Goal: Task Accomplishment & Management: Manage account settings

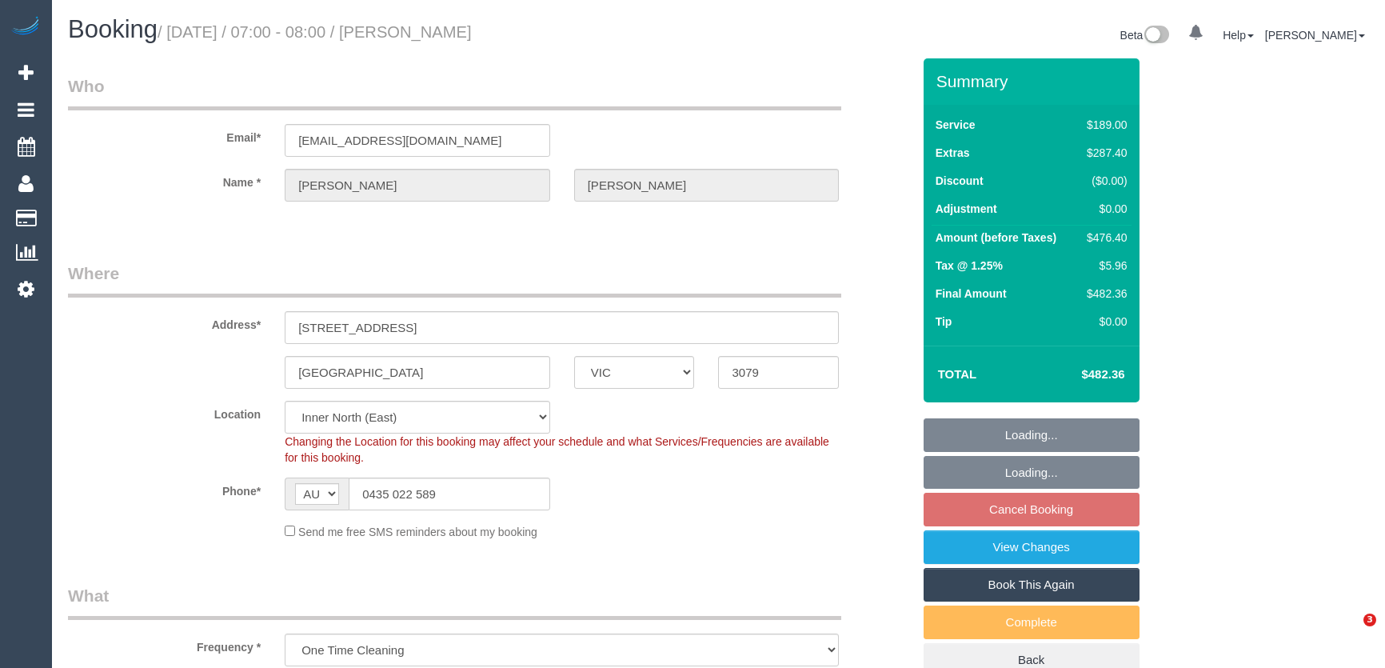
select select "VIC"
select select "string:stripe-pm_1S54iU2GScqysDRVuaiqpftx"
select select "object:688"
select select "number:28"
select select "number:15"
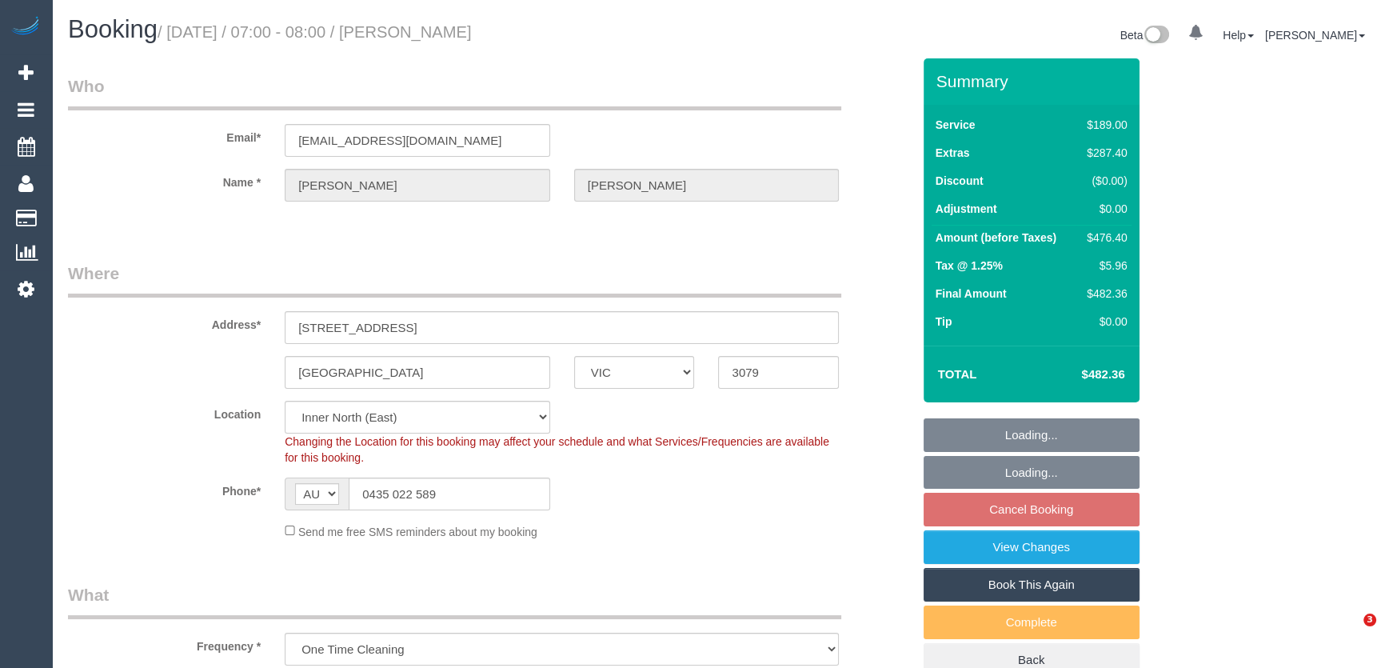
select select "number:19"
select select "number:36"
select select "number:13"
select select "spot1"
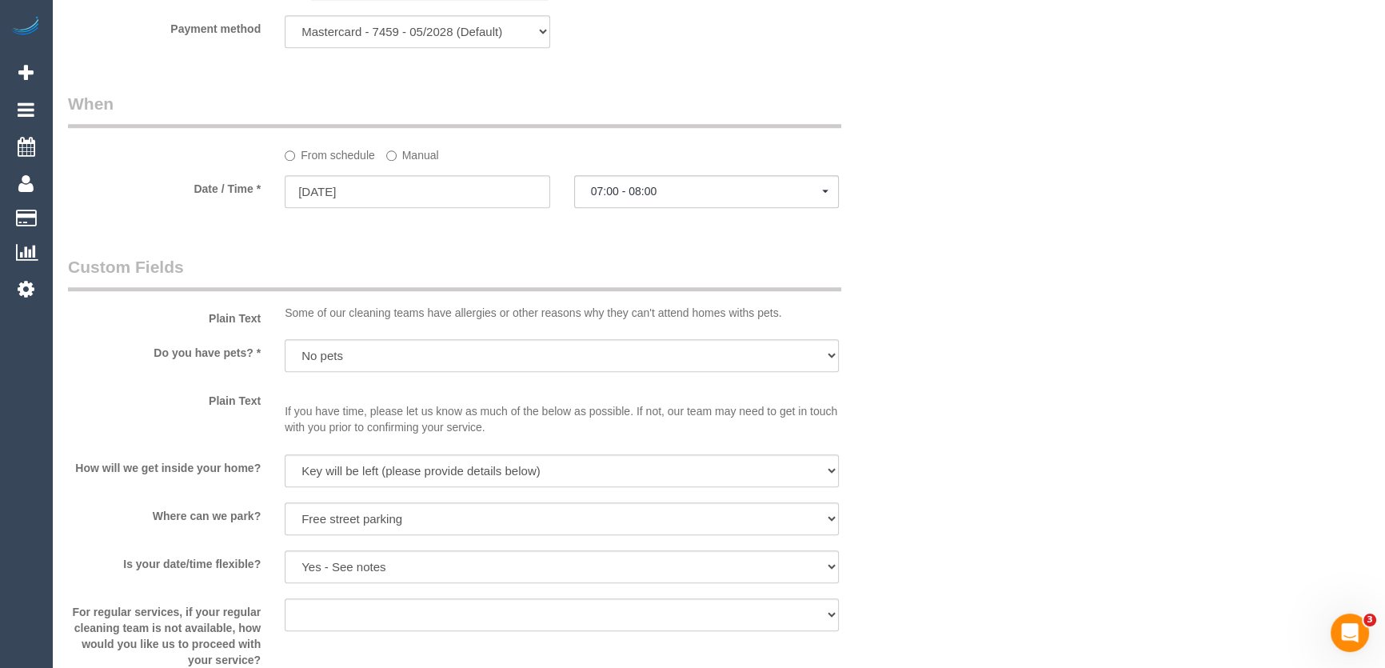
scroll to position [1817, 0]
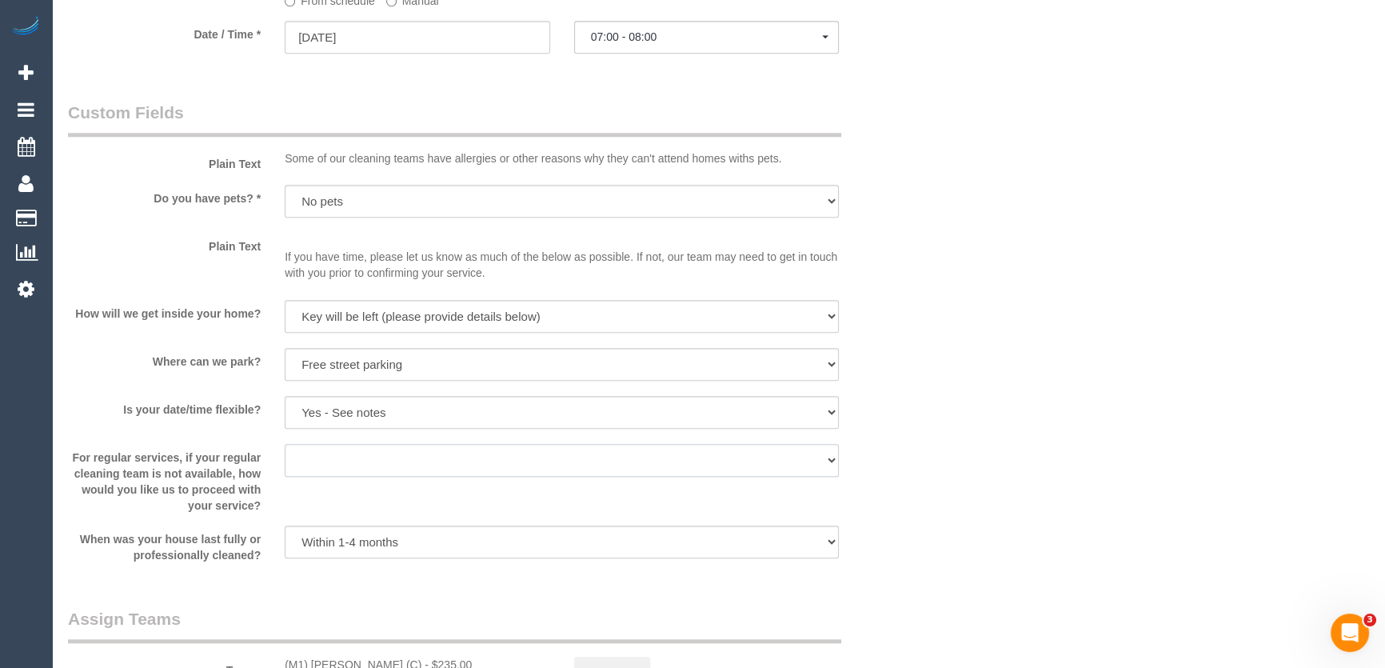
click at [608, 464] on select "Arrange a cleaner to cover and do not bother you Arrange a cleaner to cover and…" at bounding box center [562, 460] width 554 height 33
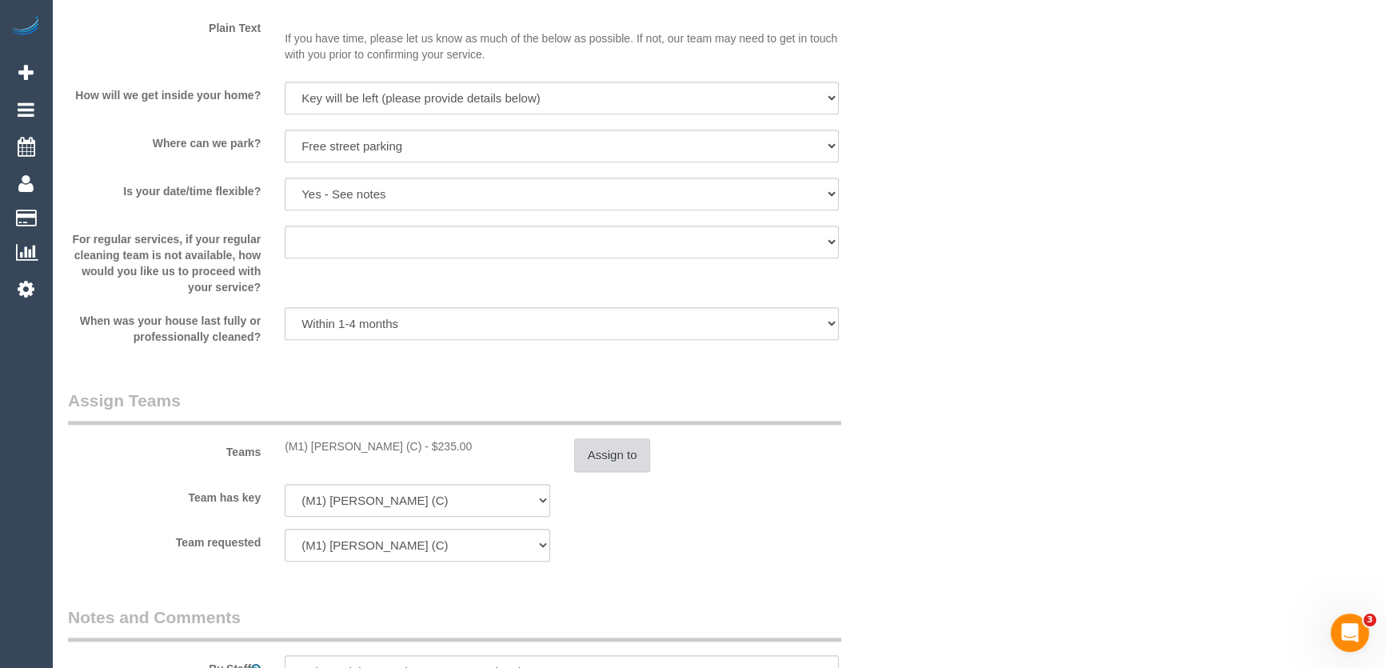
click at [613, 453] on button "Assign to" at bounding box center [612, 455] width 77 height 34
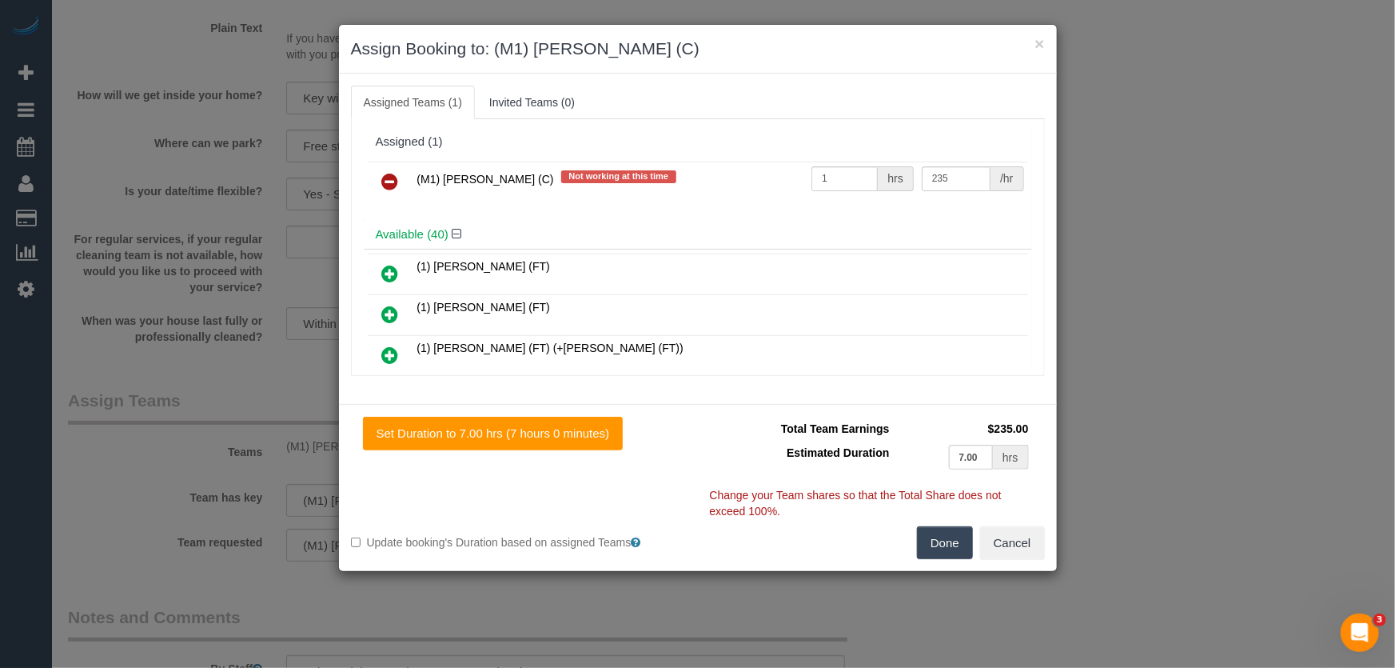
click at [384, 175] on icon at bounding box center [390, 181] width 17 height 19
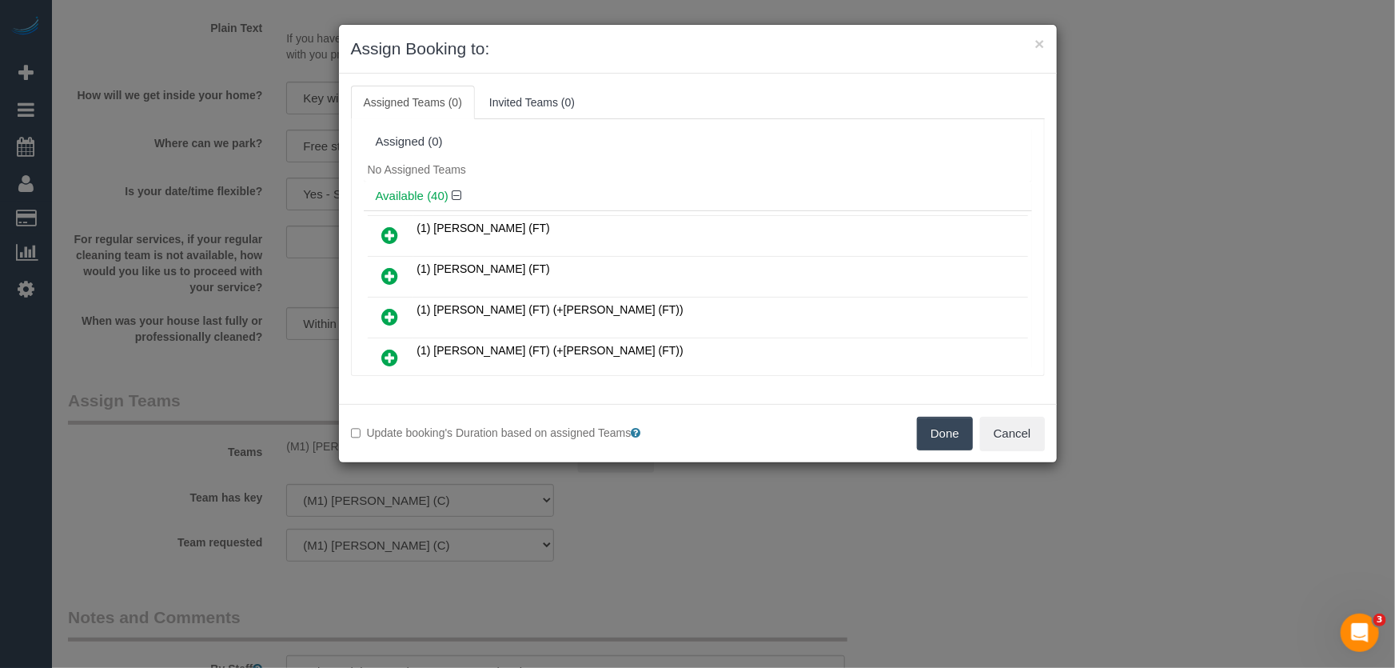
click at [934, 421] on button "Done" at bounding box center [945, 434] width 56 height 34
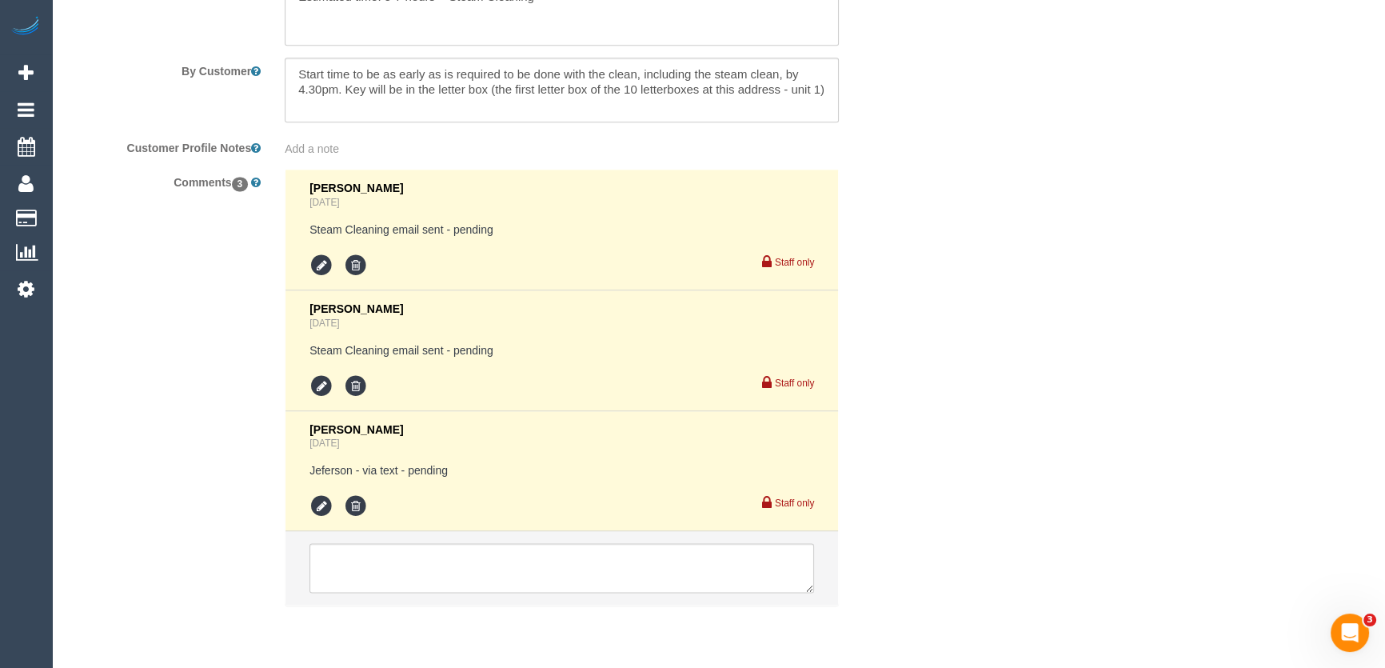
scroll to position [2765, 0]
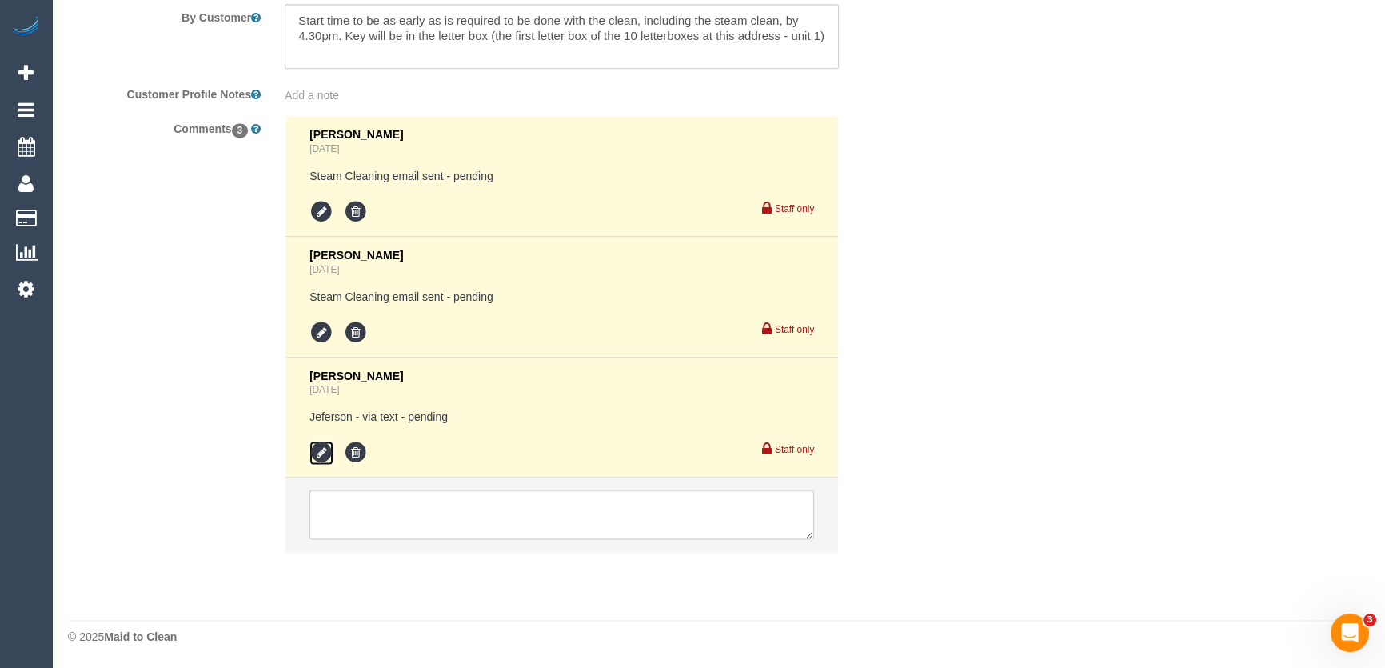
click at [321, 456] on icon at bounding box center [321, 453] width 24 height 24
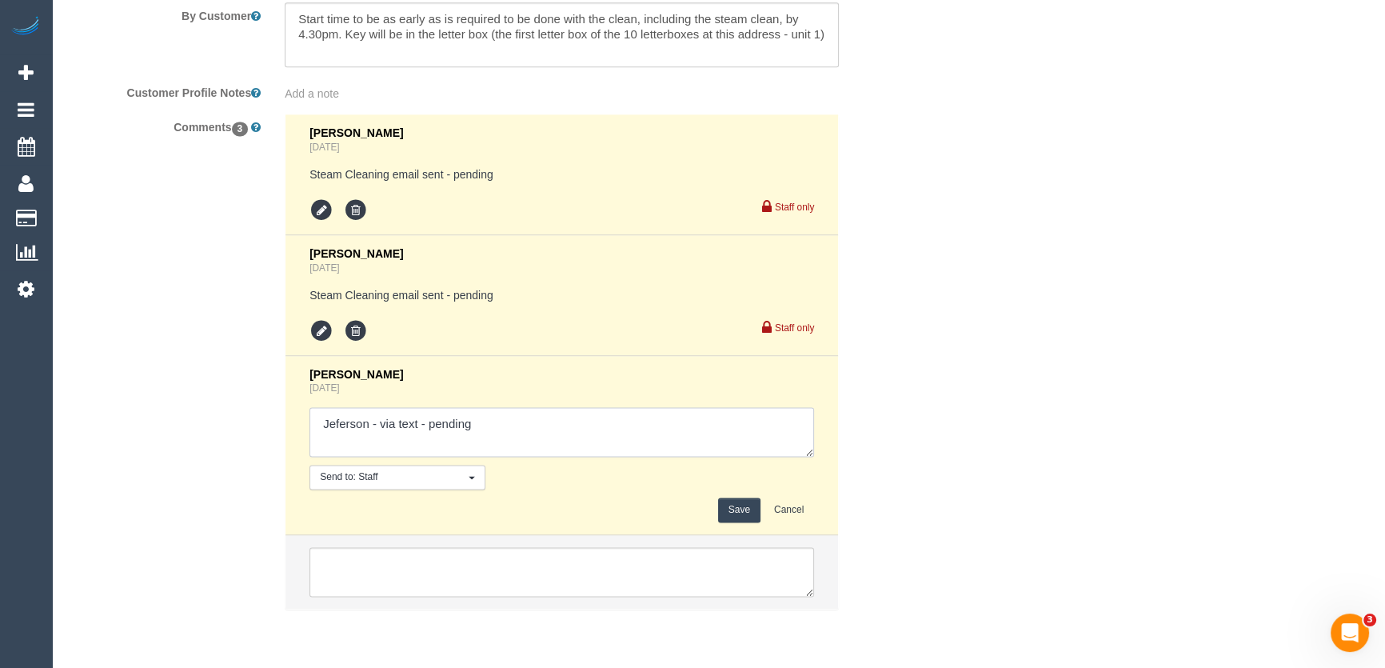
click at [504, 424] on textarea at bounding box center [561, 432] width 505 height 50
type textarea "Jeferson - via text - declined"
click at [740, 513] on button "Save" at bounding box center [739, 509] width 42 height 25
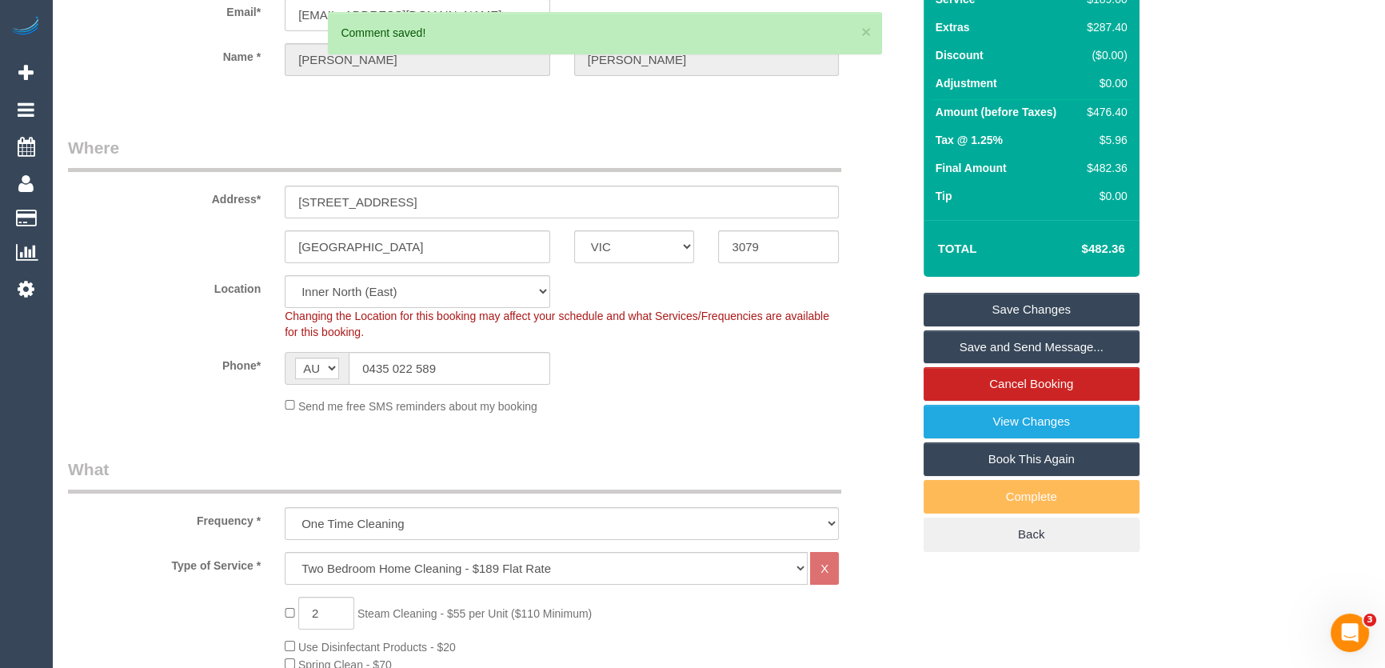
scroll to position [0, 0]
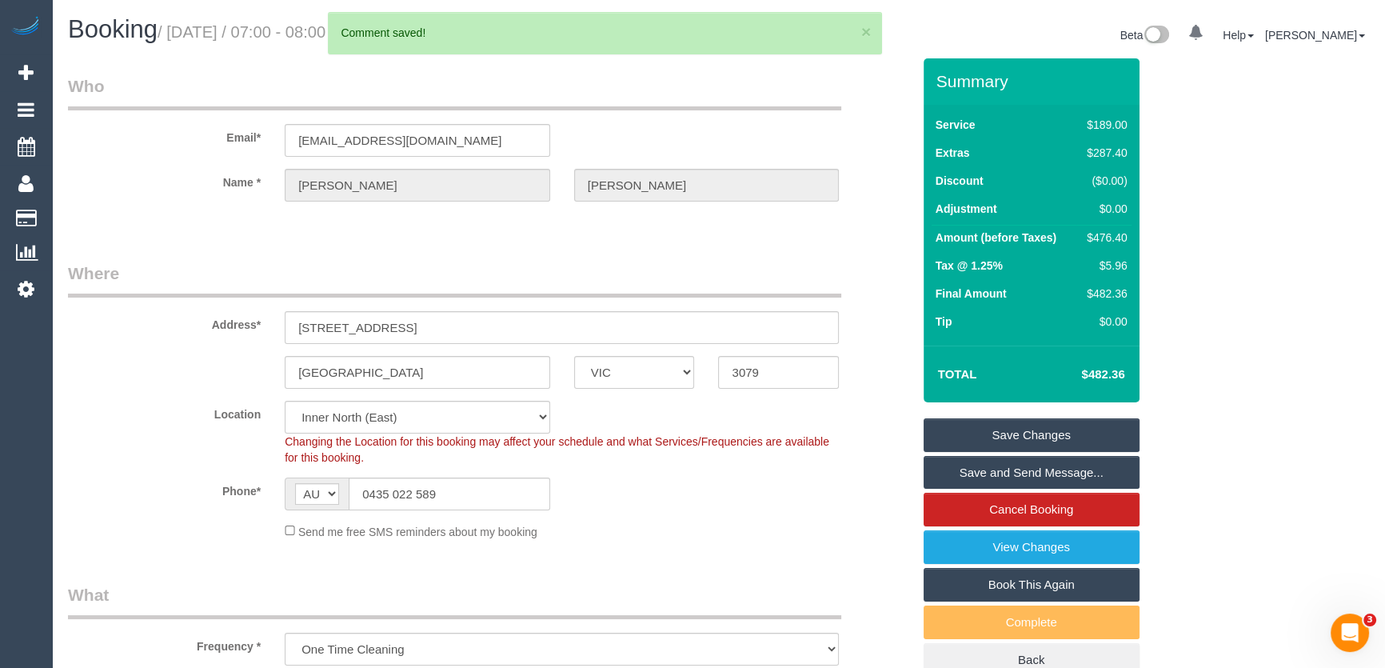
click at [998, 433] on link "Save Changes" at bounding box center [1032, 435] width 216 height 34
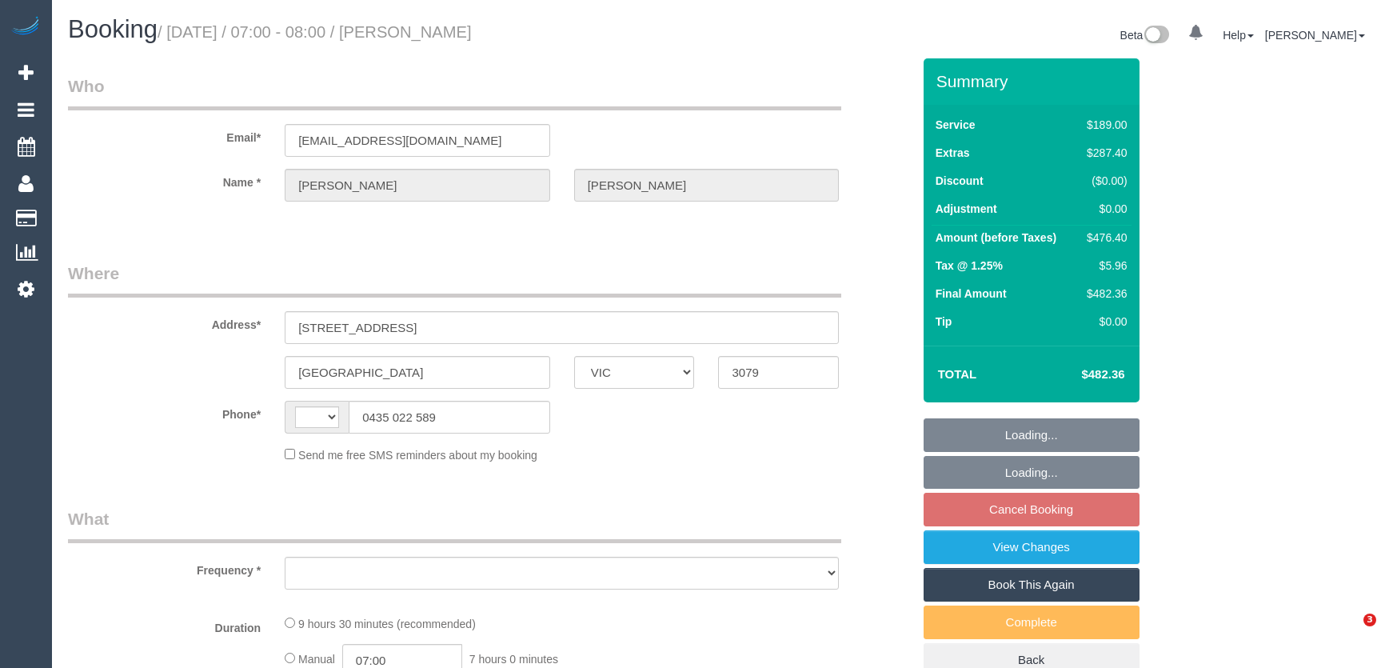
select select "VIC"
select select "string:AU"
select select "object:582"
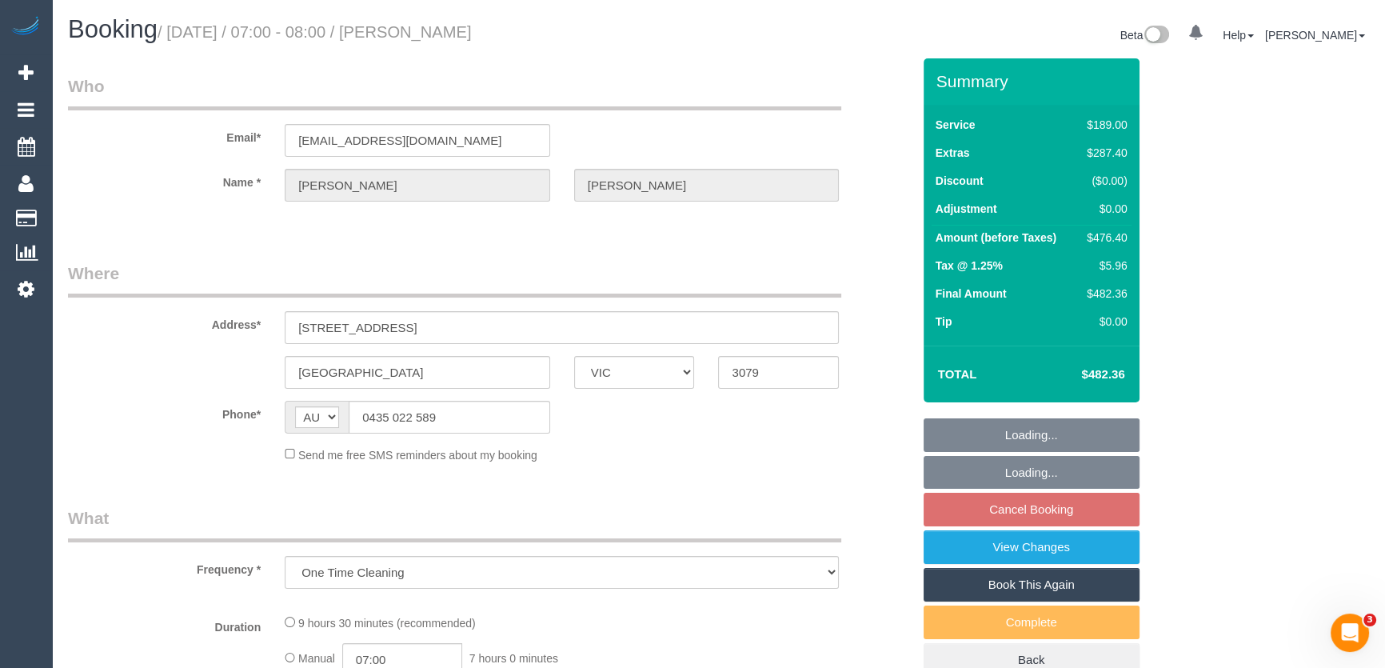
scroll to position [290, 0]
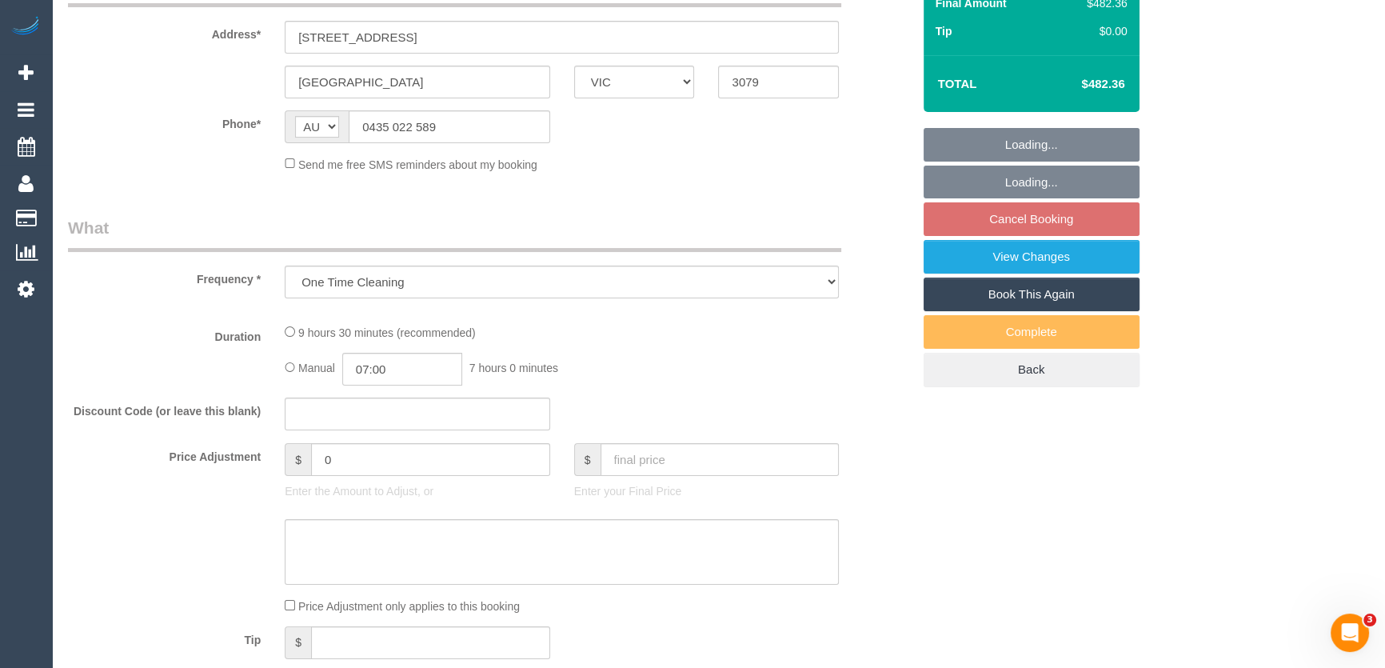
select select "string:stripe-pm_1S54iU2GScqysDRVuaiqpftx"
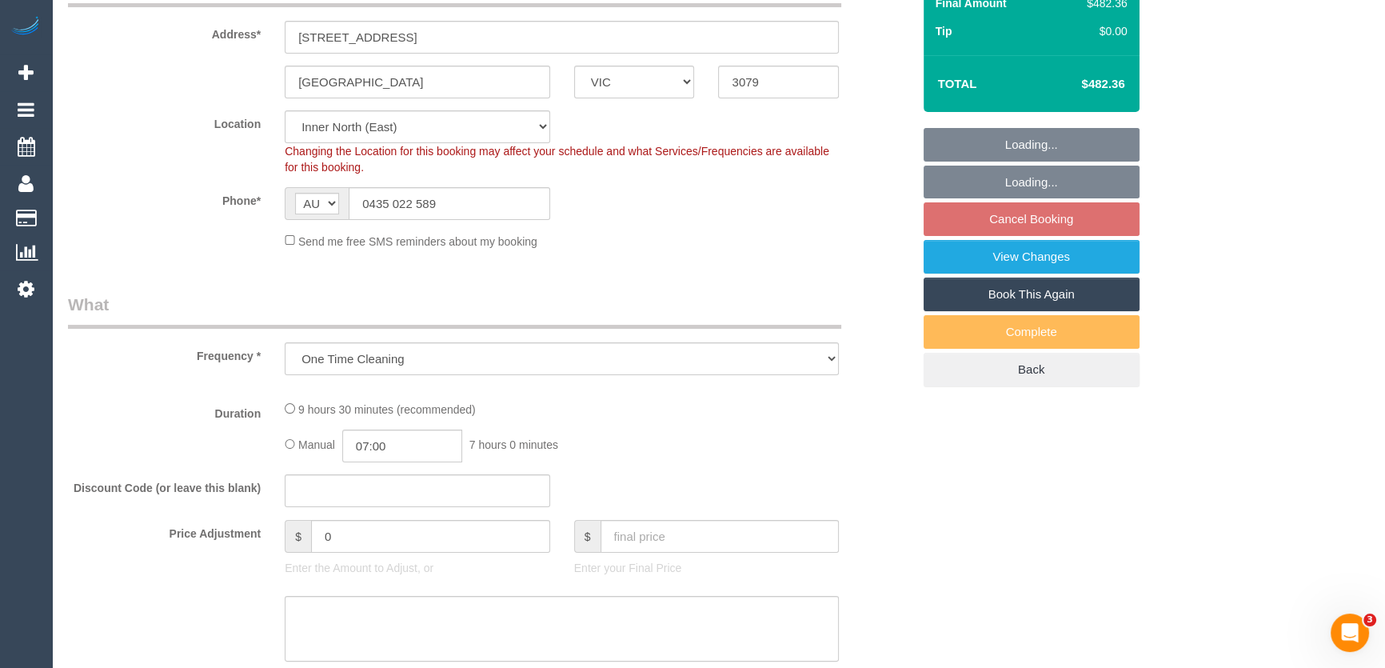
scroll to position [320, 0]
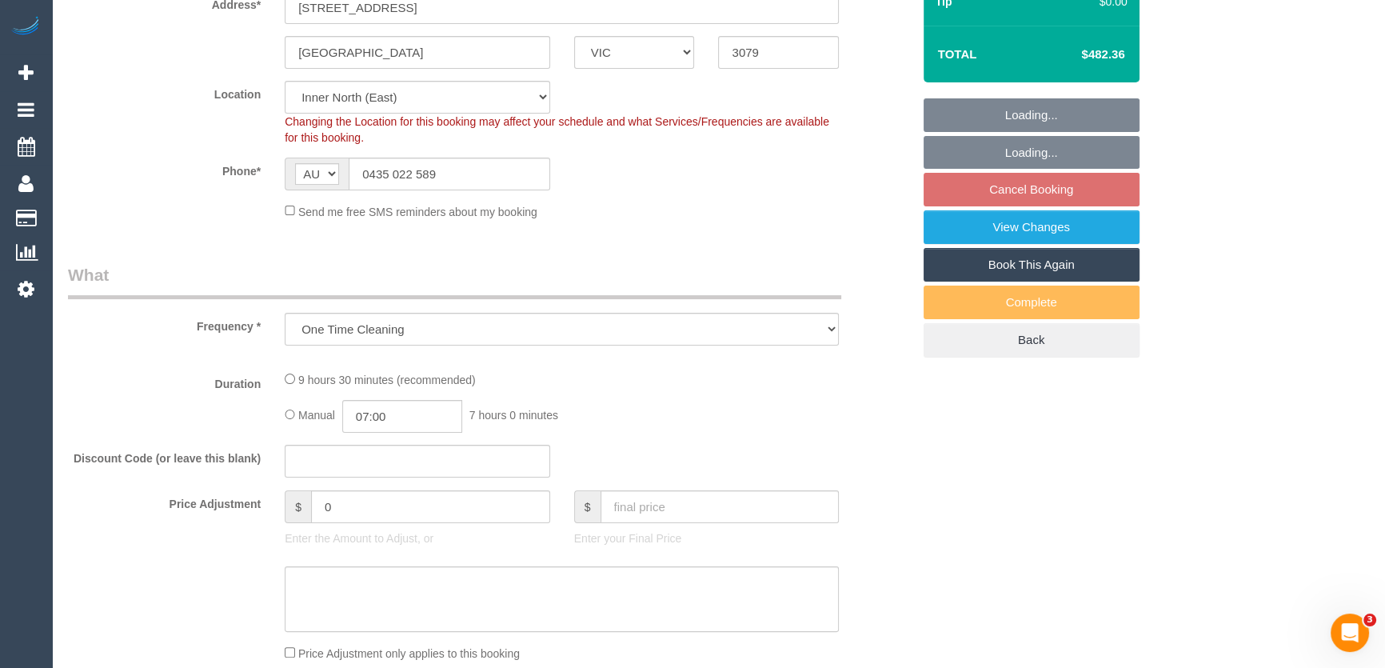
select select "number:28"
select select "number:15"
select select "number:19"
select select "number:36"
select select "number:13"
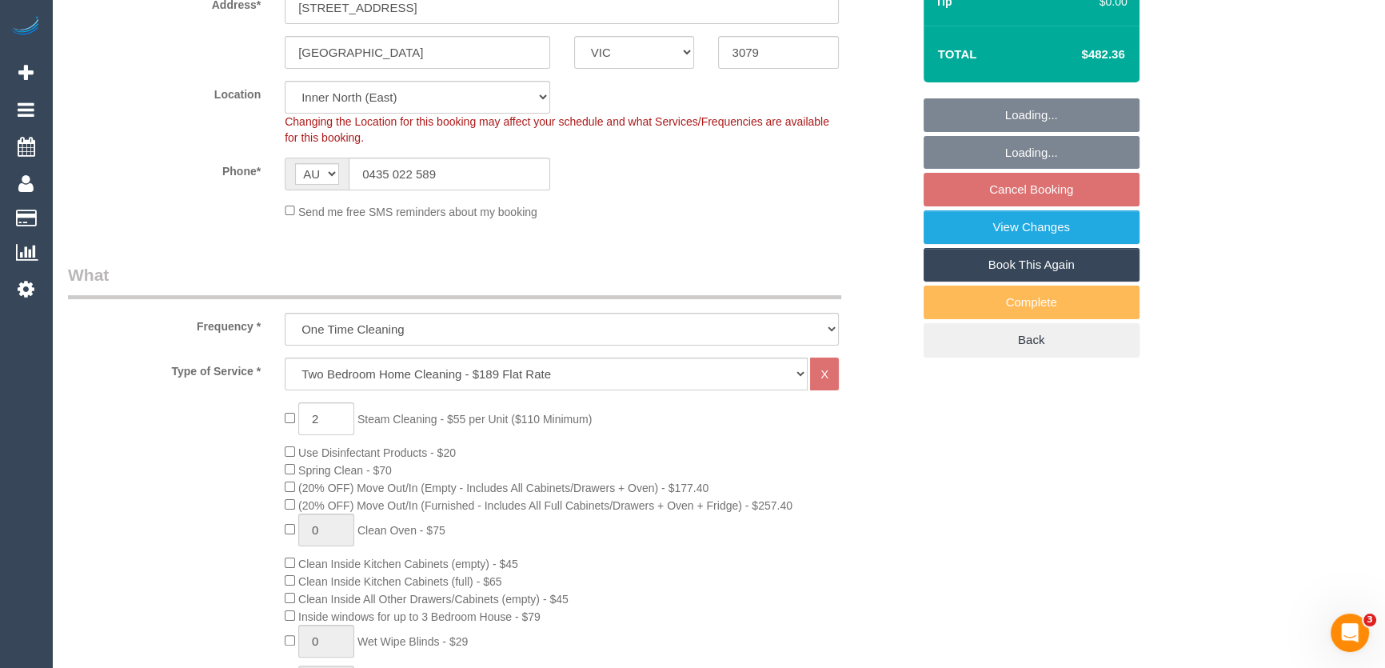
select select "object:1657"
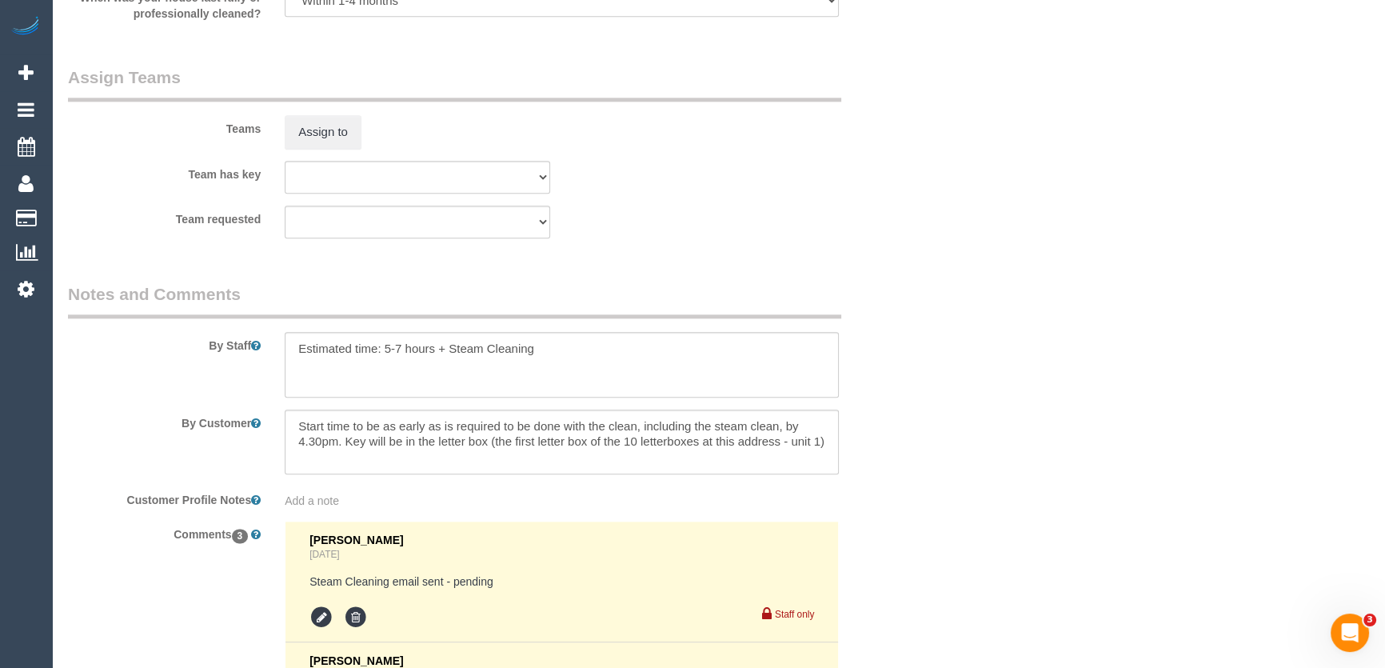
select select "spot1"
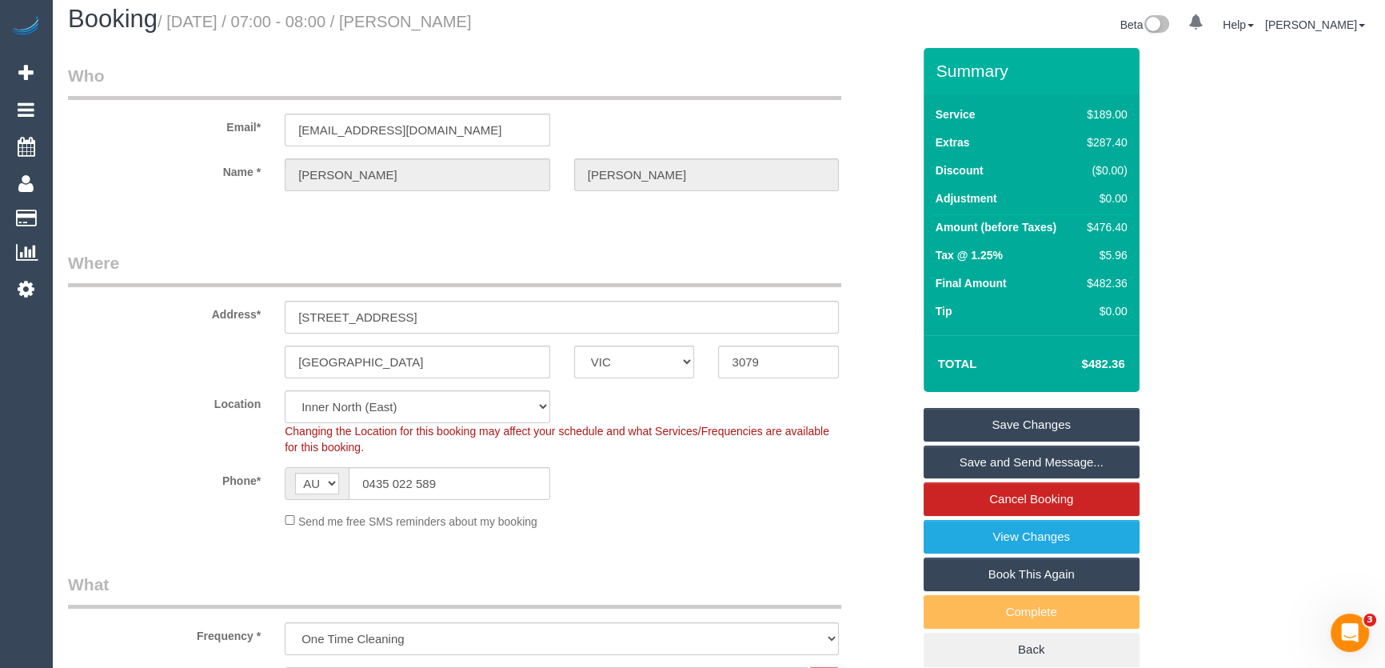
scroll to position [0, 0]
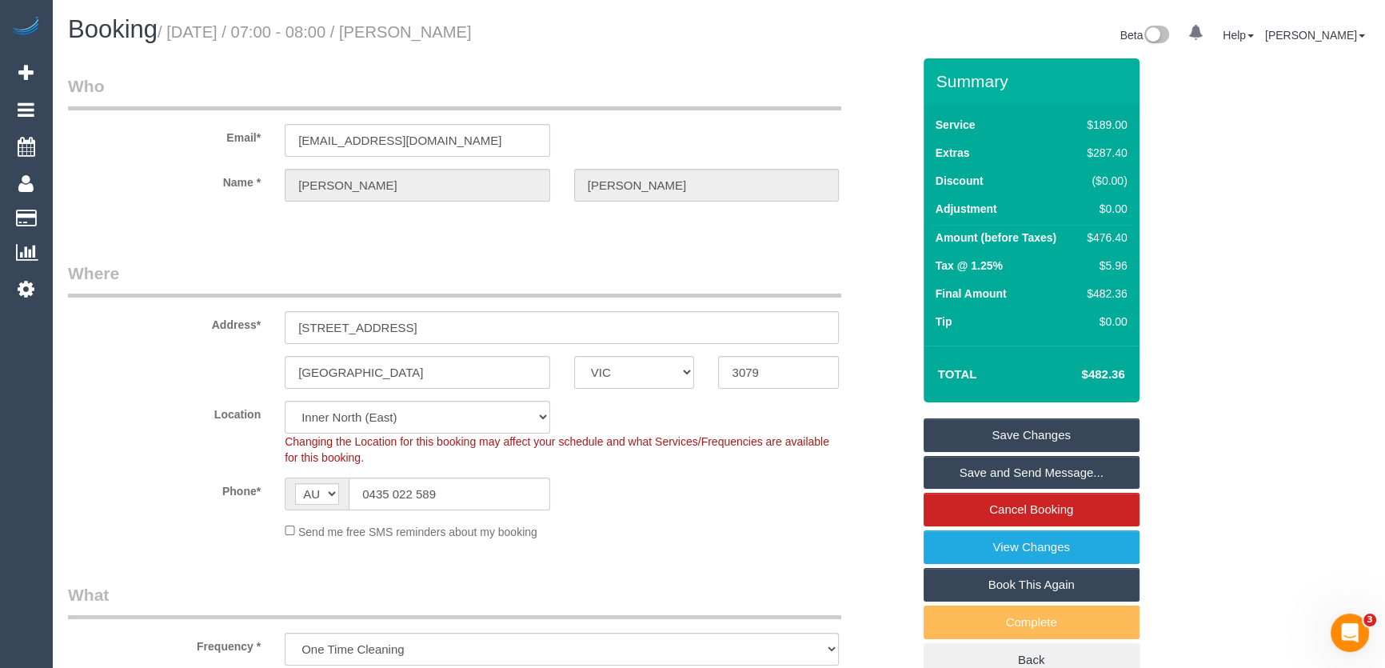
click at [1008, 434] on link "Save Changes" at bounding box center [1032, 435] width 216 height 34
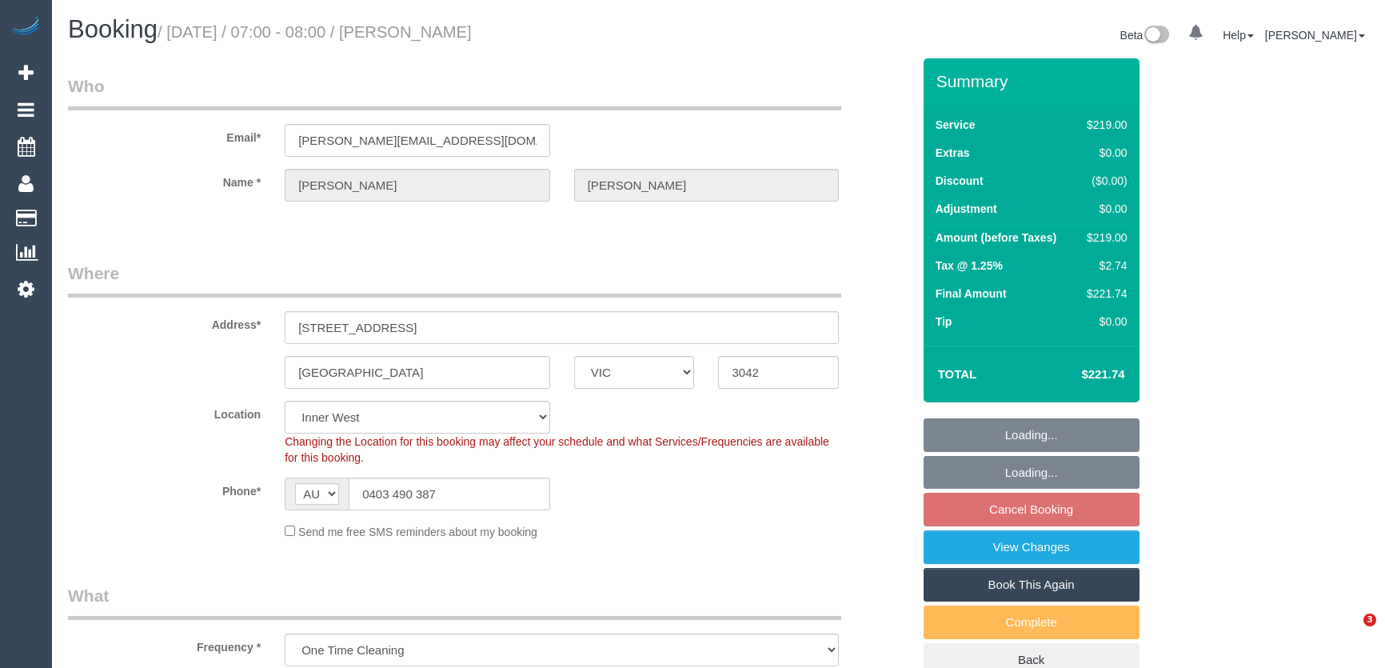
select select "VIC"
select select "number:28"
select select "number:14"
select select "number:19"
select select "number:24"
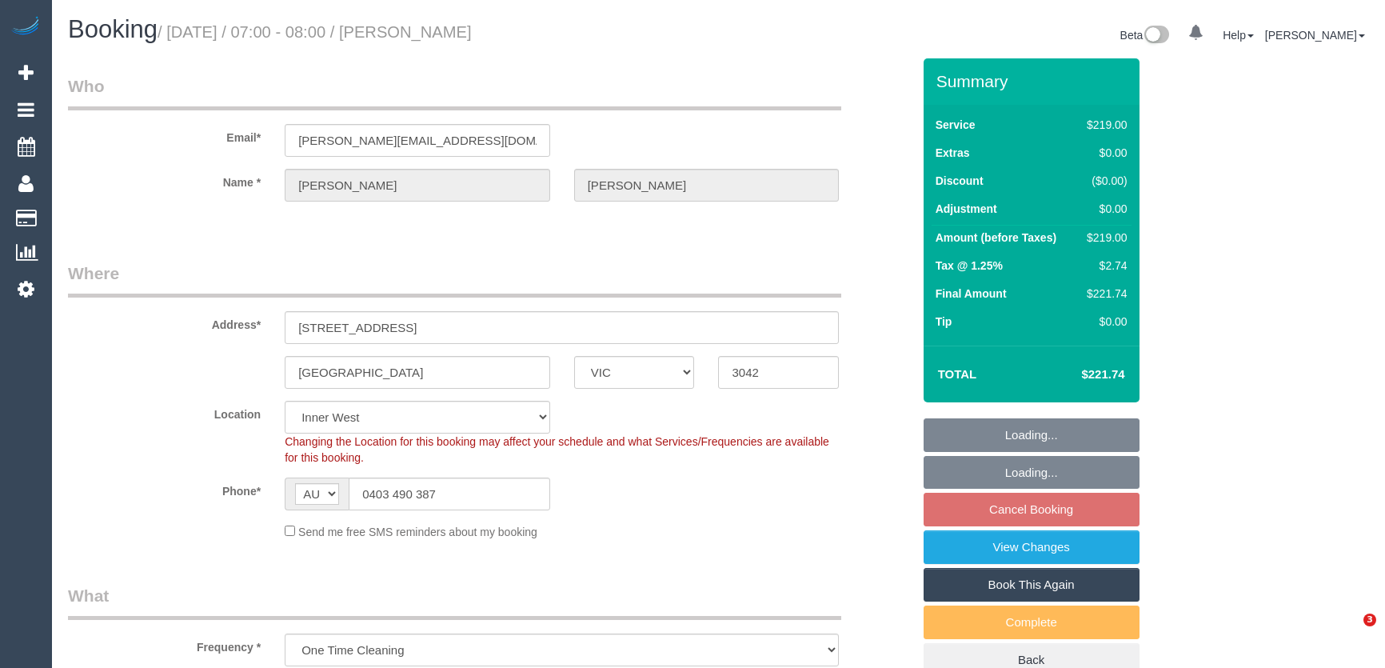
select select "object:1356"
select select "spot1"
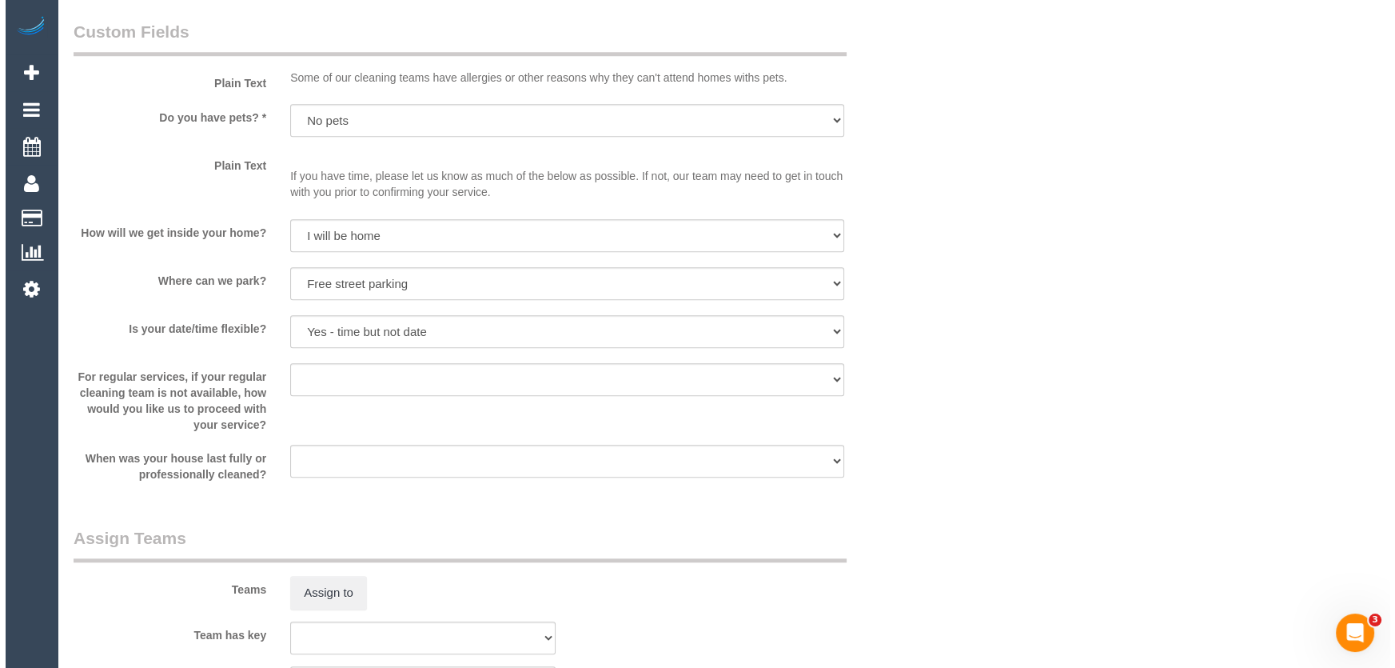
scroll to position [2035, 0]
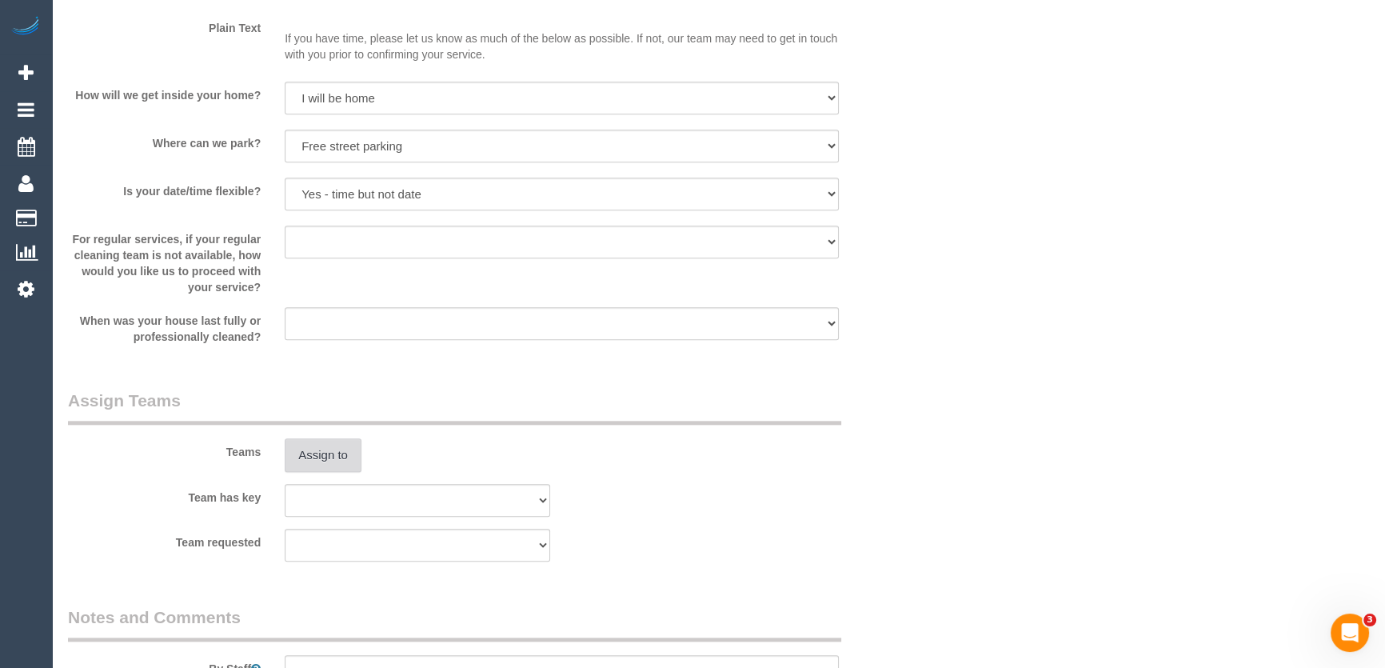
click at [330, 457] on button "Assign to" at bounding box center [323, 455] width 77 height 34
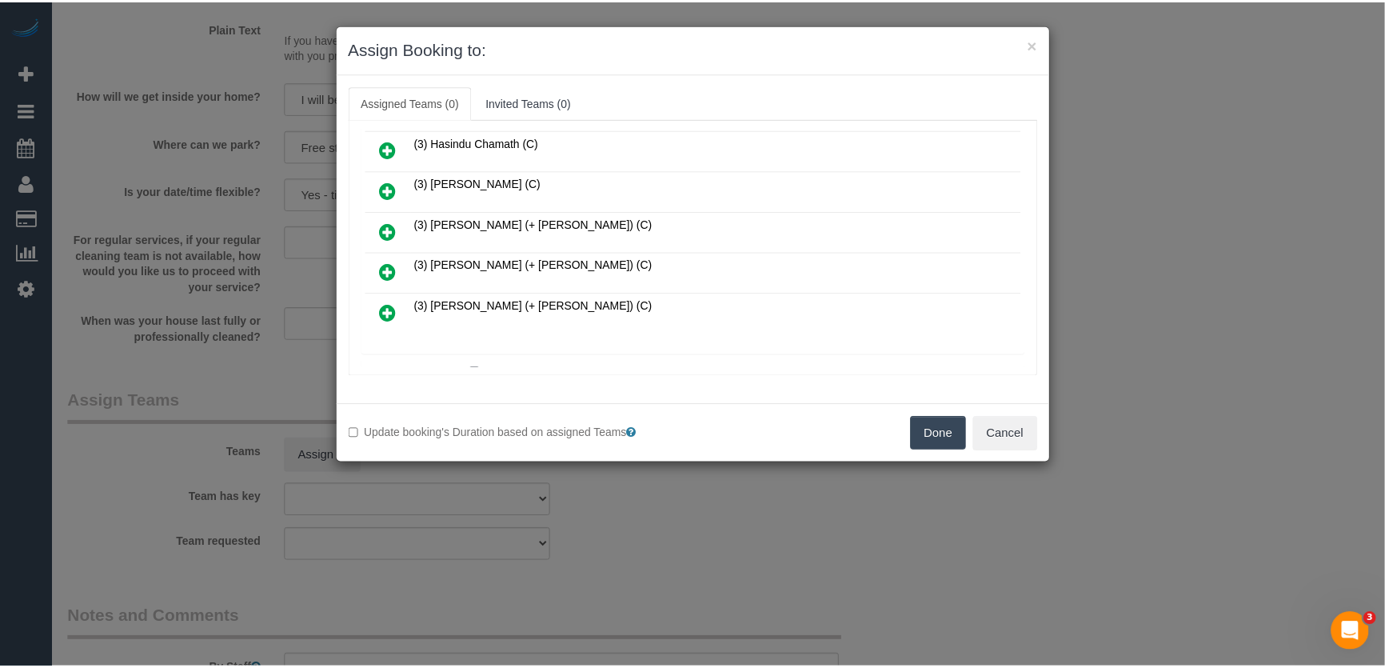
scroll to position [917, 0]
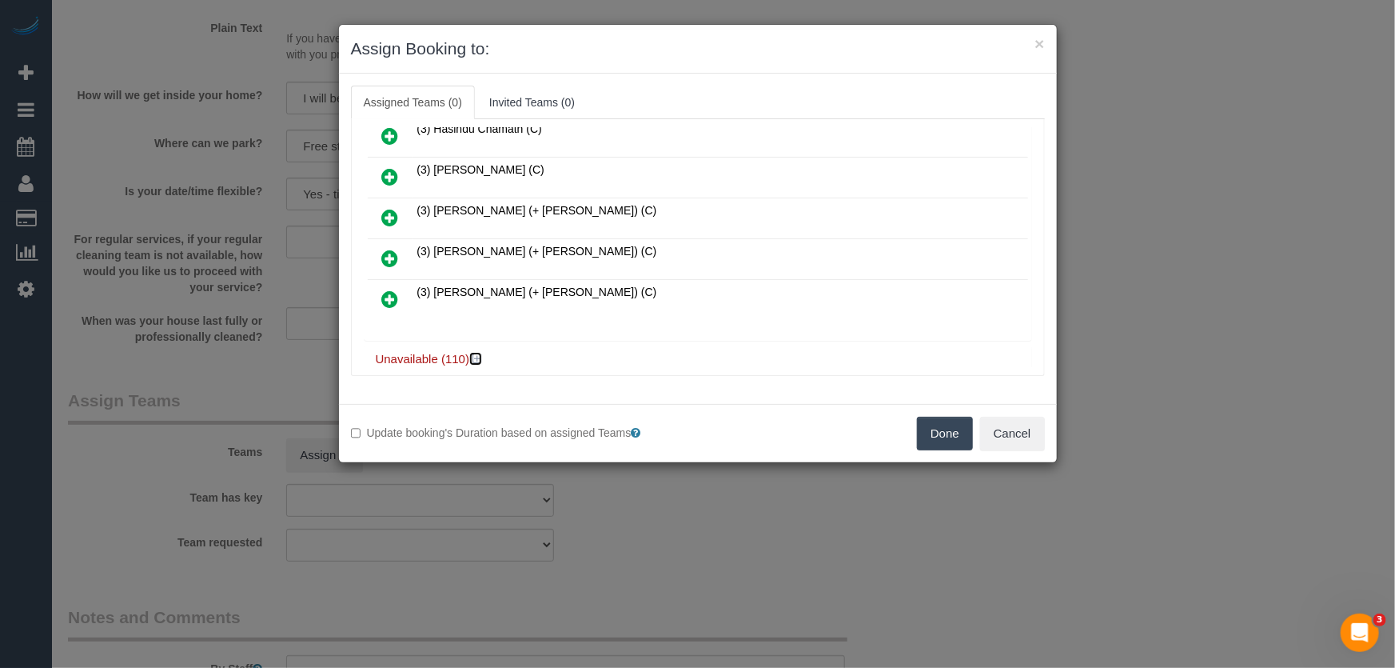
click at [473, 353] on icon at bounding box center [478, 359] width 10 height 12
click at [1016, 432] on button "Cancel" at bounding box center [1012, 434] width 65 height 34
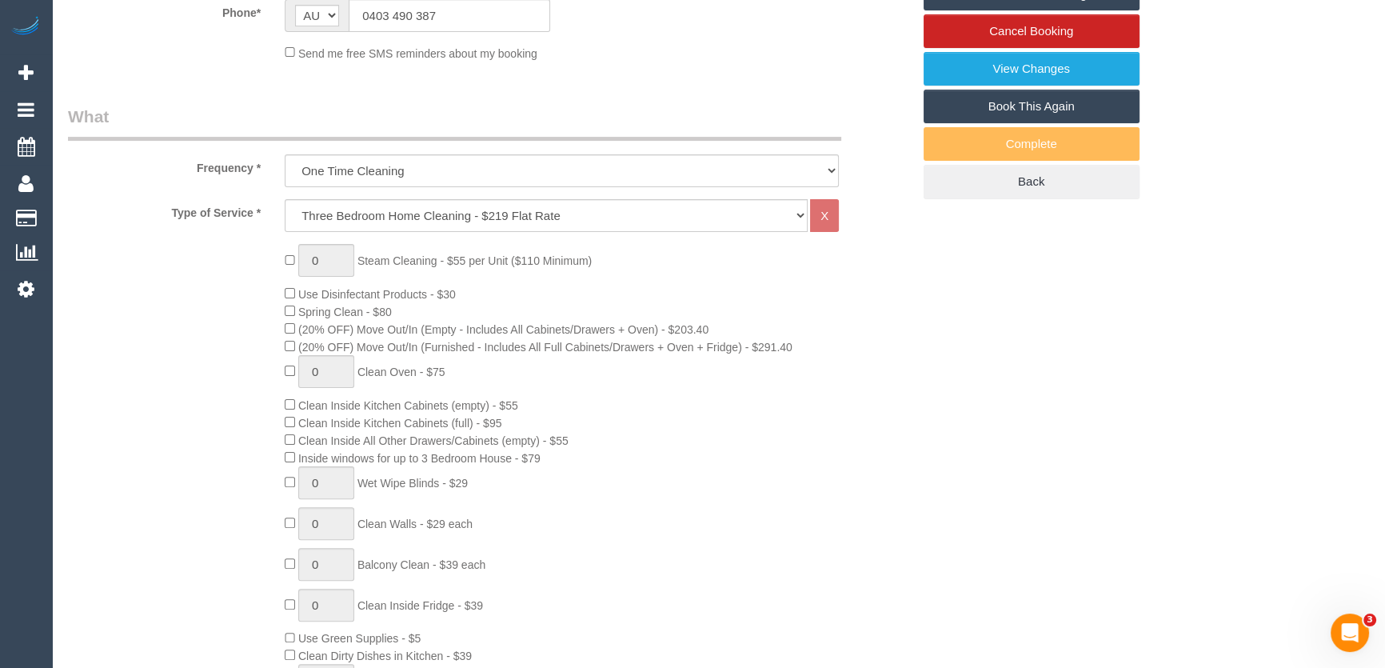
scroll to position [290, 0]
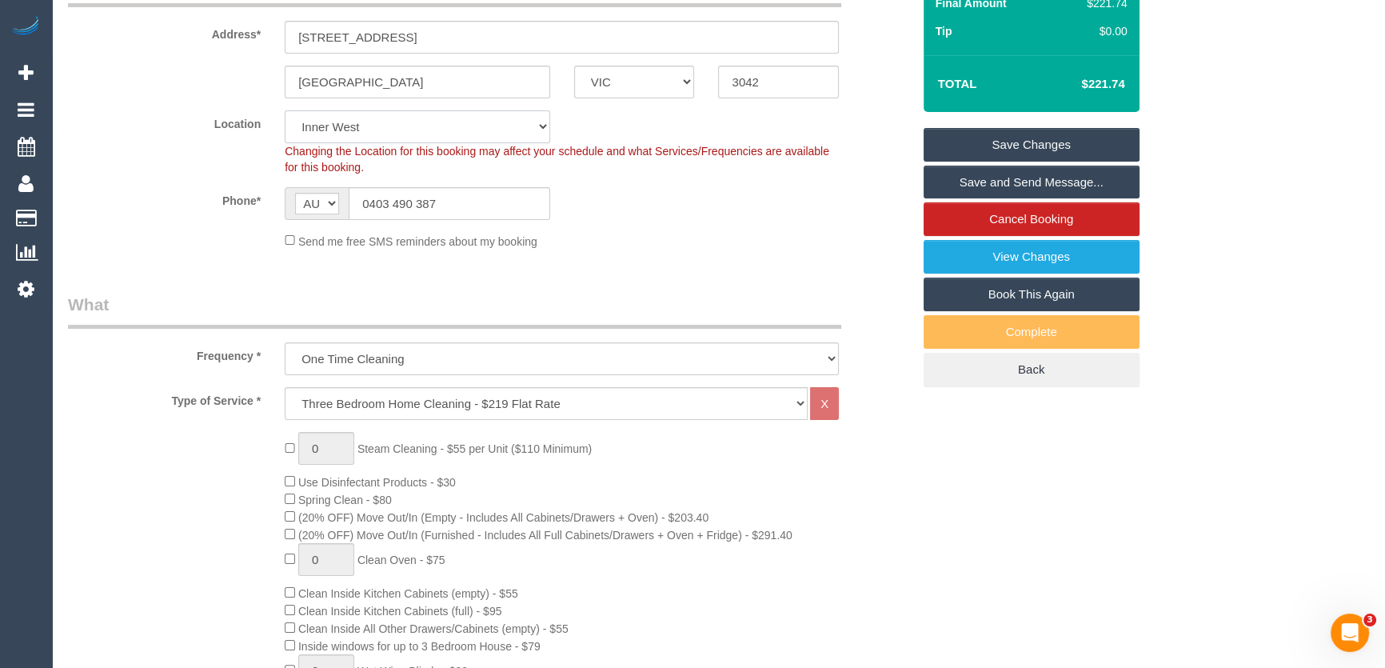
click at [352, 126] on select "Office City East (North) East (South) Inner East Inner North (East) Inner North…" at bounding box center [417, 126] width 265 height 33
select select "50"
click at [285, 110] on select "Office City East (North) East (South) Inner East Inner North (East) Inner North…" at bounding box center [417, 126] width 265 height 33
click at [158, 219] on sui-booking-location "Location Office City East (North) East (South) Inner East Inner North (East) In…" at bounding box center [490, 179] width 844 height 139
select select "object:4520"
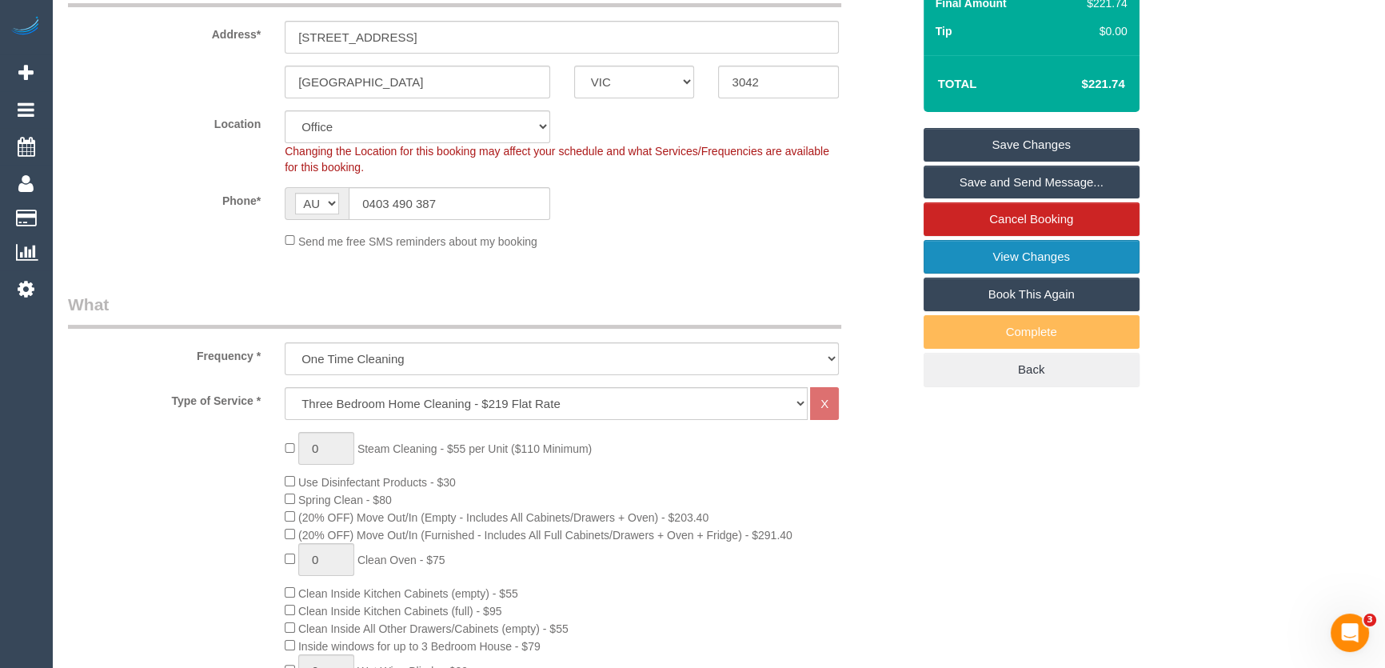
click at [986, 263] on link "View Changes" at bounding box center [1032, 257] width 216 height 34
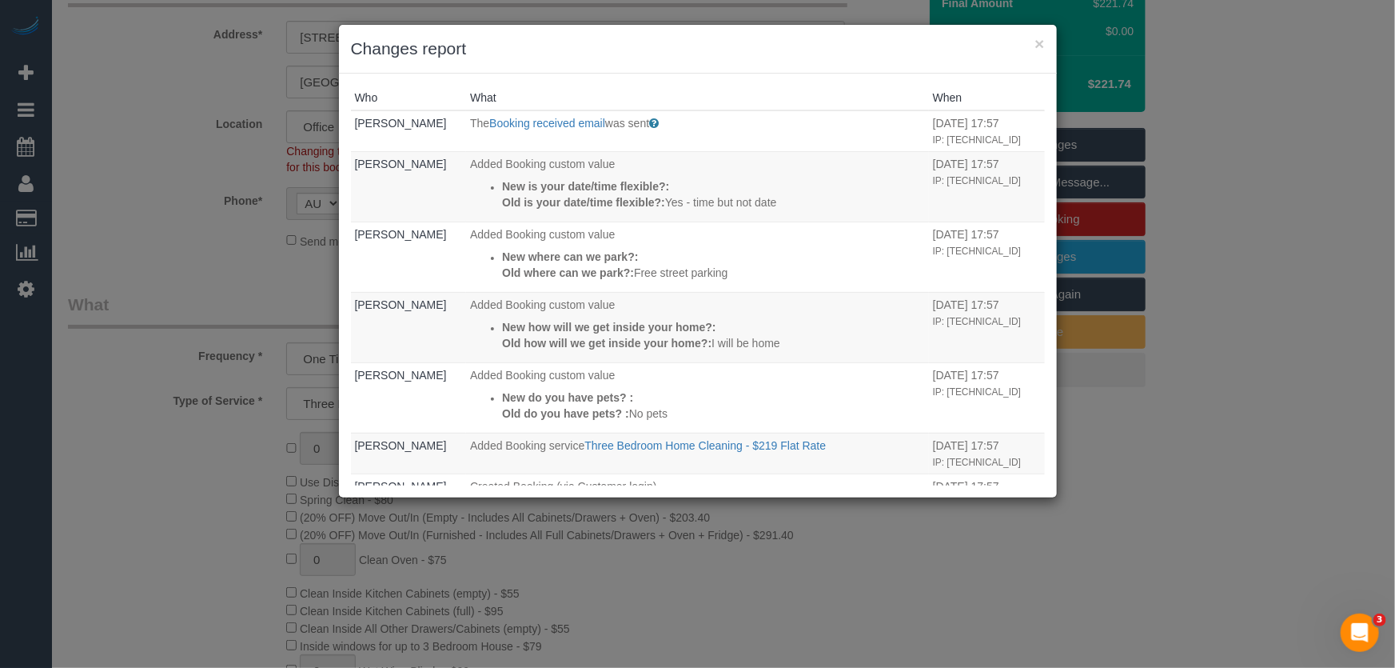
click at [175, 270] on div "× Changes report Who What When Daniel Torres The Booking received email was sen…" at bounding box center [697, 334] width 1395 height 668
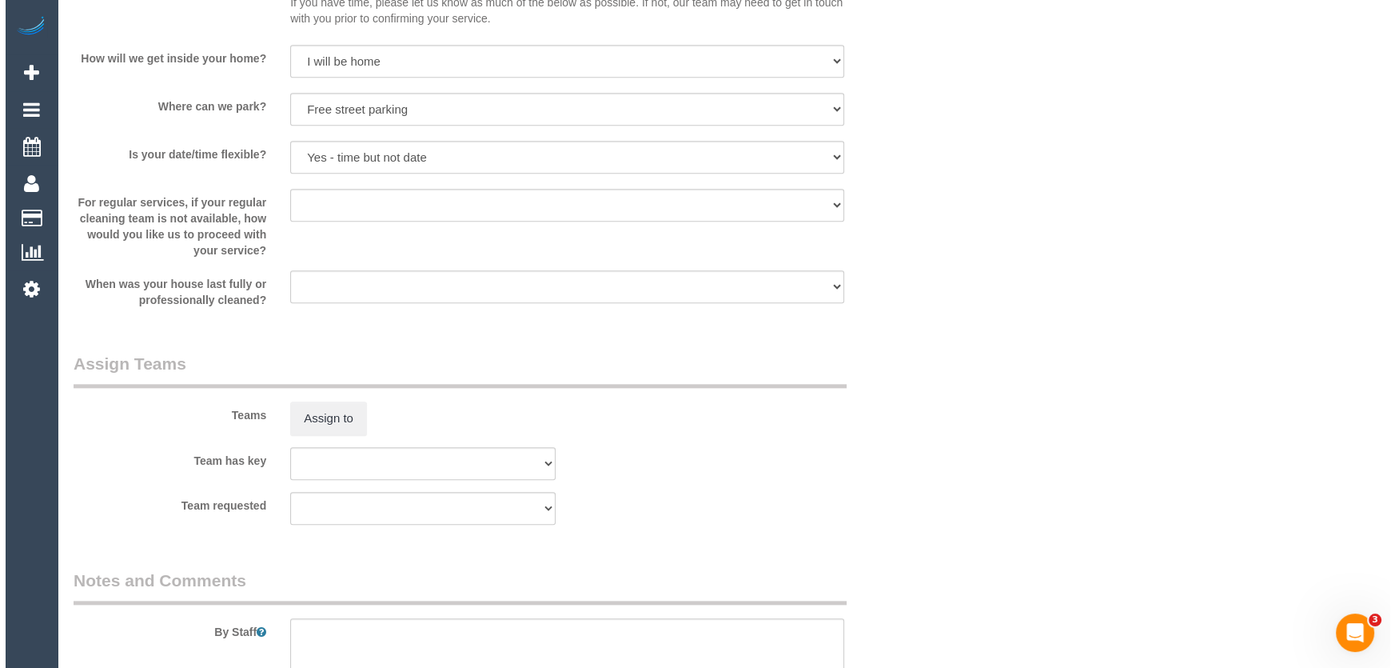
scroll to position [2253, 0]
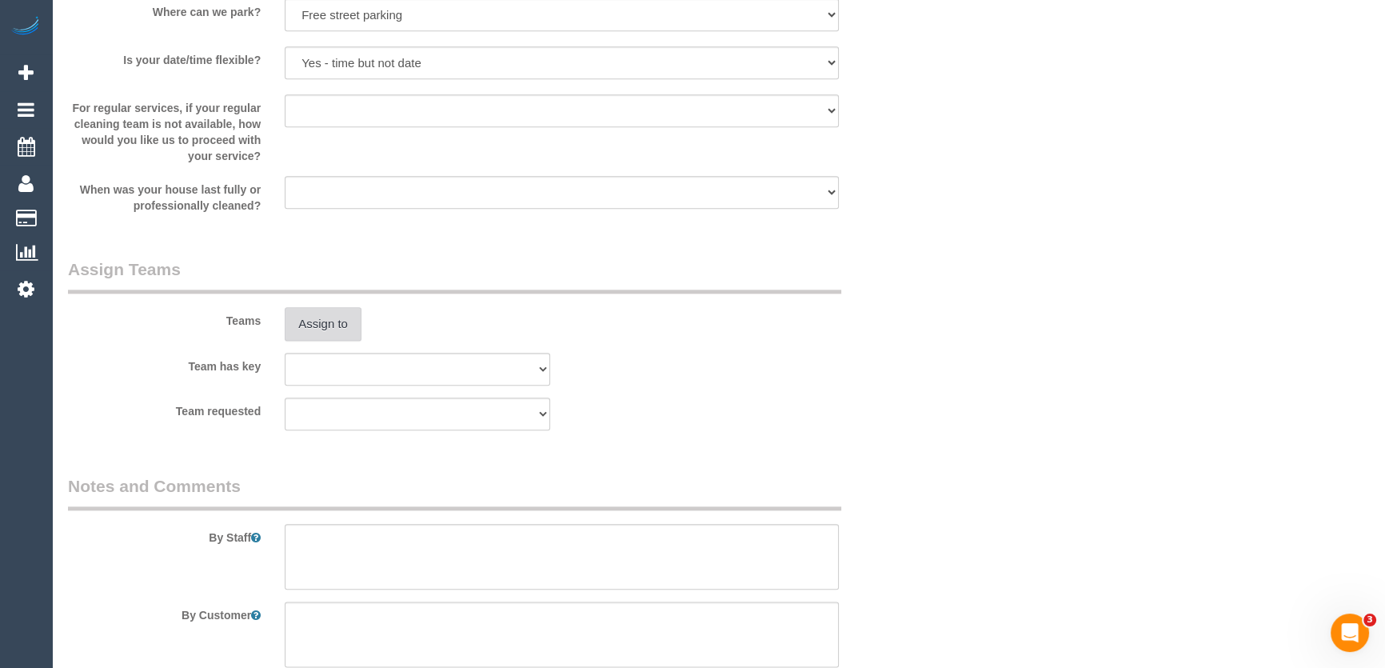
click at [337, 328] on button "Assign to" at bounding box center [323, 324] width 77 height 34
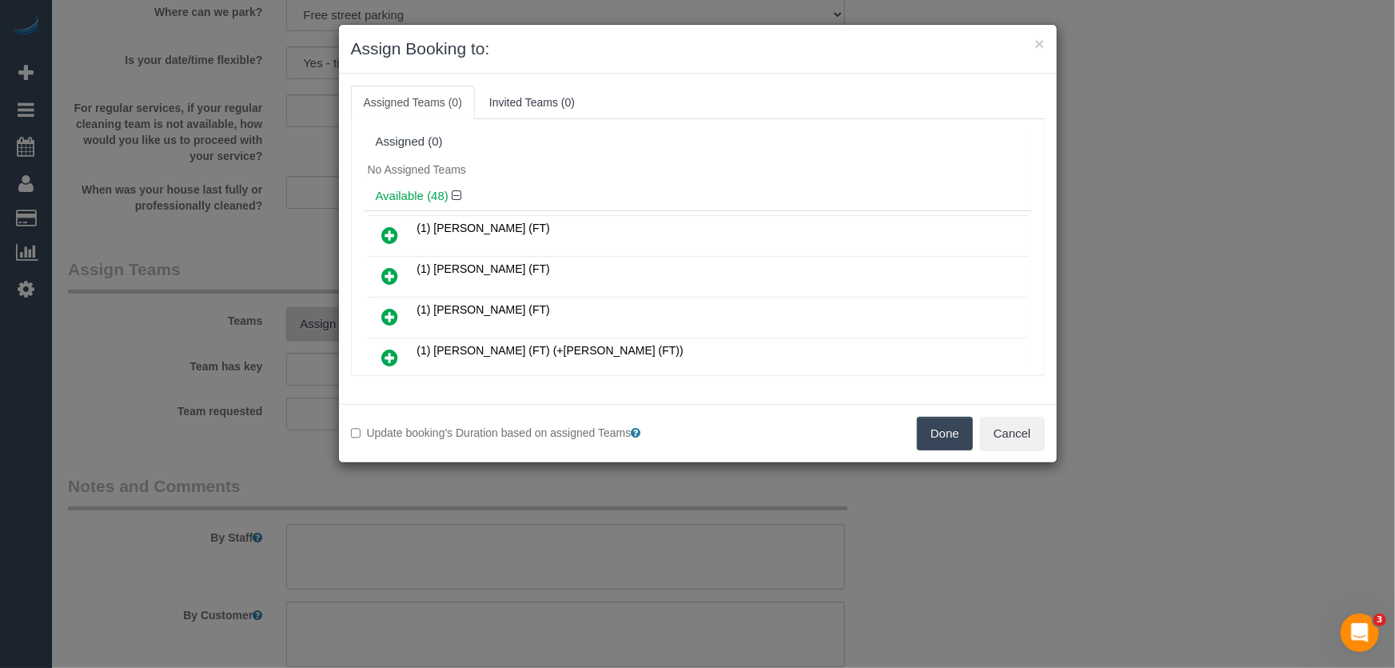
scroll to position [661, 0]
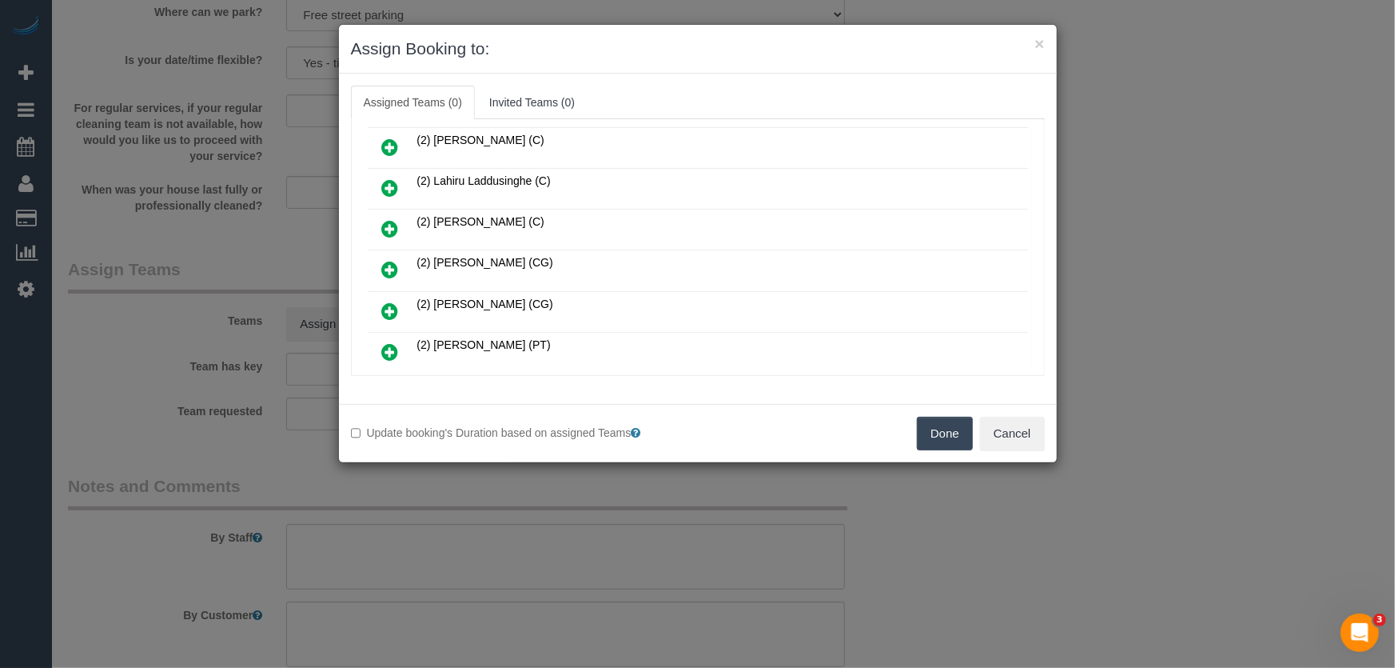
click at [382, 260] on icon at bounding box center [390, 269] width 17 height 19
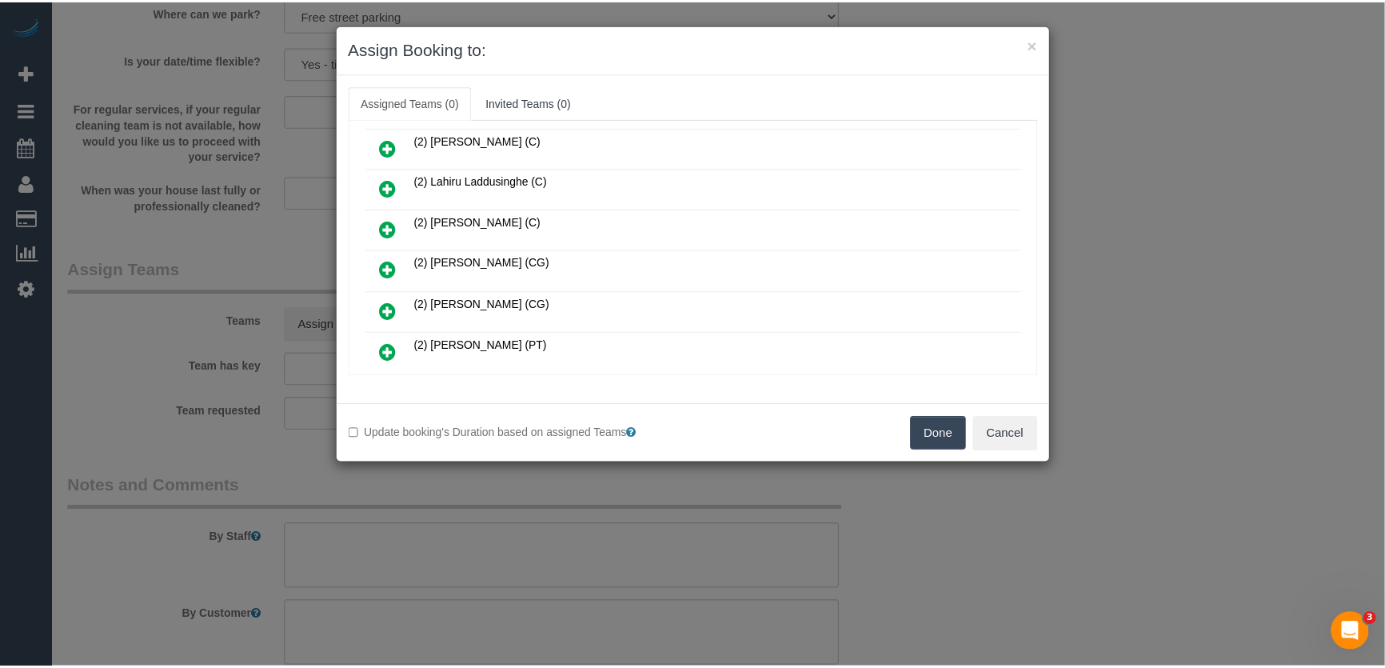
scroll to position [698, 0]
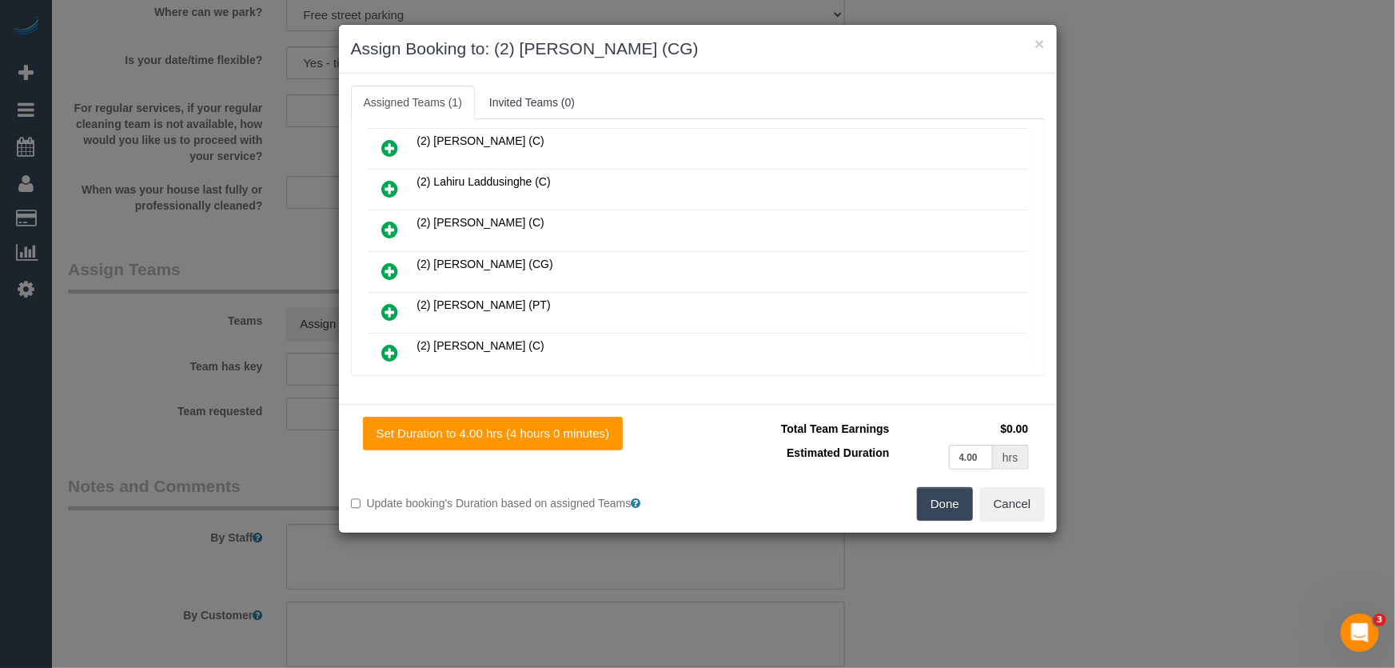
click at [944, 504] on button "Done" at bounding box center [945, 504] width 56 height 34
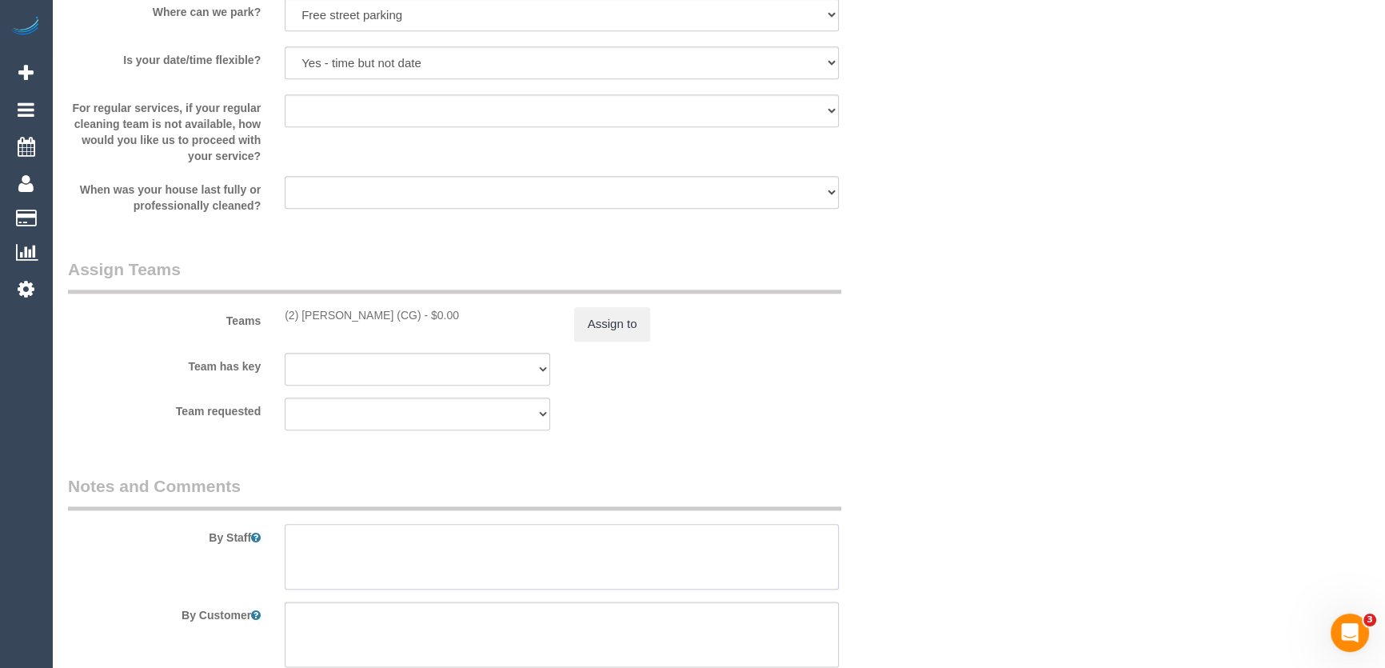
click at [477, 565] on textarea at bounding box center [562, 557] width 554 height 66
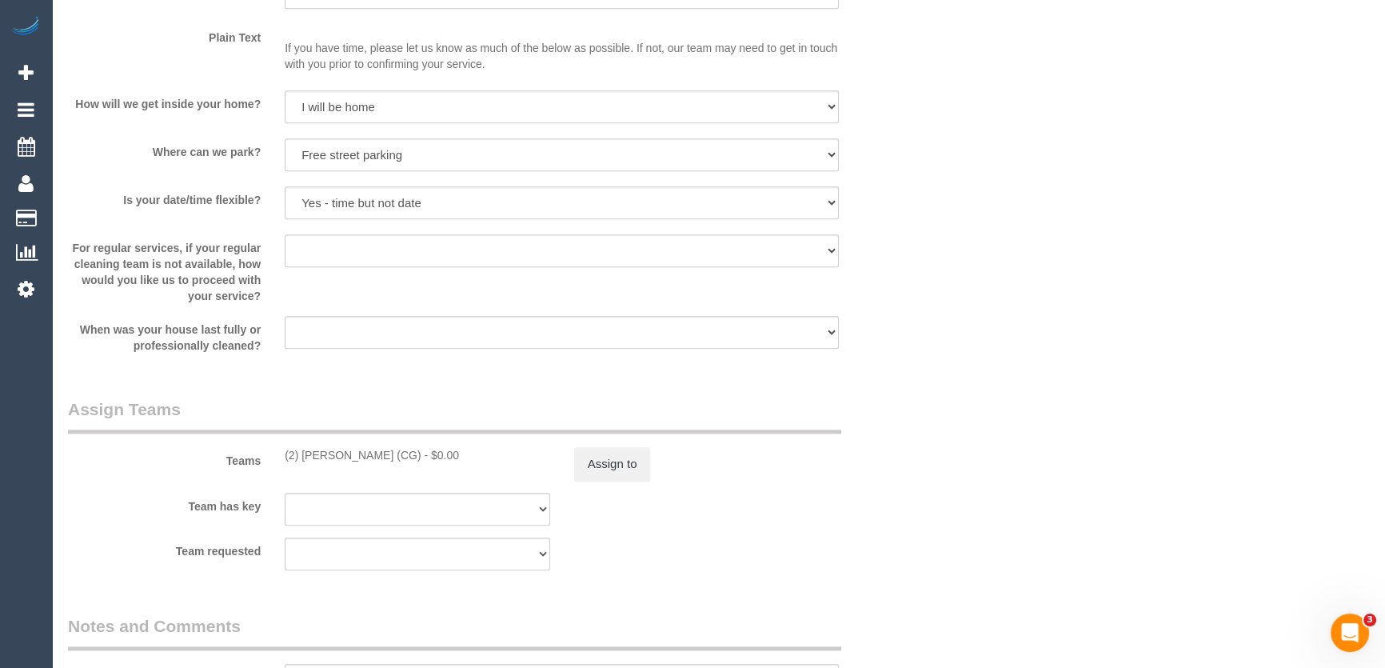
scroll to position [2181, 0]
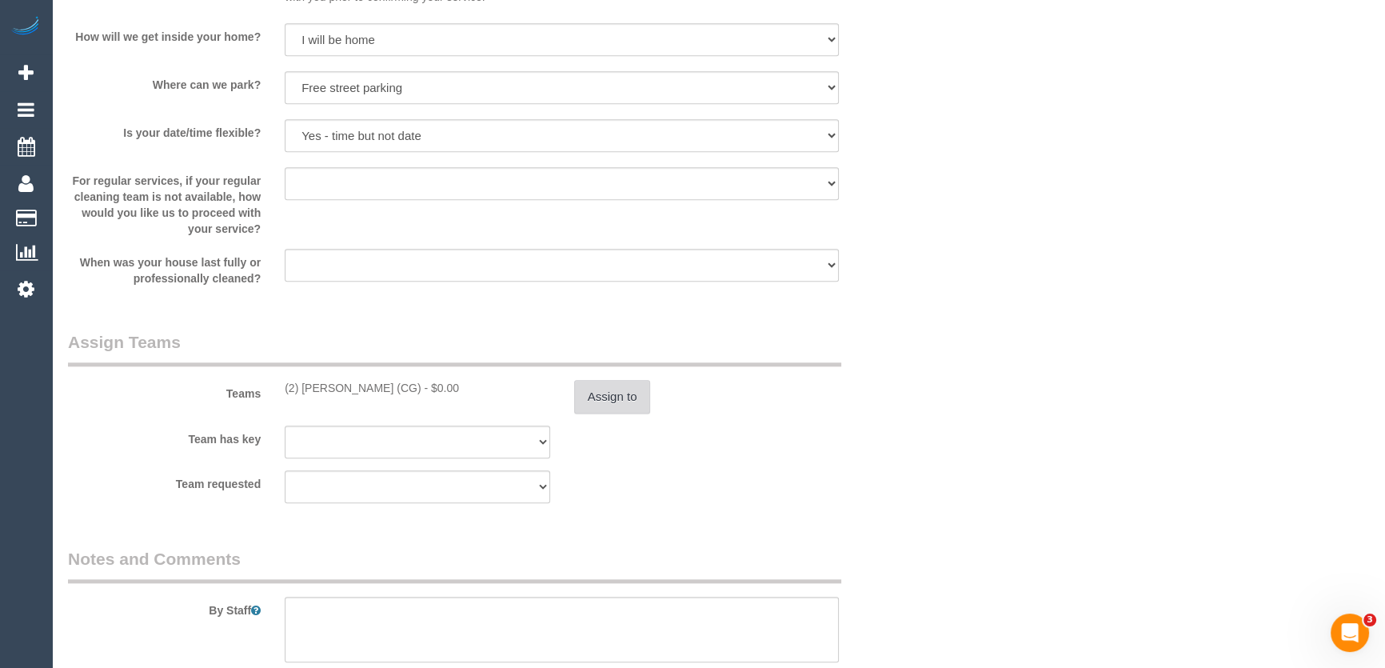
click at [603, 399] on button "Assign to" at bounding box center [612, 397] width 77 height 34
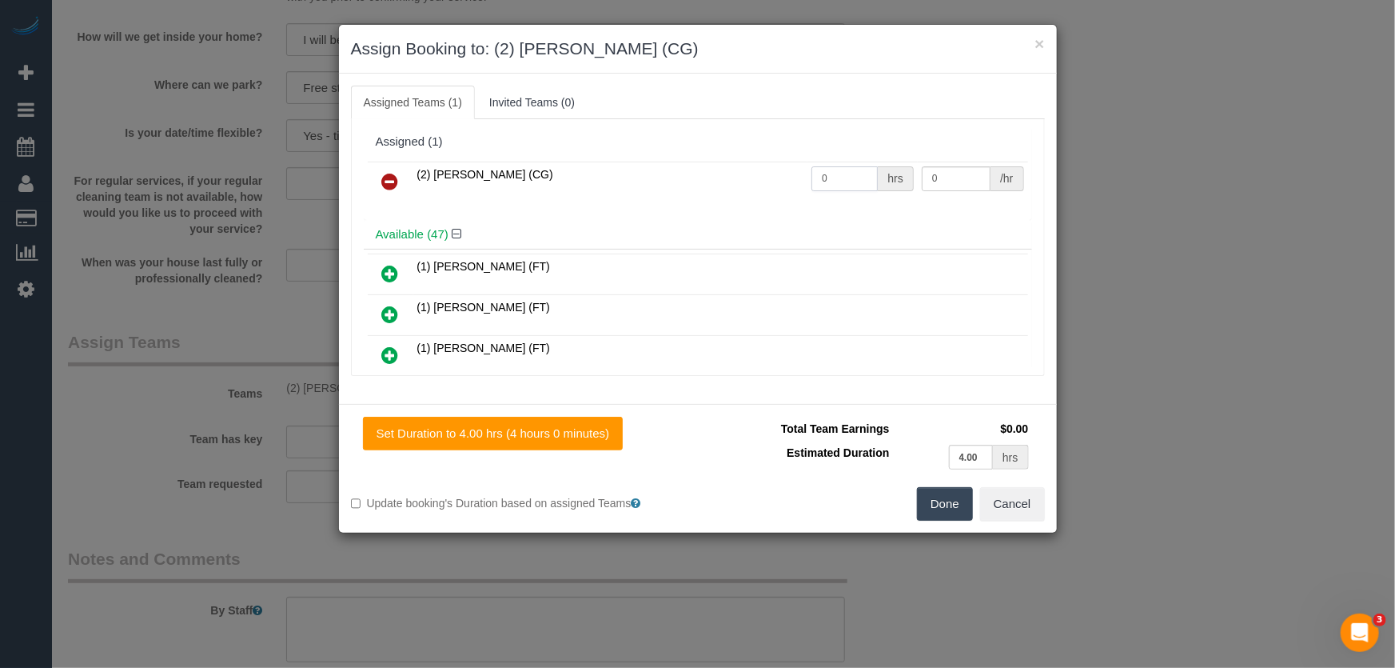
click at [846, 183] on input "0" at bounding box center [845, 178] width 66 height 25
type input "1"
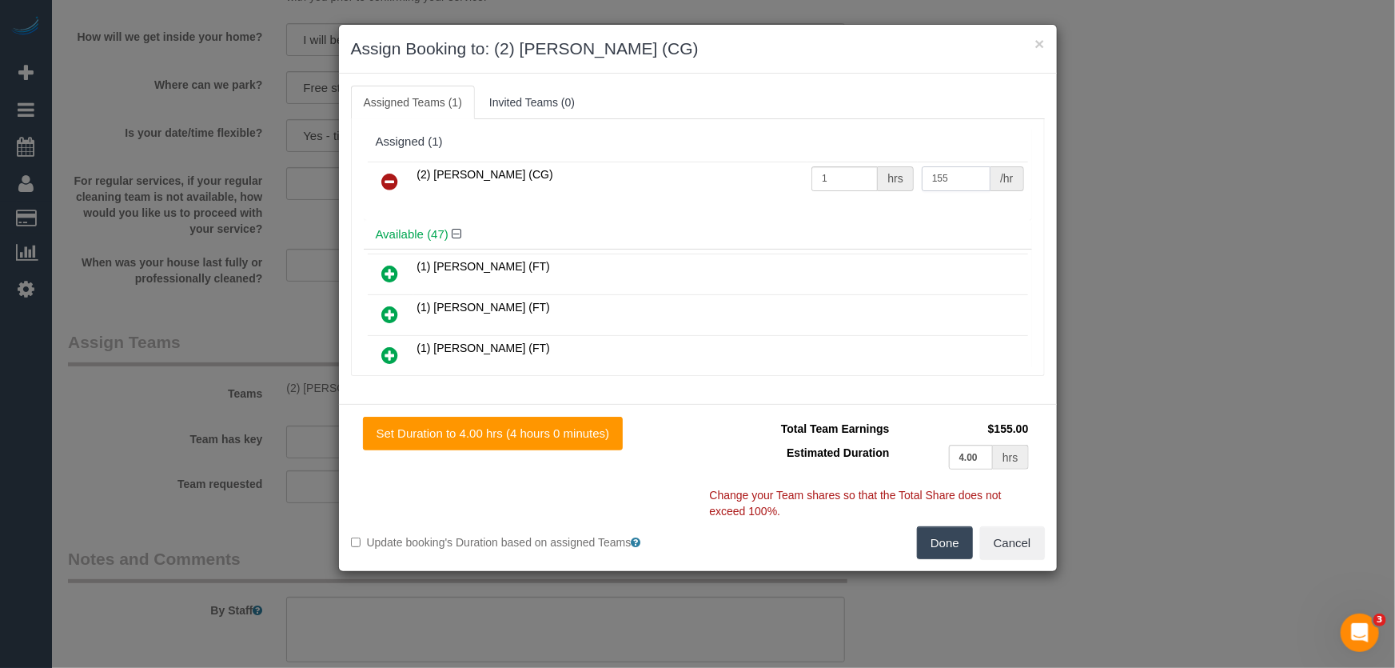
type input "155"
click at [948, 537] on button "Done" at bounding box center [945, 543] width 56 height 34
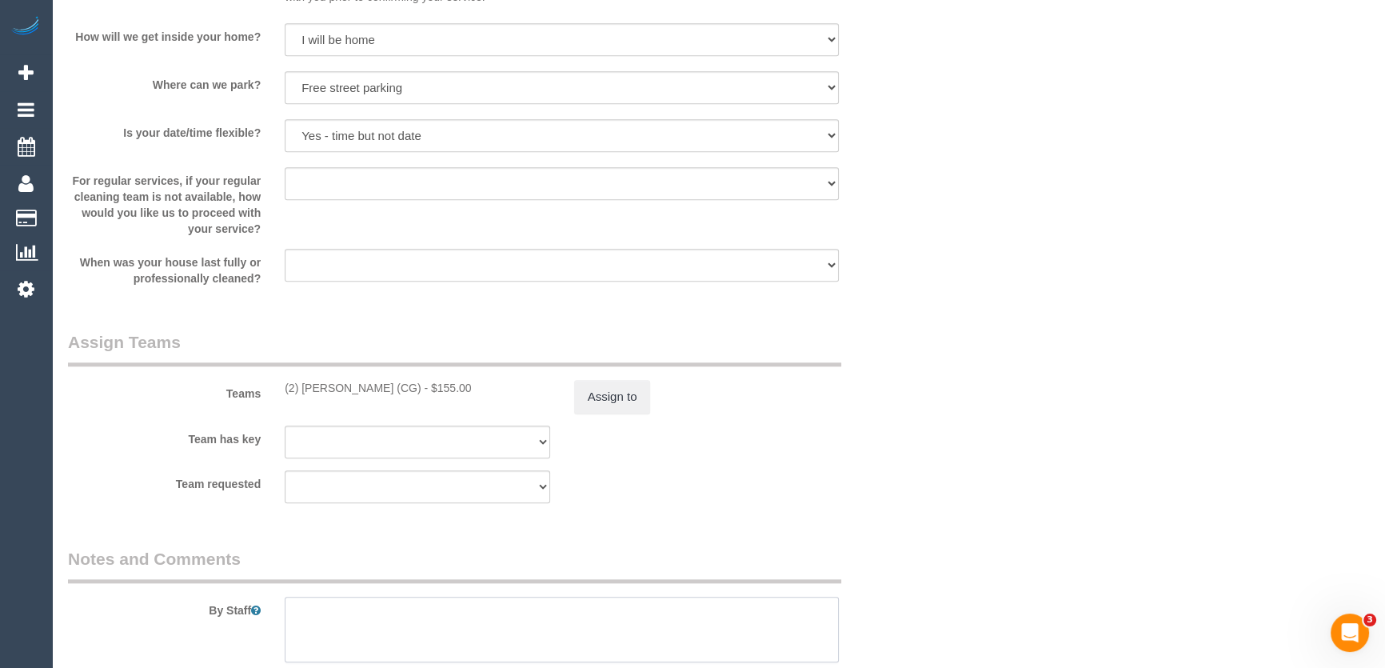
click at [560, 621] on textarea at bounding box center [562, 630] width 554 height 66
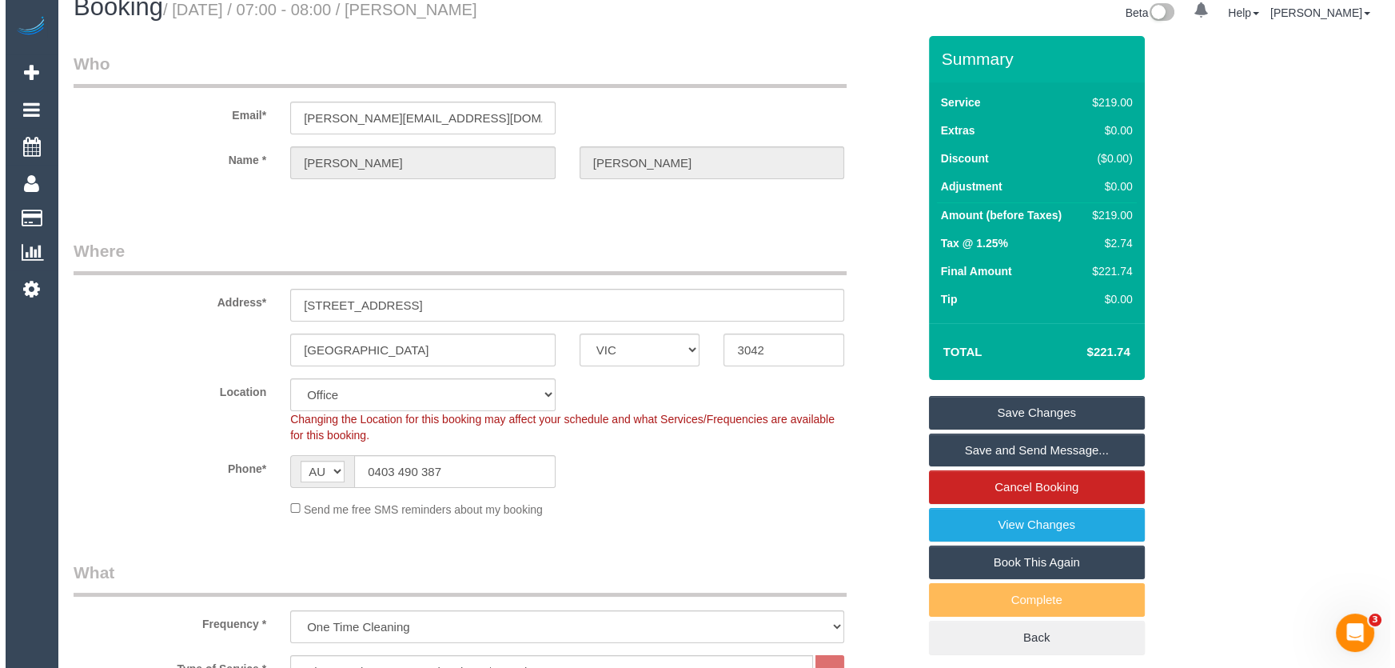
scroll to position [0, 0]
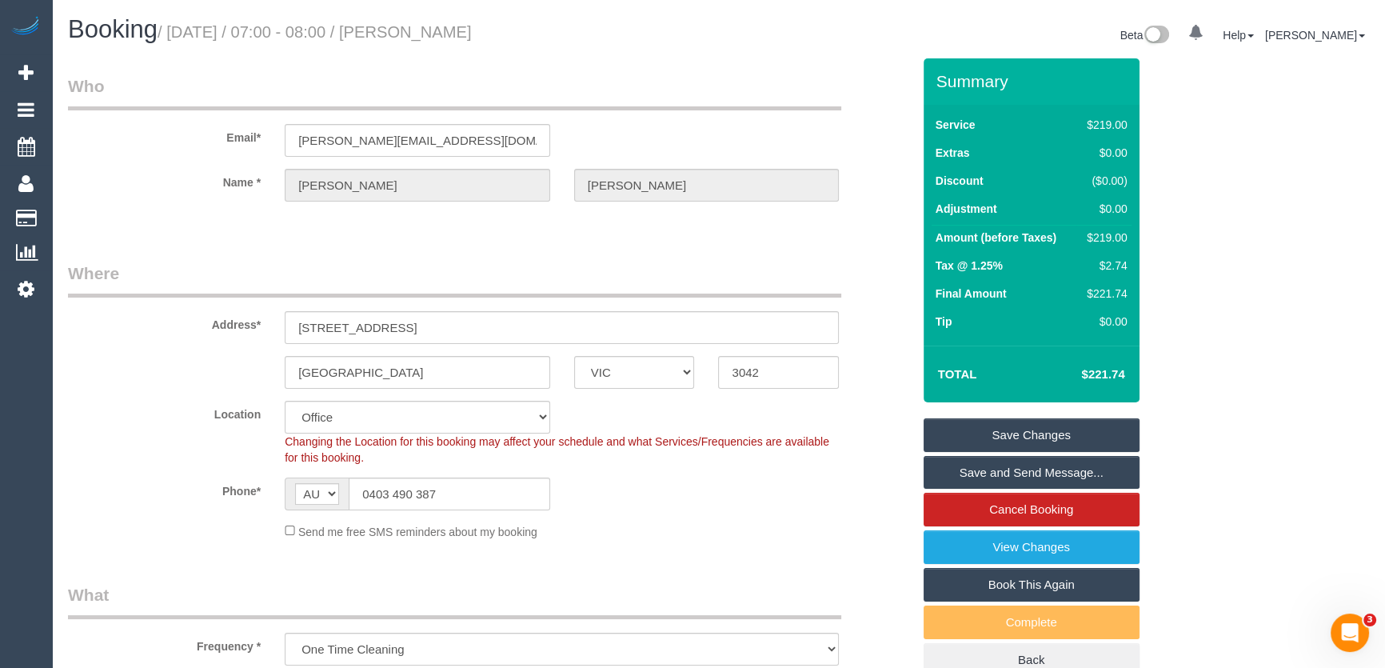
type textarea "Estimated time: 3-4 hours"
click at [459, 34] on small "/ September 12, 2025 / 07:00 - 08:00 / Daniel Torres" at bounding box center [315, 32] width 314 height 18
copy small "Daniel Torres"
click at [977, 476] on link "Save and Send Message..." at bounding box center [1032, 473] width 216 height 34
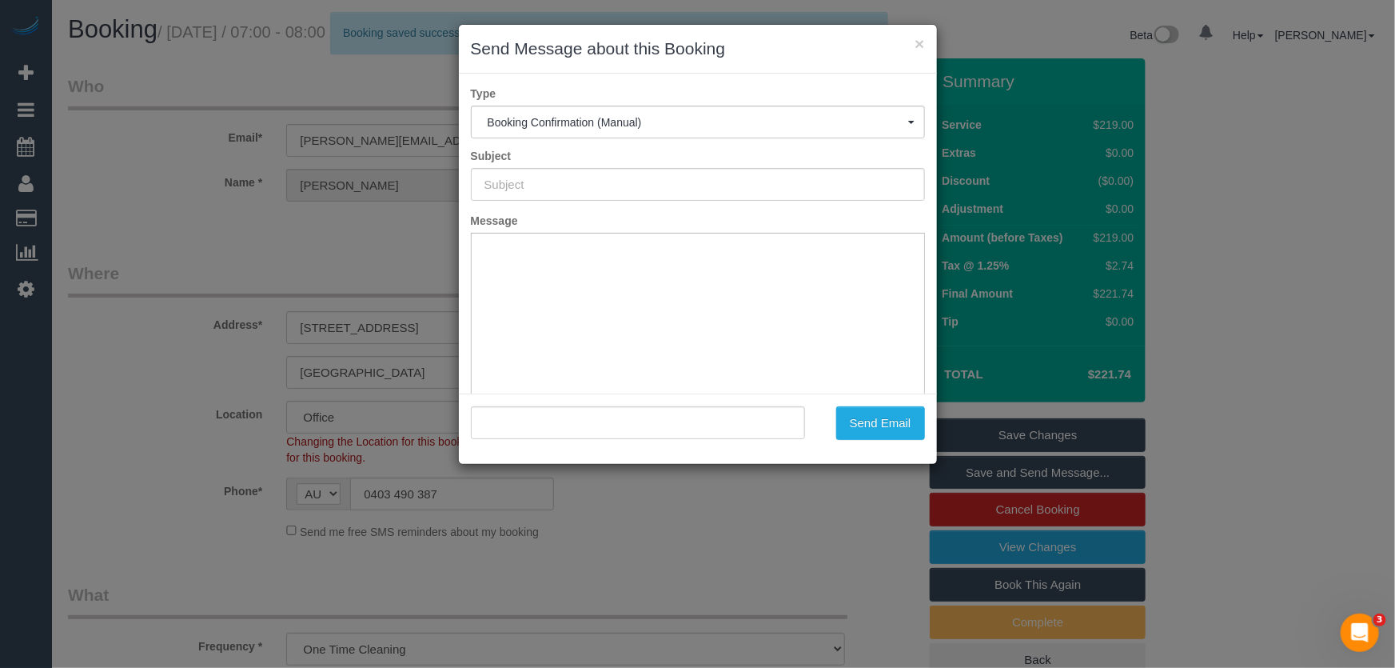
type input "Booking Confirmed"
type input ""Daniel Torres" <daniel-torres@live.com>"
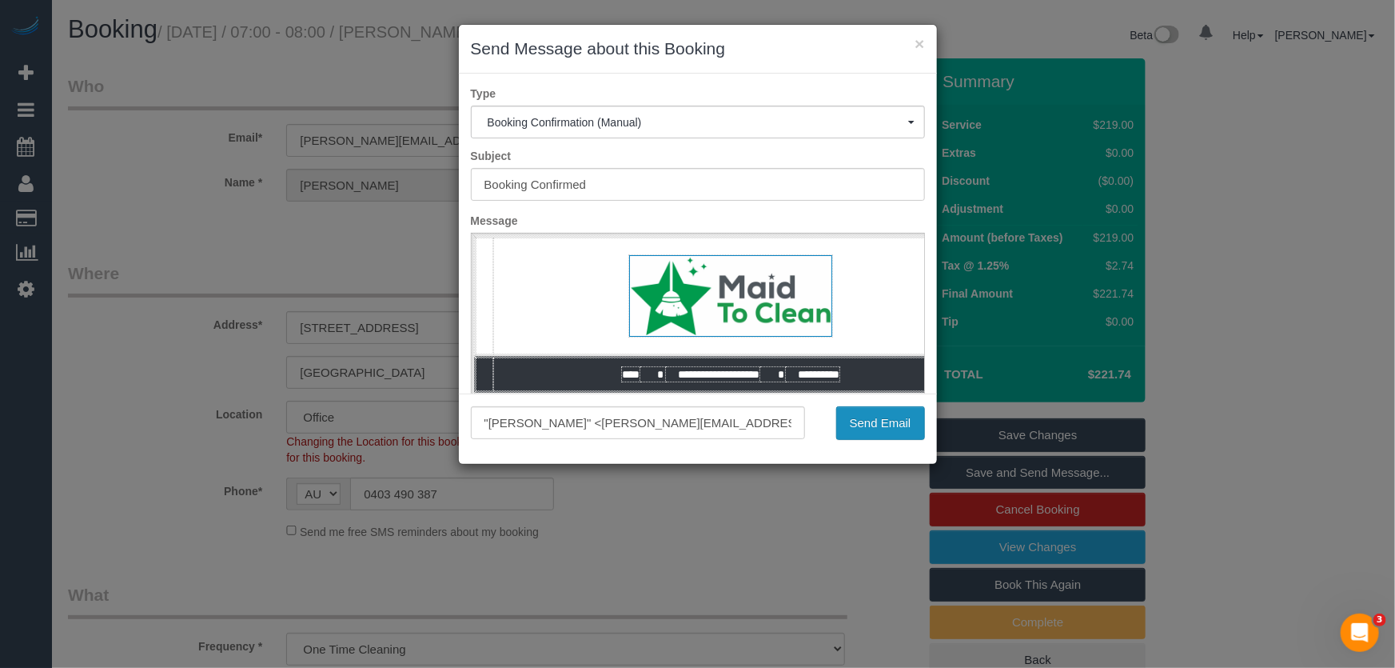
click at [880, 422] on button "Send Email" at bounding box center [880, 423] width 89 height 34
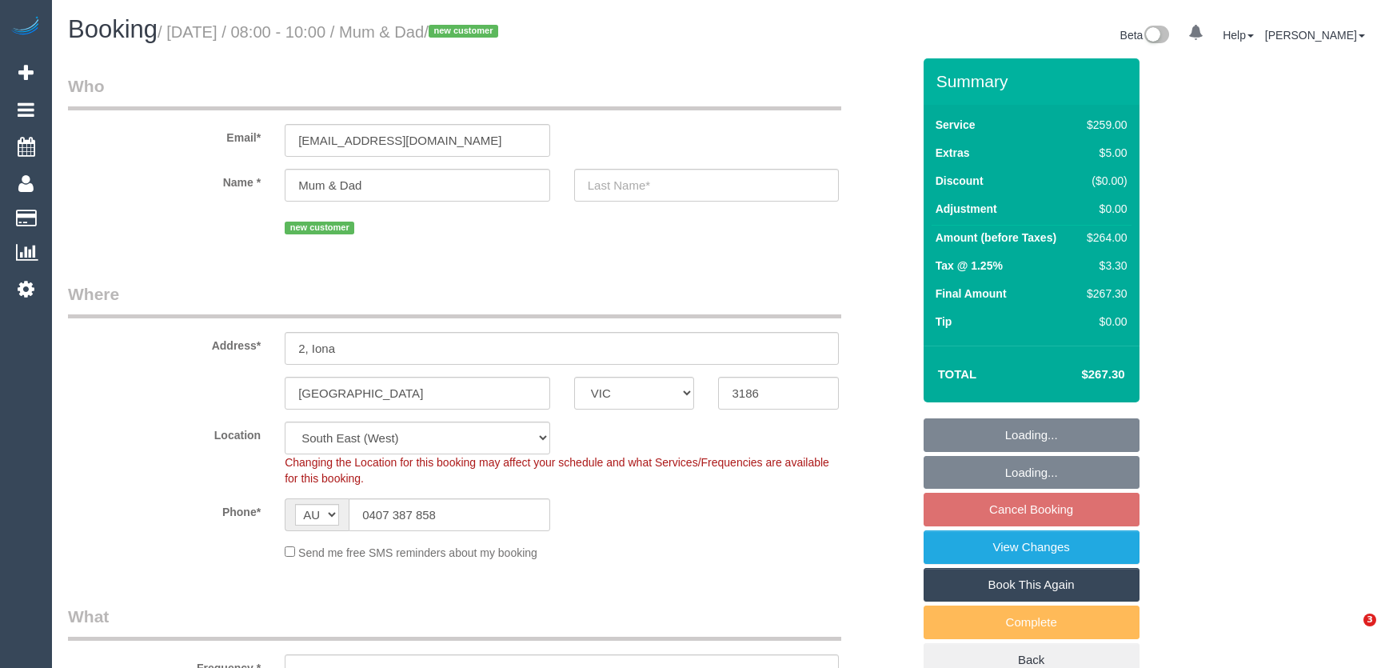
select select "VIC"
select select "number:28"
select select "number:14"
select select "number:19"
select select "number:36"
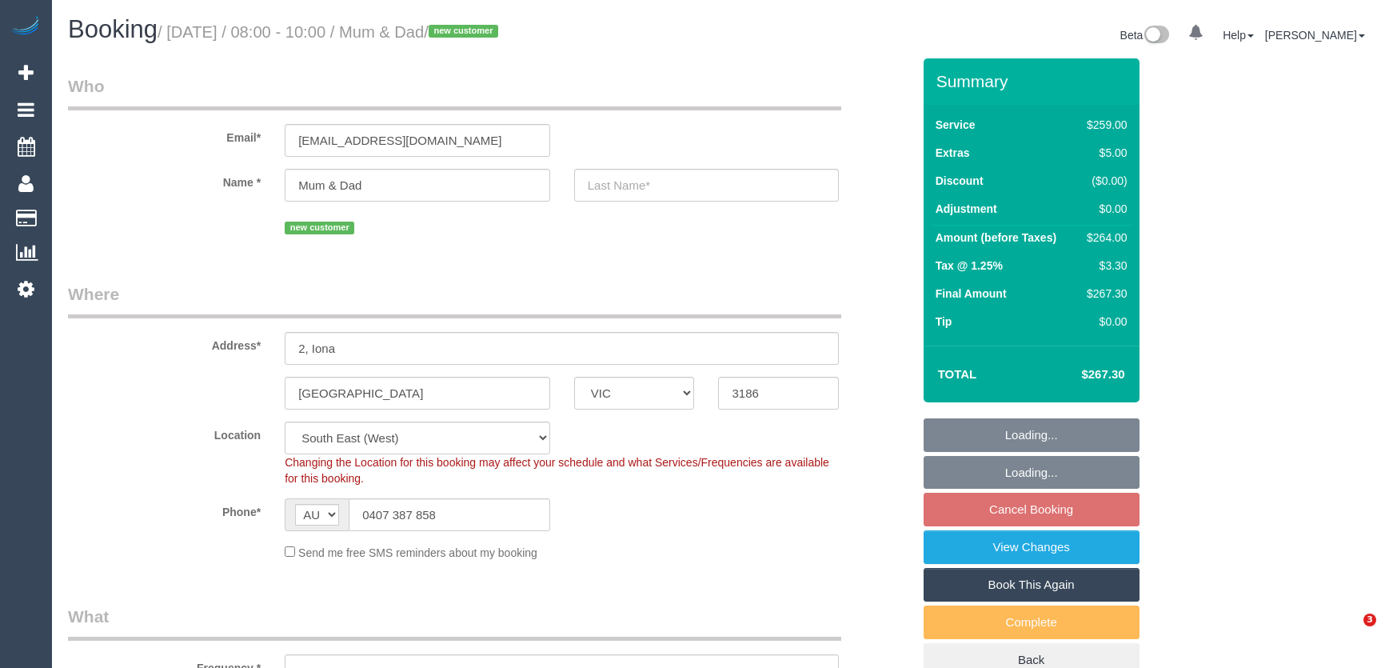
select select "number:26"
select select "object:785"
select select "spot1"
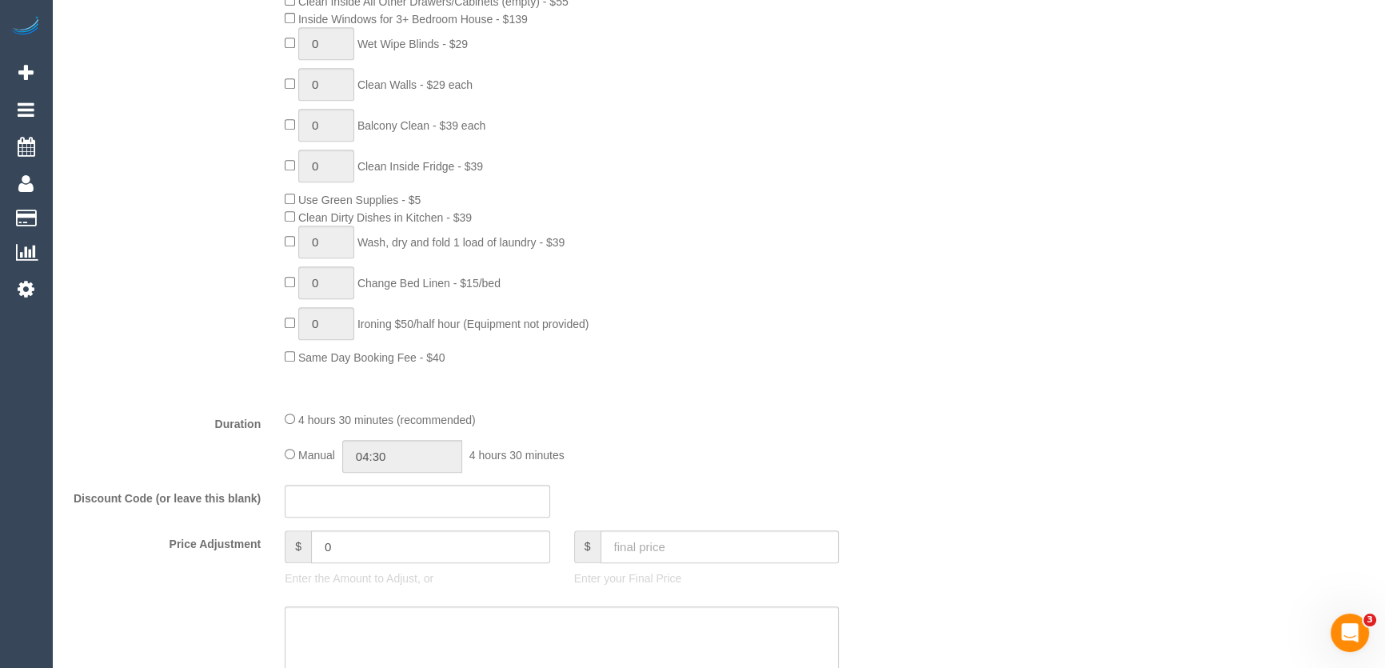
scroll to position [944, 0]
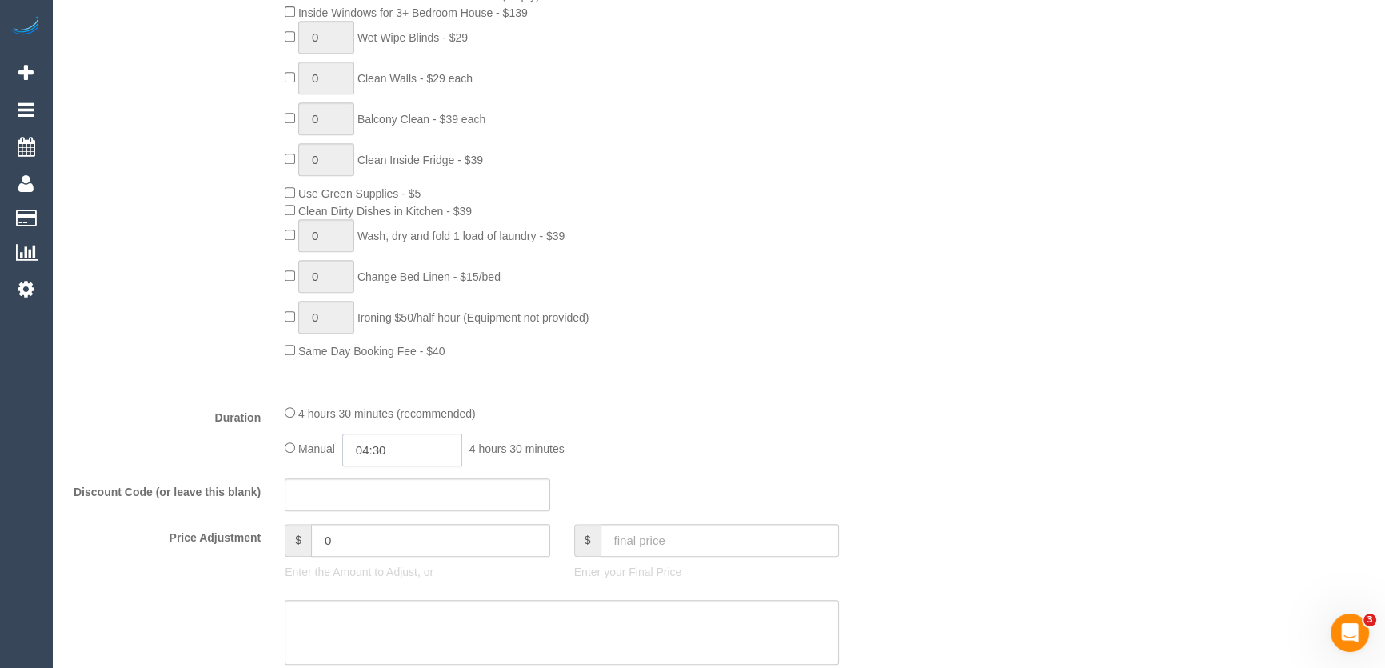
click at [411, 453] on input "04:30" at bounding box center [402, 449] width 120 height 33
type input "02:30"
click at [397, 502] on li "02:30" at bounding box center [384, 506] width 71 height 21
click at [628, 438] on div "Manual 02:30 2 hours 30 minutes" at bounding box center [562, 449] width 554 height 33
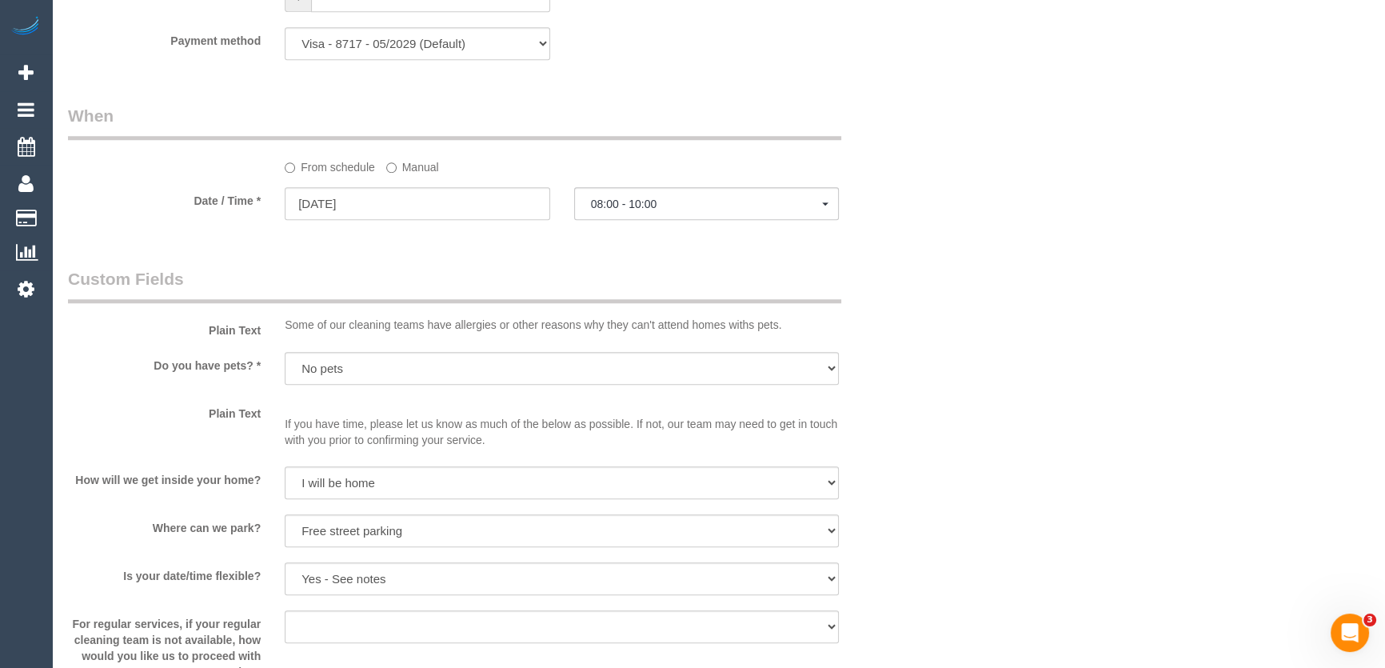
select select "spot13"
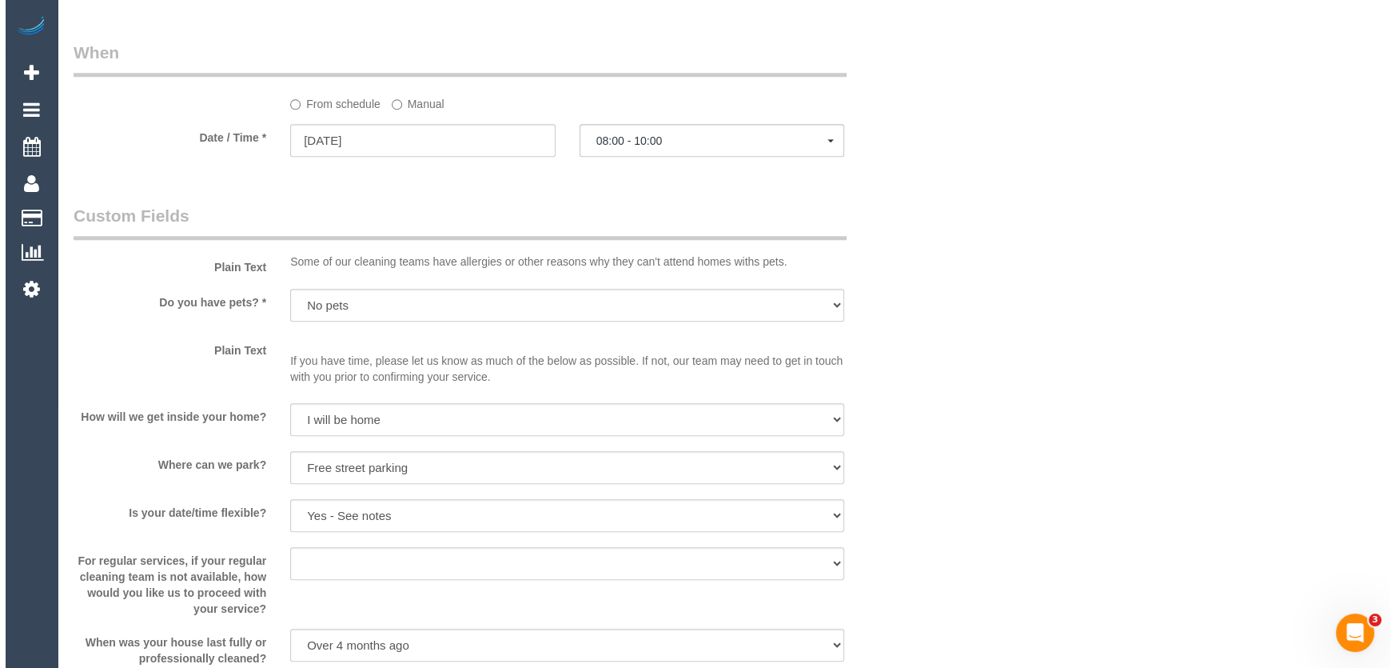
scroll to position [1890, 0]
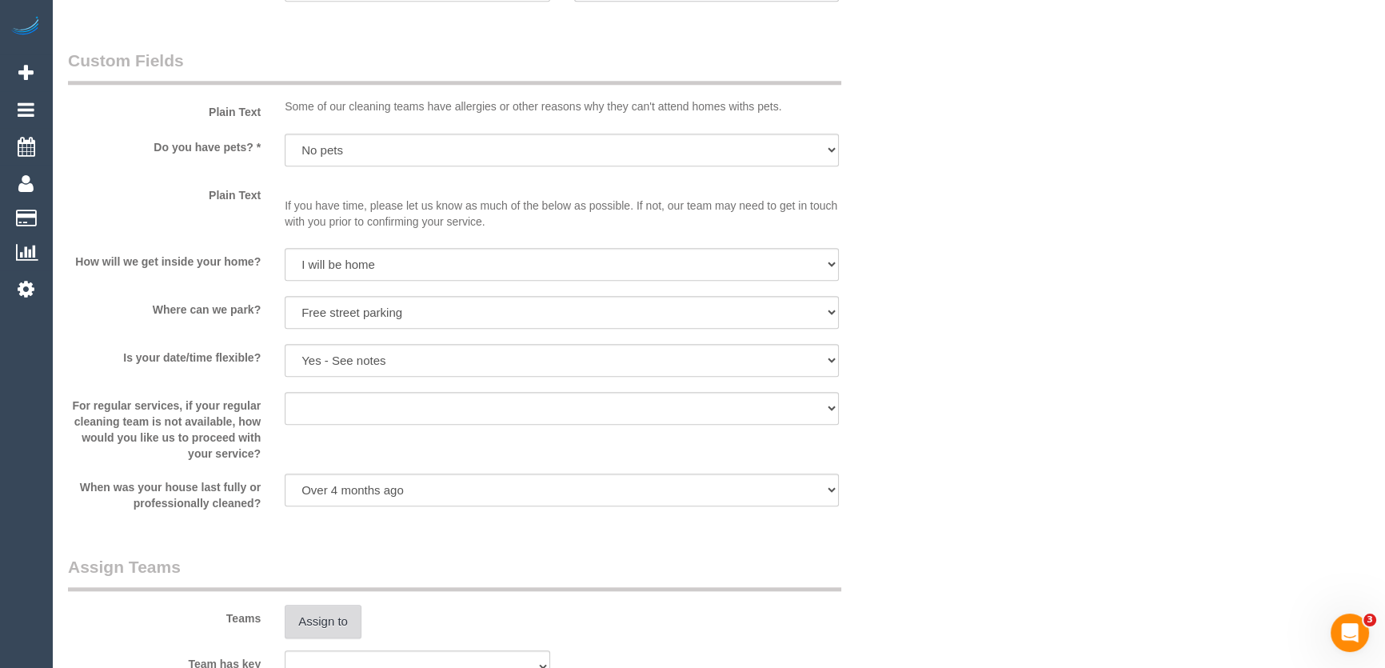
click at [316, 621] on button "Assign to" at bounding box center [323, 622] width 77 height 34
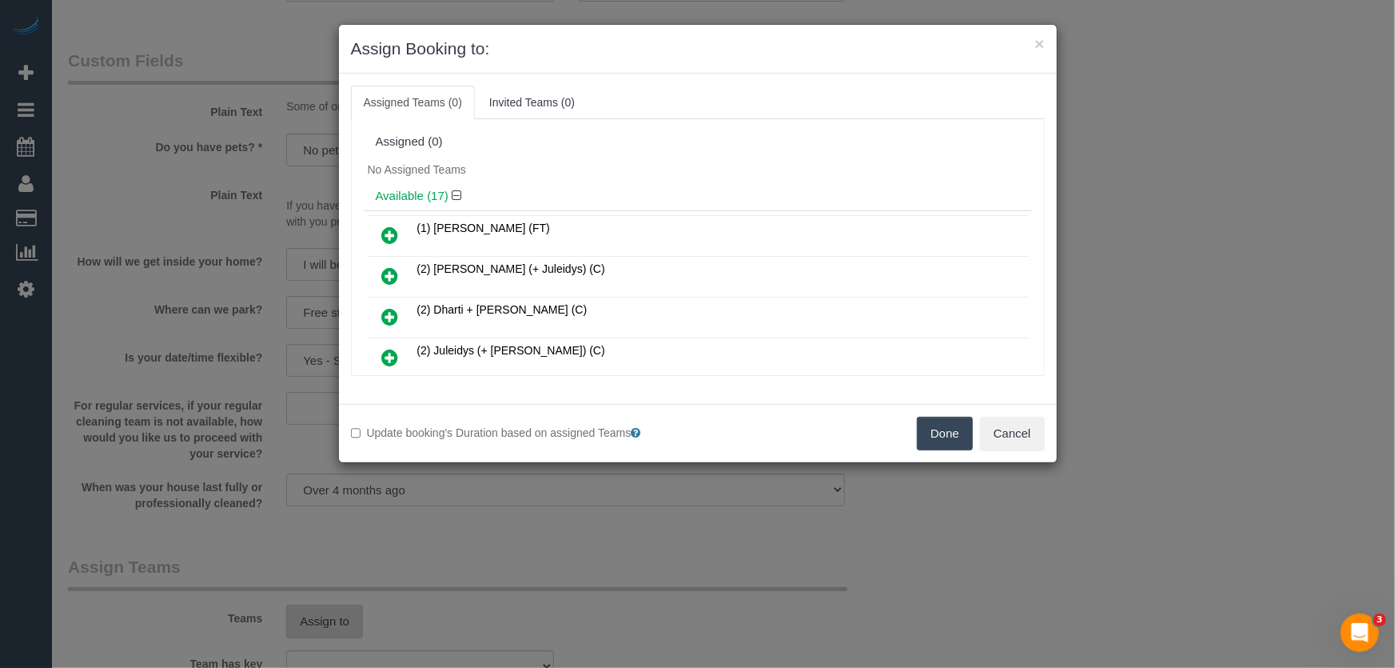
scroll to position [220, 0]
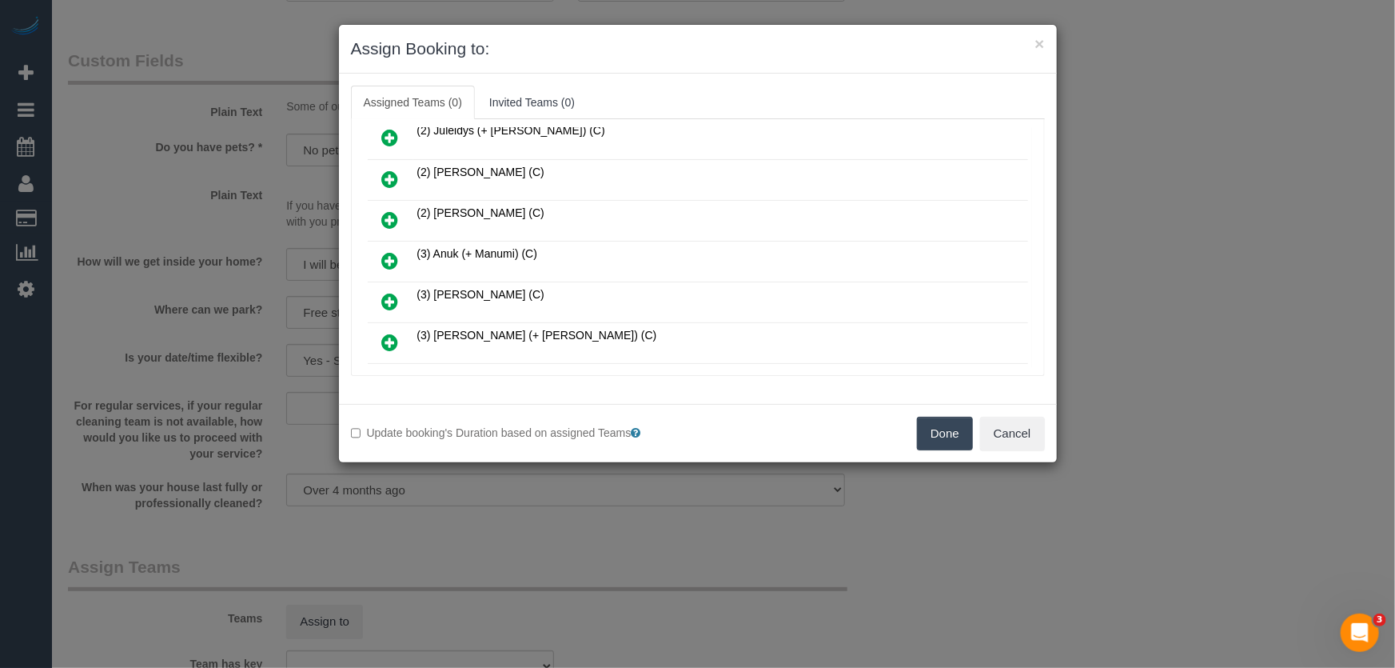
click at [390, 257] on icon at bounding box center [390, 260] width 17 height 19
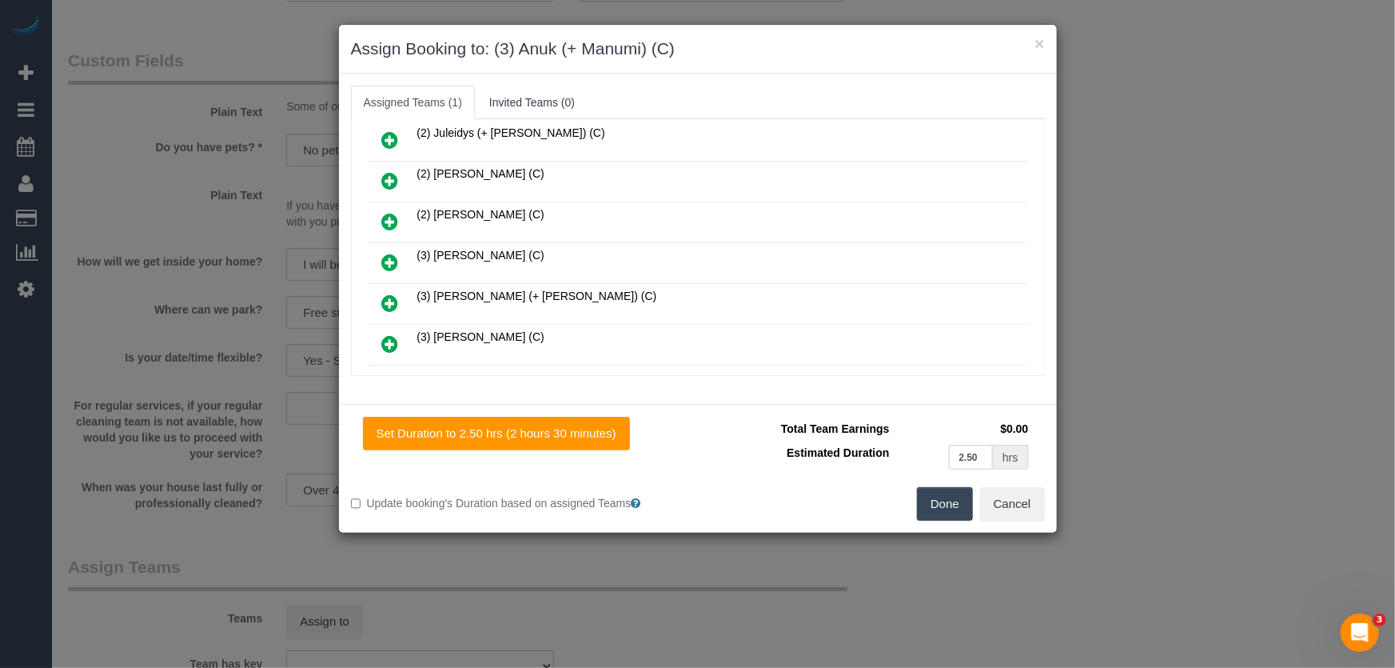
scroll to position [329, 0]
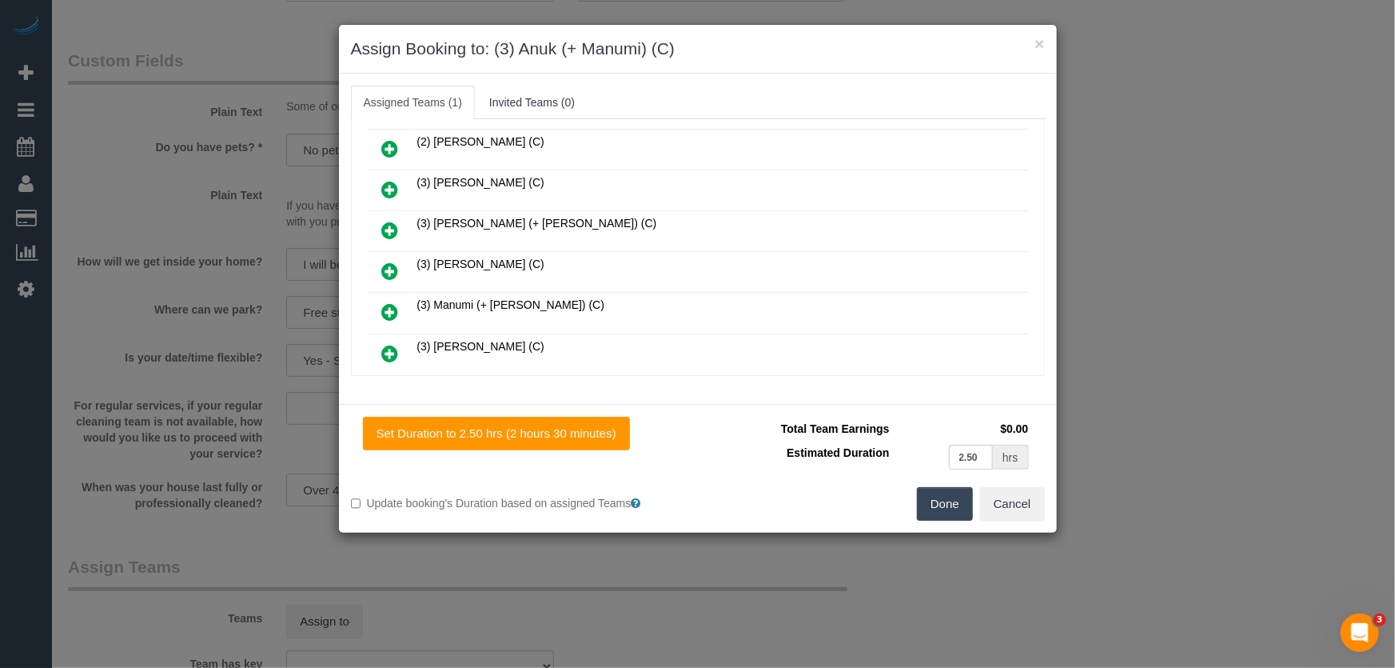
click at [393, 302] on icon at bounding box center [390, 311] width 17 height 19
click at [984, 513] on button "Cancel" at bounding box center [1012, 504] width 65 height 34
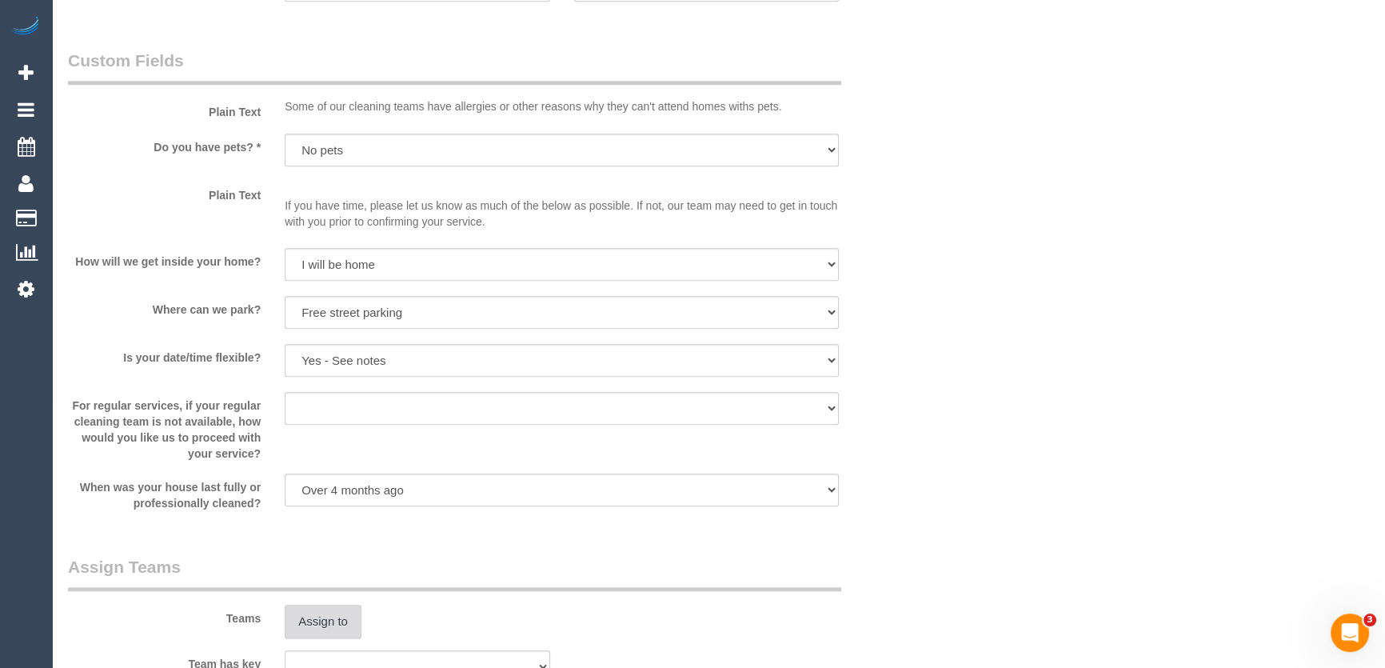
click at [350, 628] on button "Assign to" at bounding box center [323, 622] width 77 height 34
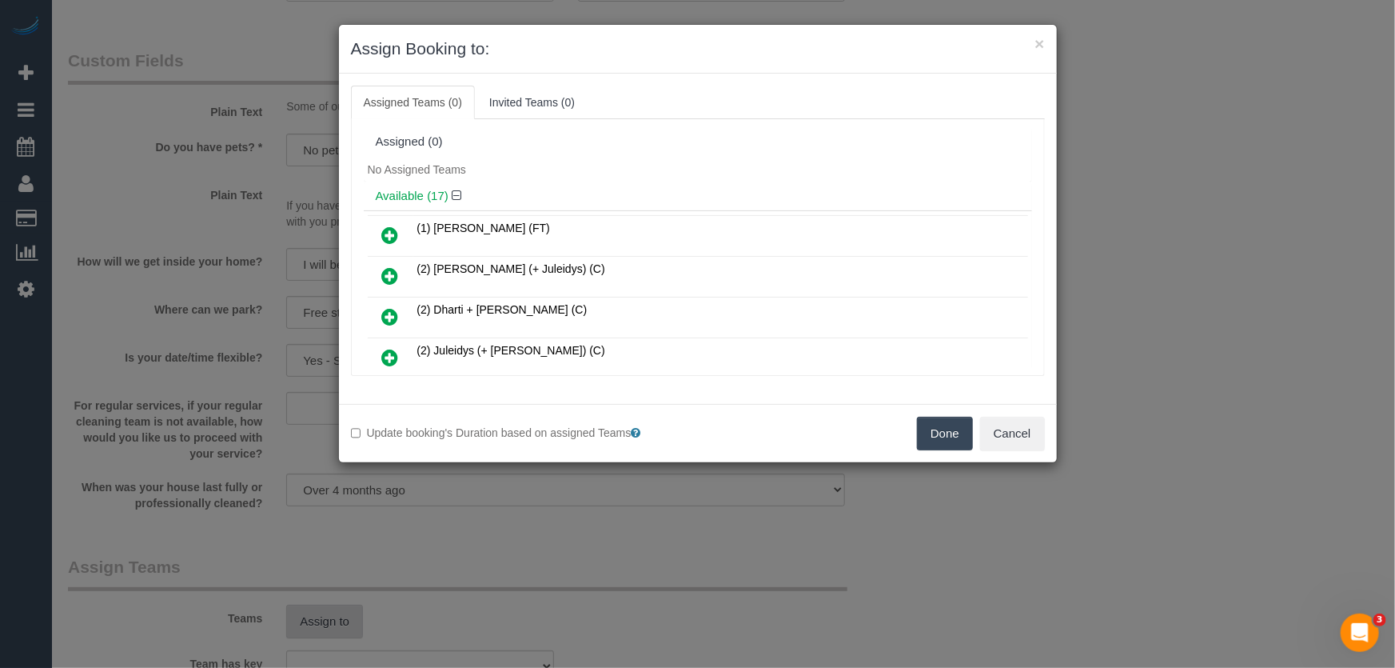
scroll to position [220, 0]
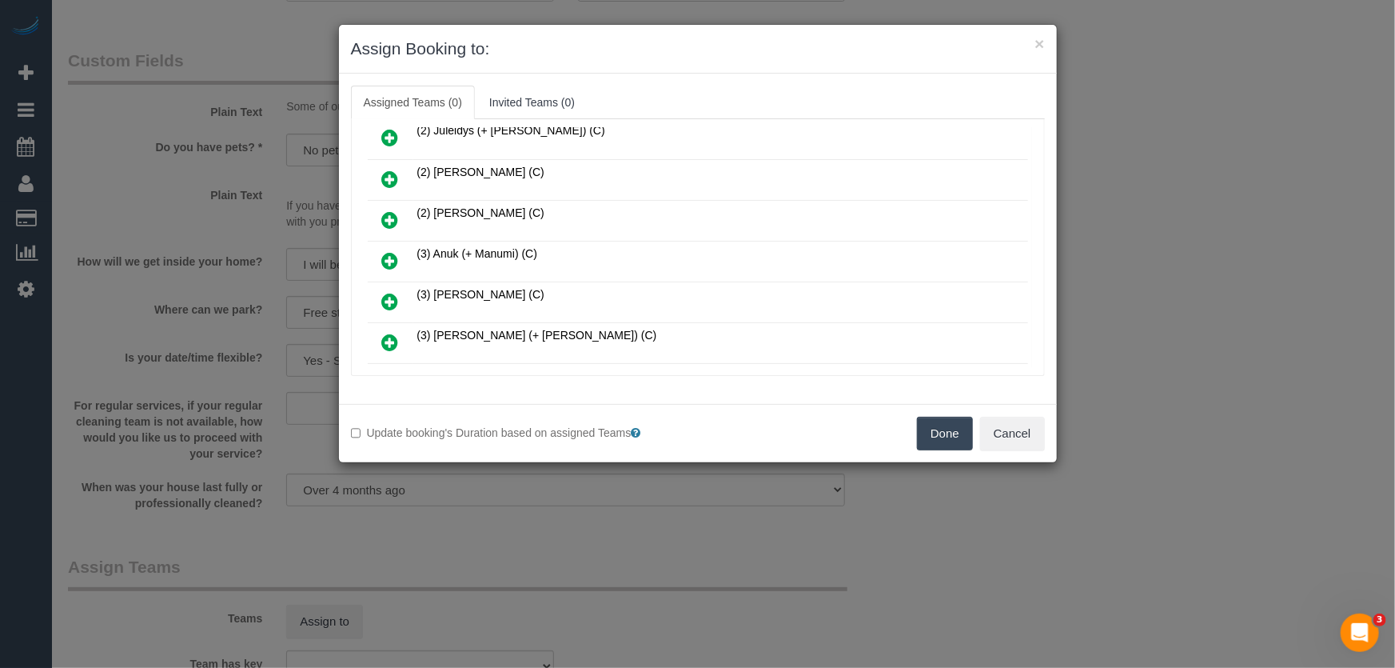
click at [387, 252] on icon at bounding box center [390, 260] width 17 height 19
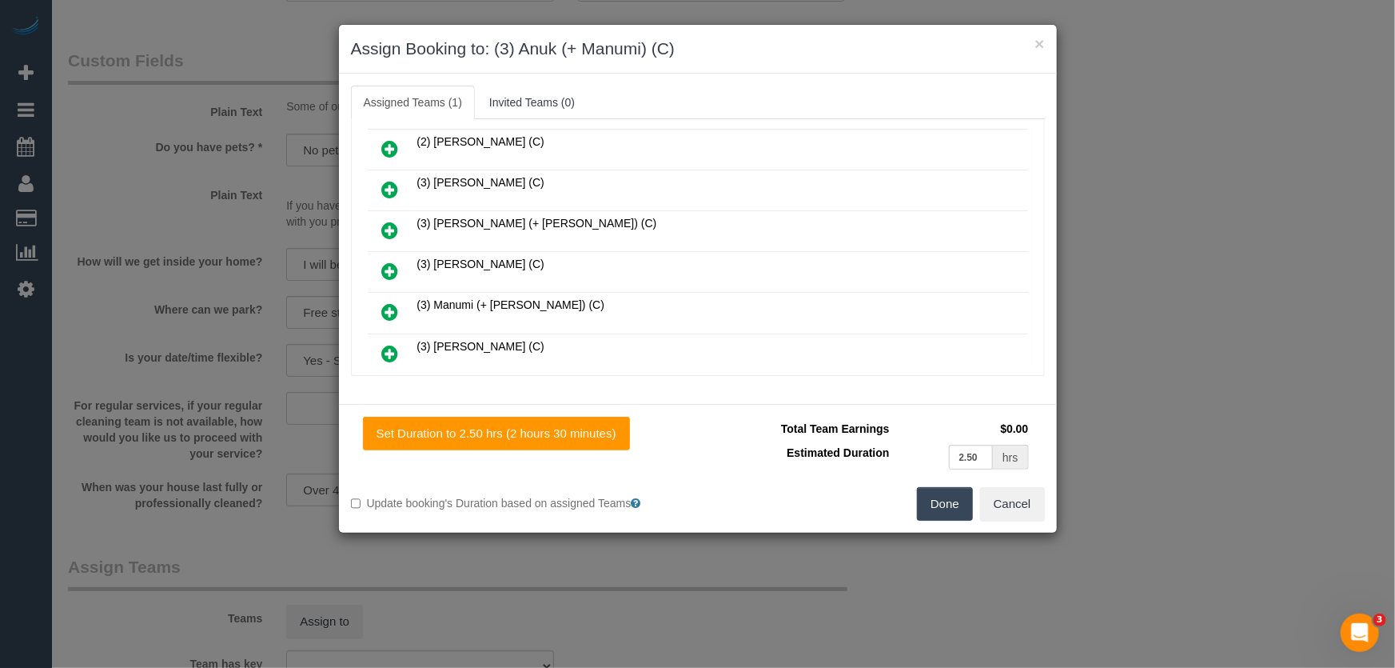
click at [388, 303] on icon at bounding box center [390, 311] width 17 height 19
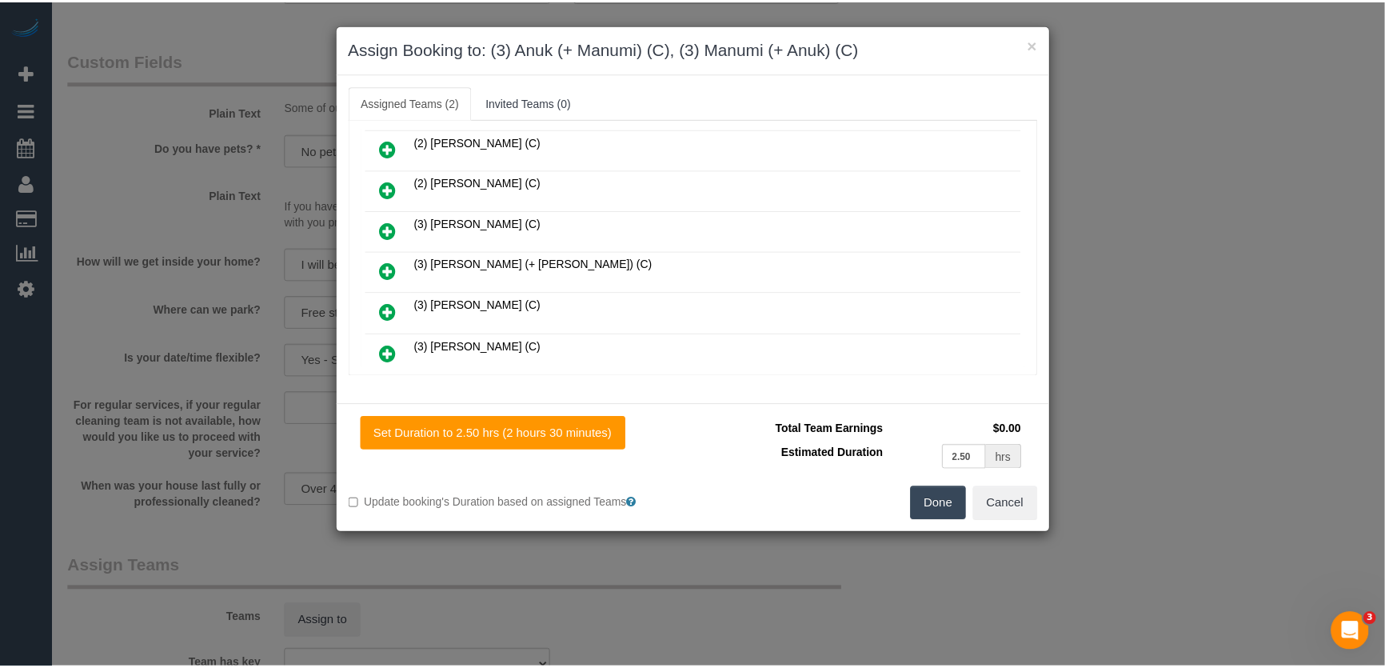
scroll to position [369, 0]
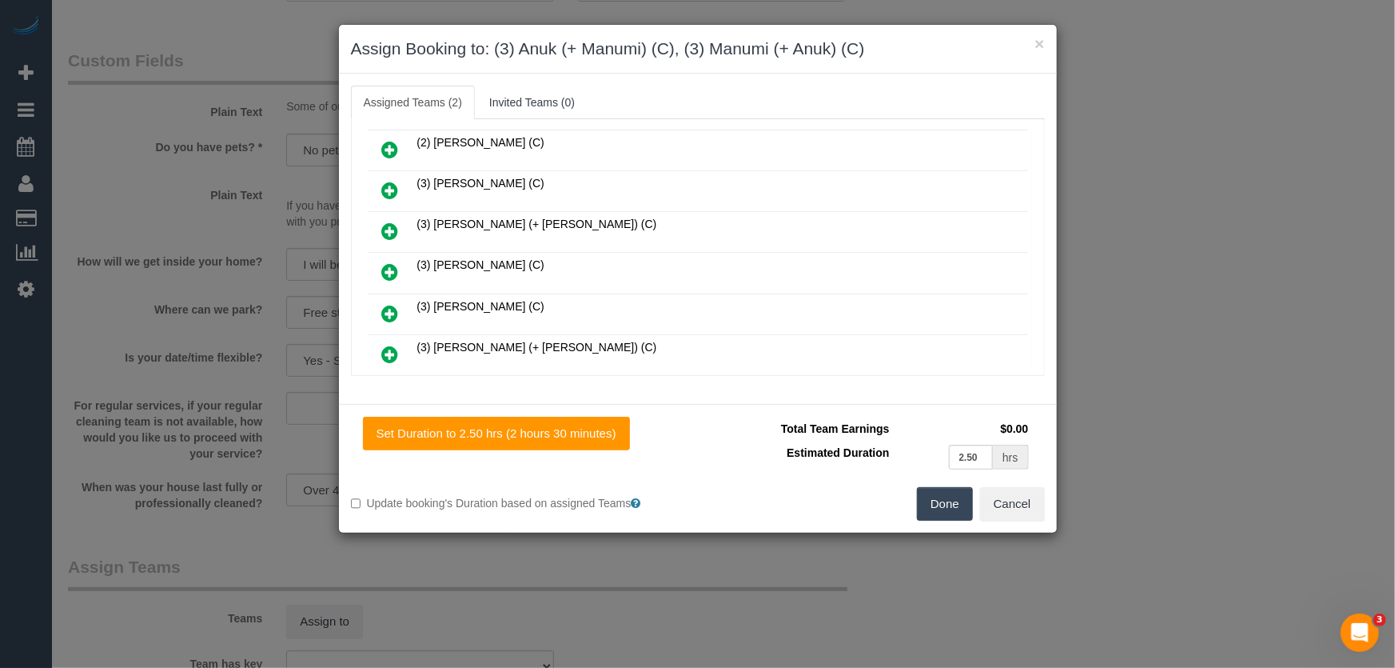
click at [944, 505] on button "Done" at bounding box center [945, 504] width 56 height 34
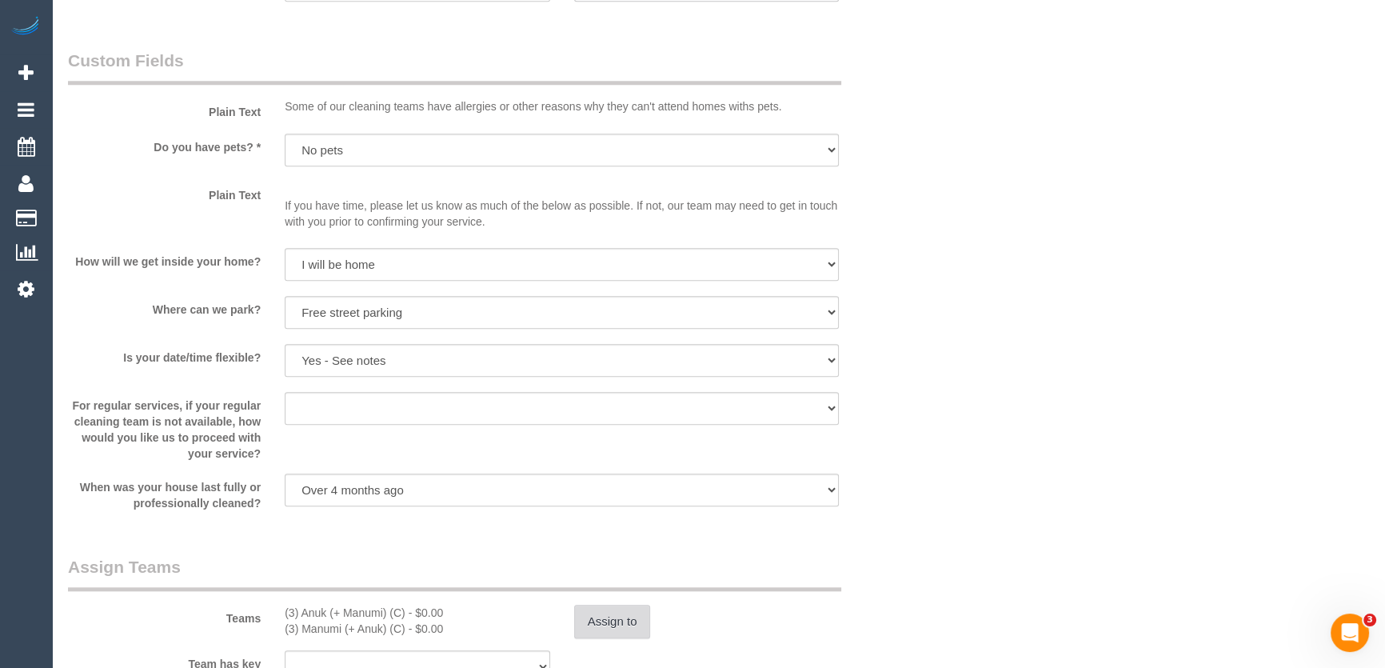
click at [616, 632] on button "Assign to" at bounding box center [612, 622] width 77 height 34
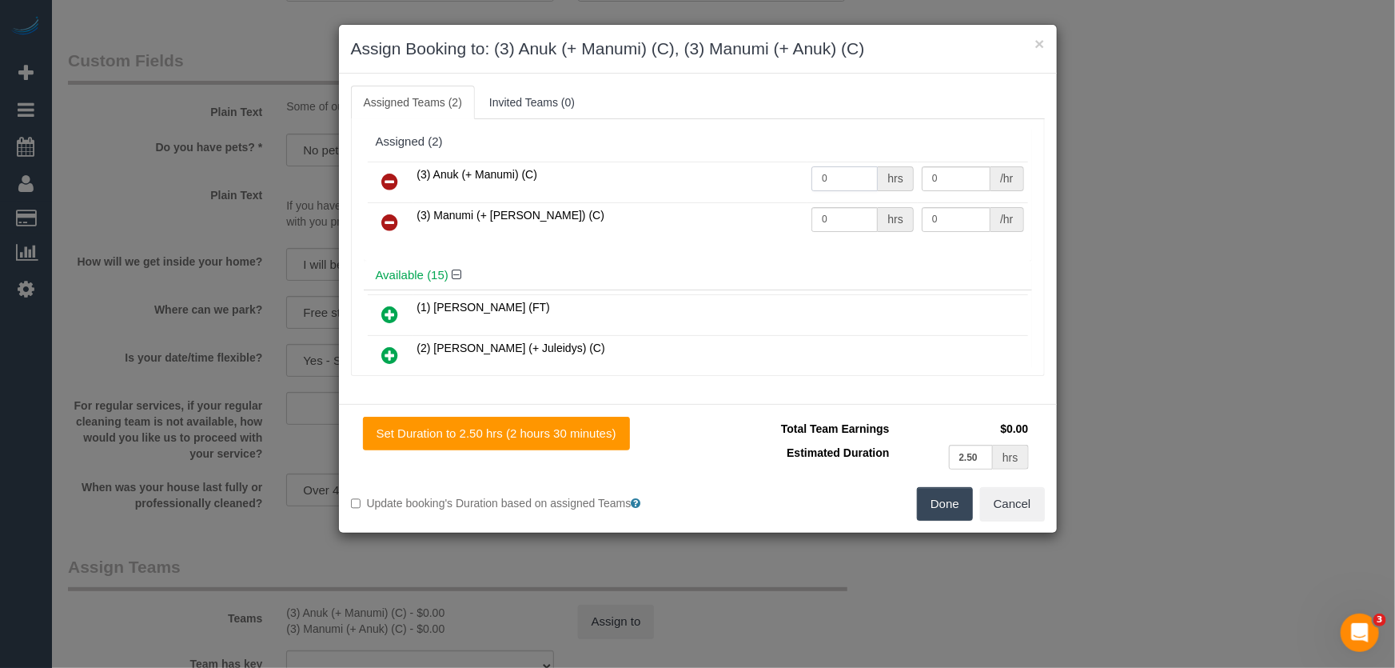
click at [839, 174] on input "0" at bounding box center [845, 178] width 66 height 25
type input "1"
type input "85"
click at [836, 219] on input "0" at bounding box center [845, 219] width 66 height 25
type input "1"
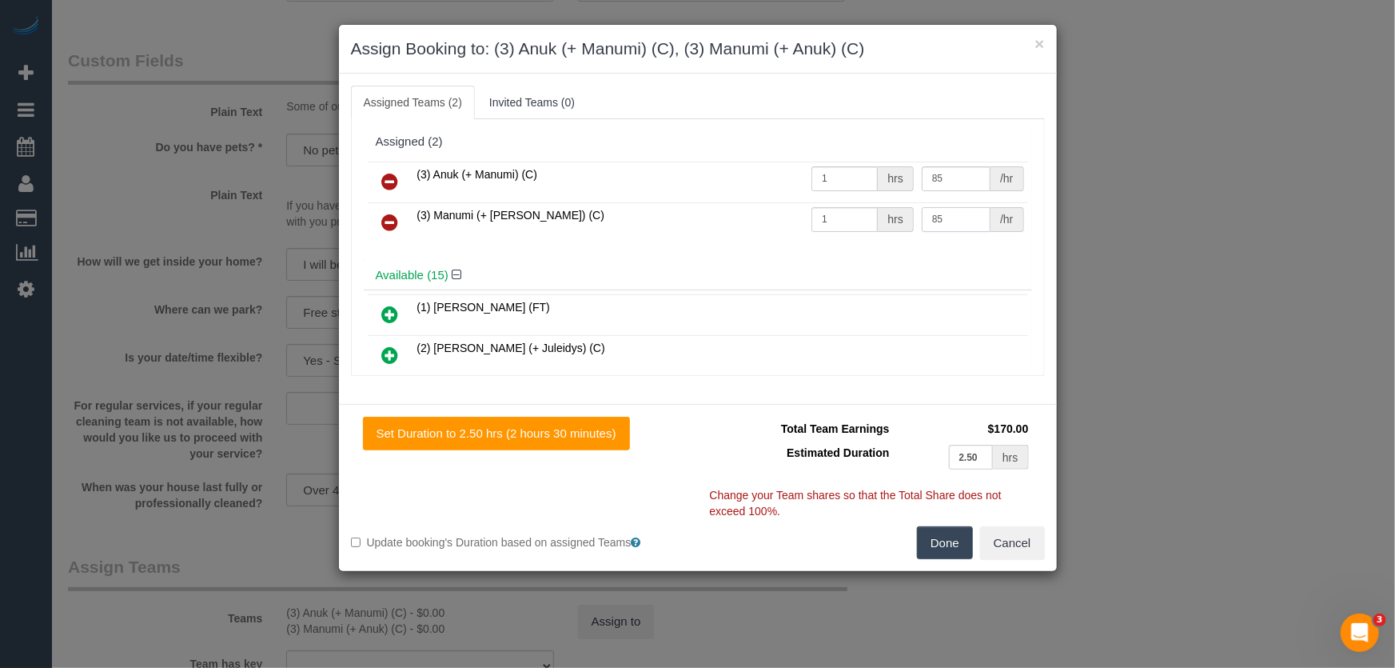
type input "85"
click at [968, 538] on button "Done" at bounding box center [945, 543] width 56 height 34
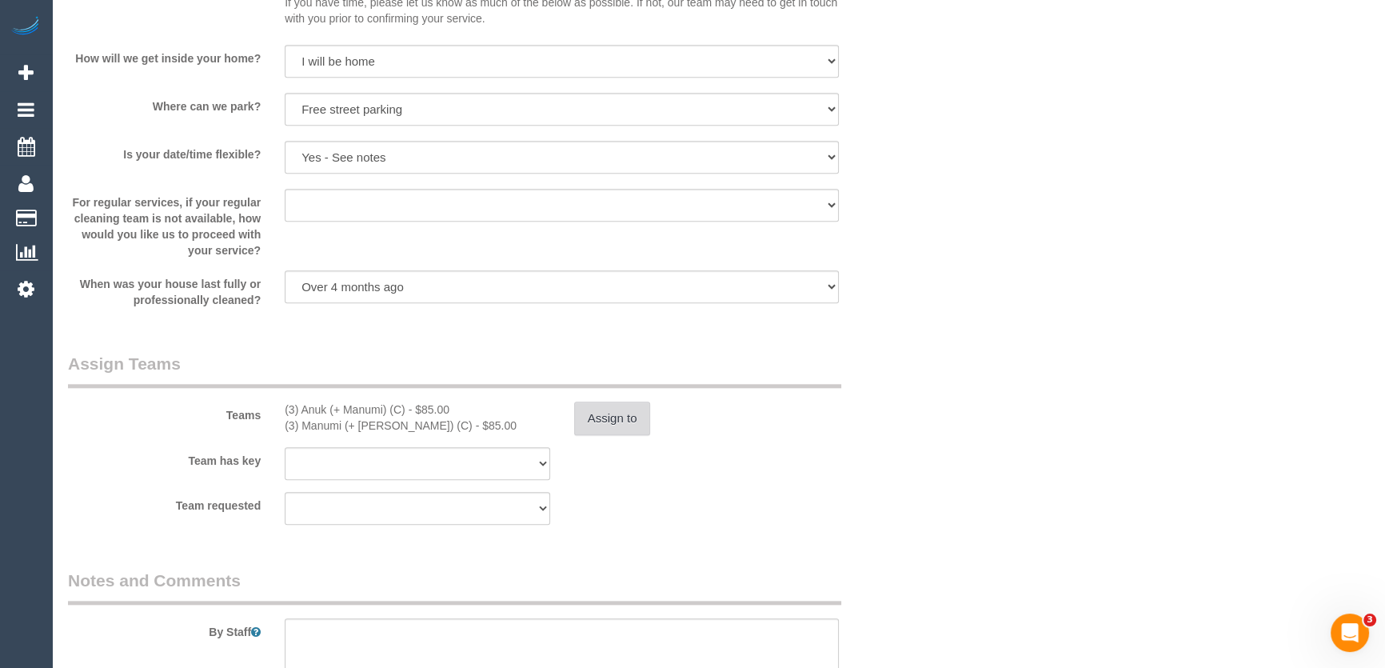
scroll to position [2181, 0]
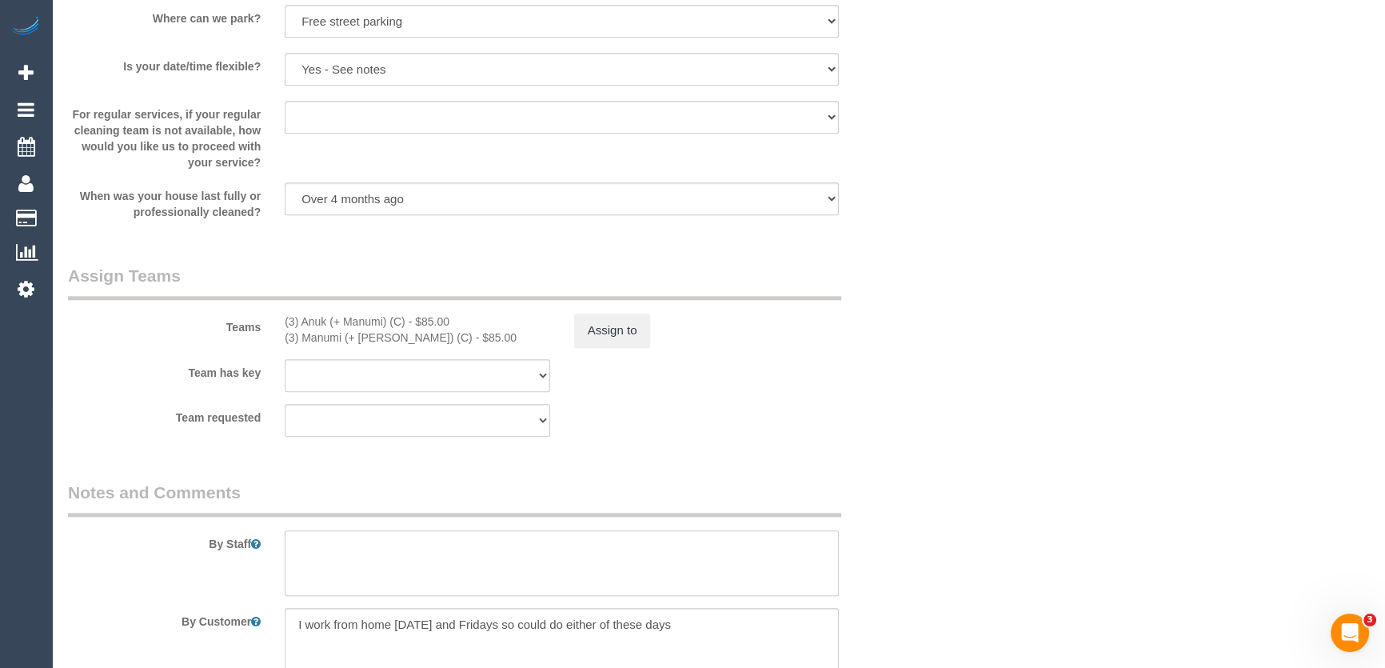
click at [342, 546] on textarea at bounding box center [562, 563] width 554 height 66
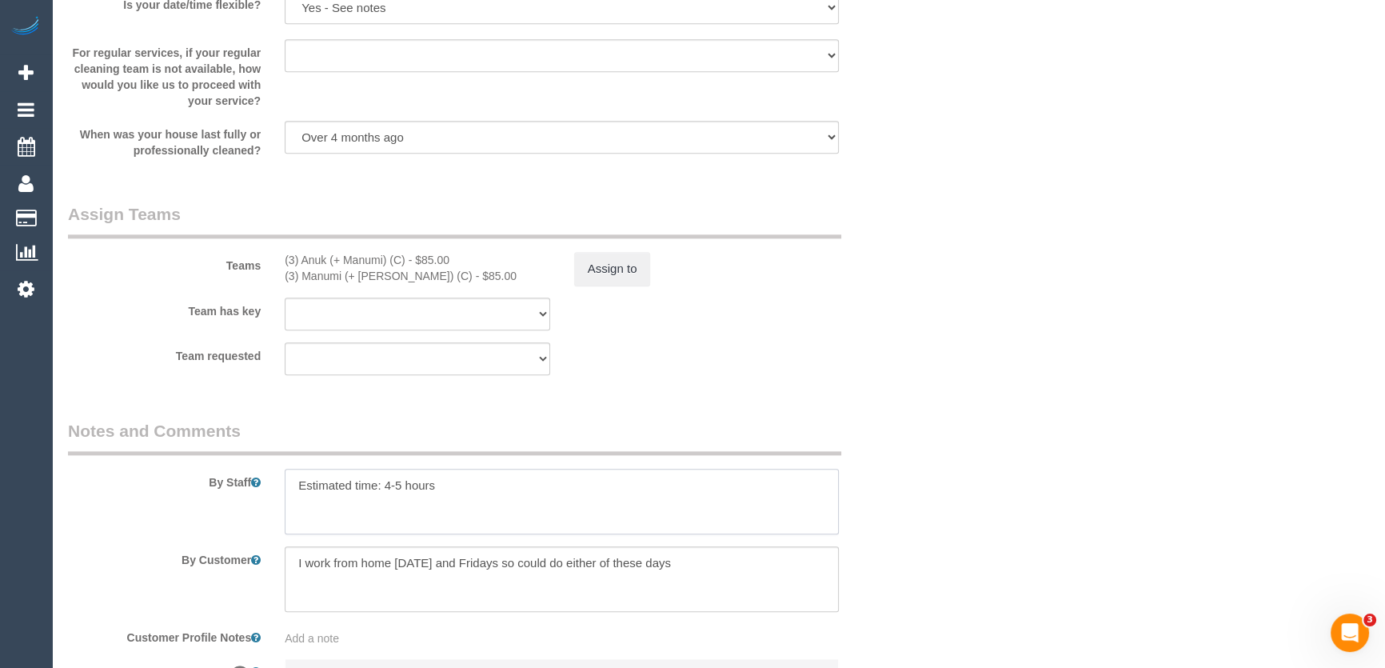
scroll to position [2399, 0]
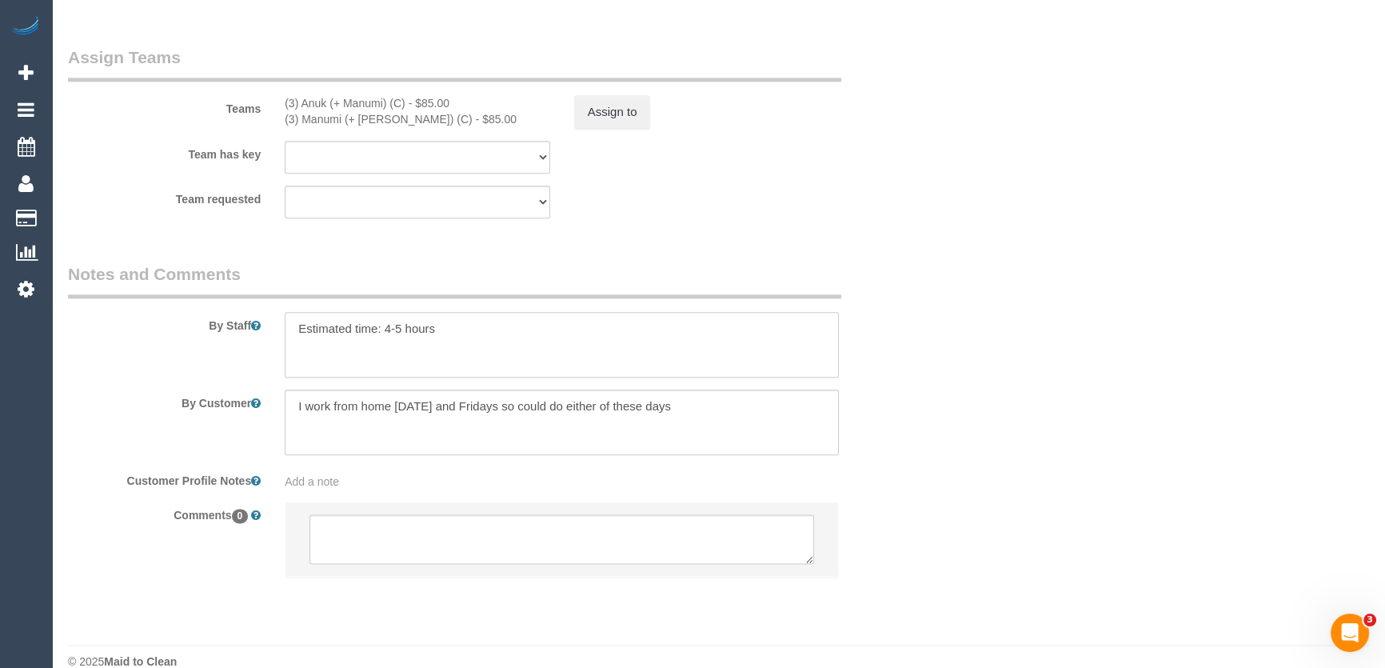
type textarea "Estimated time: 4-5 hours"
click at [723, 411] on textarea at bounding box center [562, 422] width 554 height 66
click at [408, 540] on textarea at bounding box center [561, 539] width 505 height 50
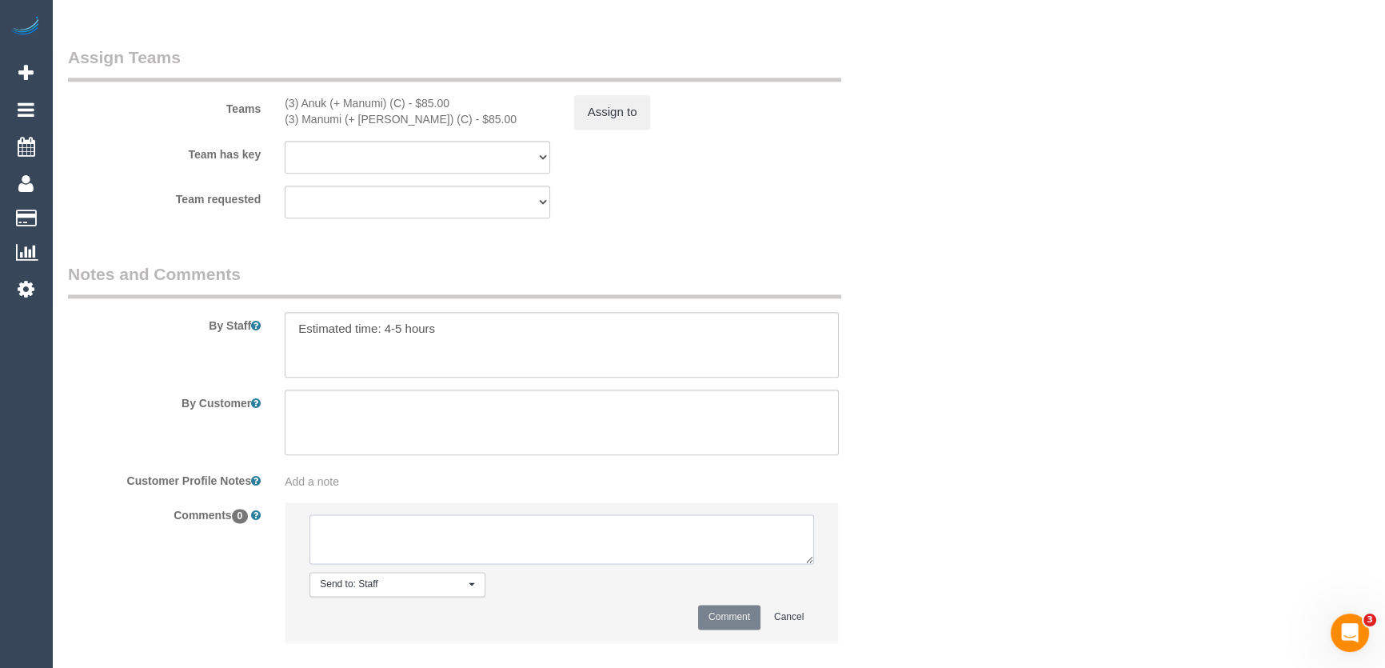
paste textarea "I work from home on Wednesday and Fridays so could do either of these days"
type textarea "I work from home on Wednesday and Fridays so could do either of these days - fr…"
click at [723, 621] on button "Comment" at bounding box center [729, 617] width 62 height 25
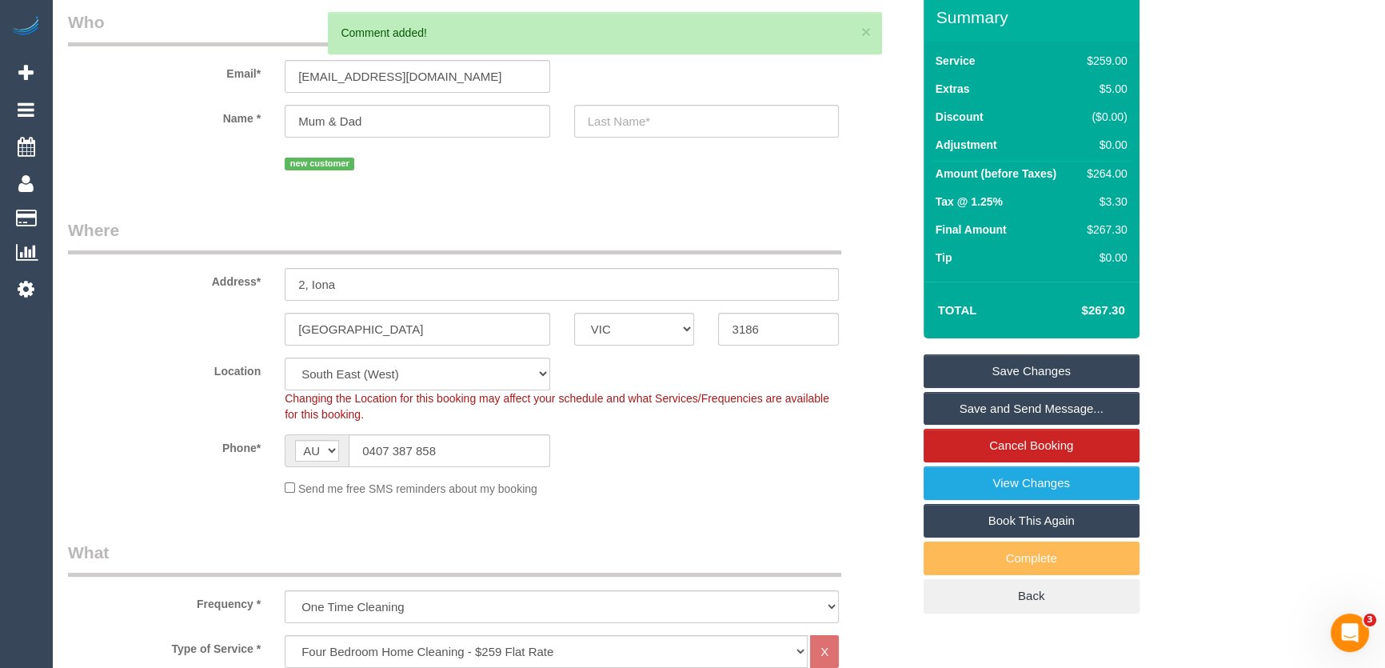
scroll to position [0, 0]
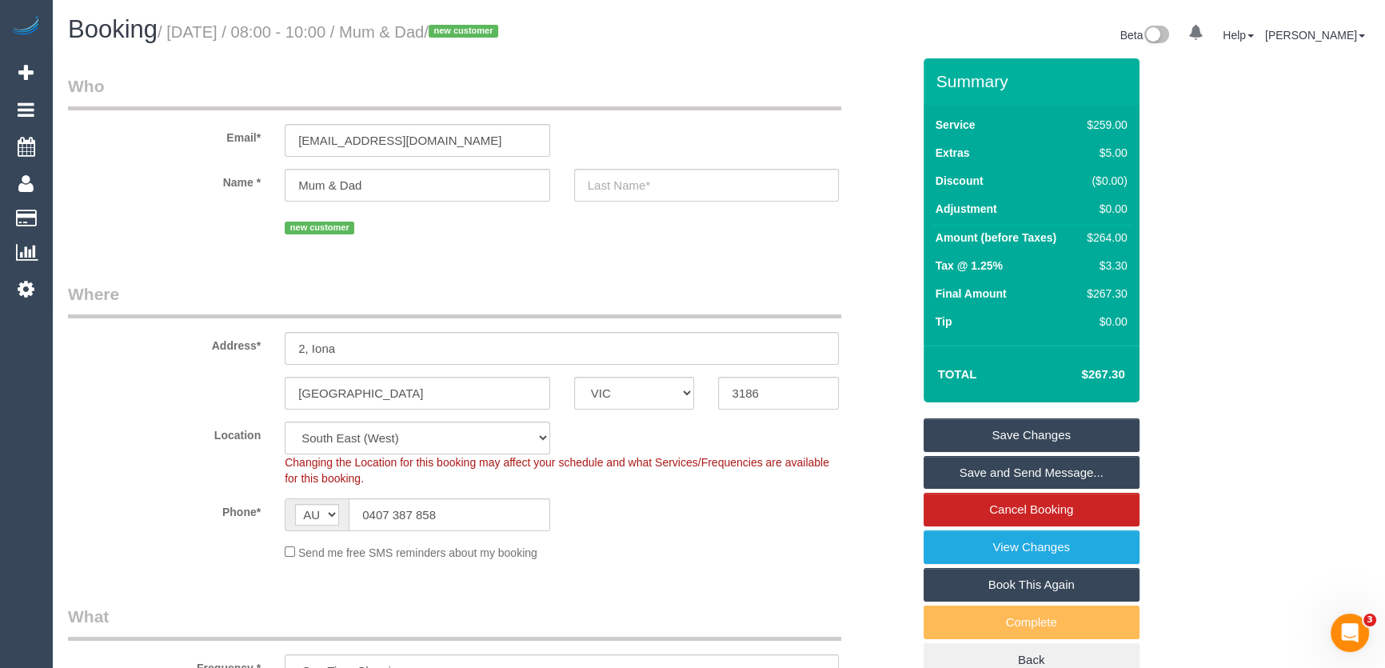
click at [442, 32] on small "/ September 12, 2025 / 08:00 - 10:00 / Mum & Dad / new customer" at bounding box center [330, 32] width 345 height 18
copy small "Mum & Dad"
click at [983, 470] on link "Save and Send Message..." at bounding box center [1032, 473] width 216 height 34
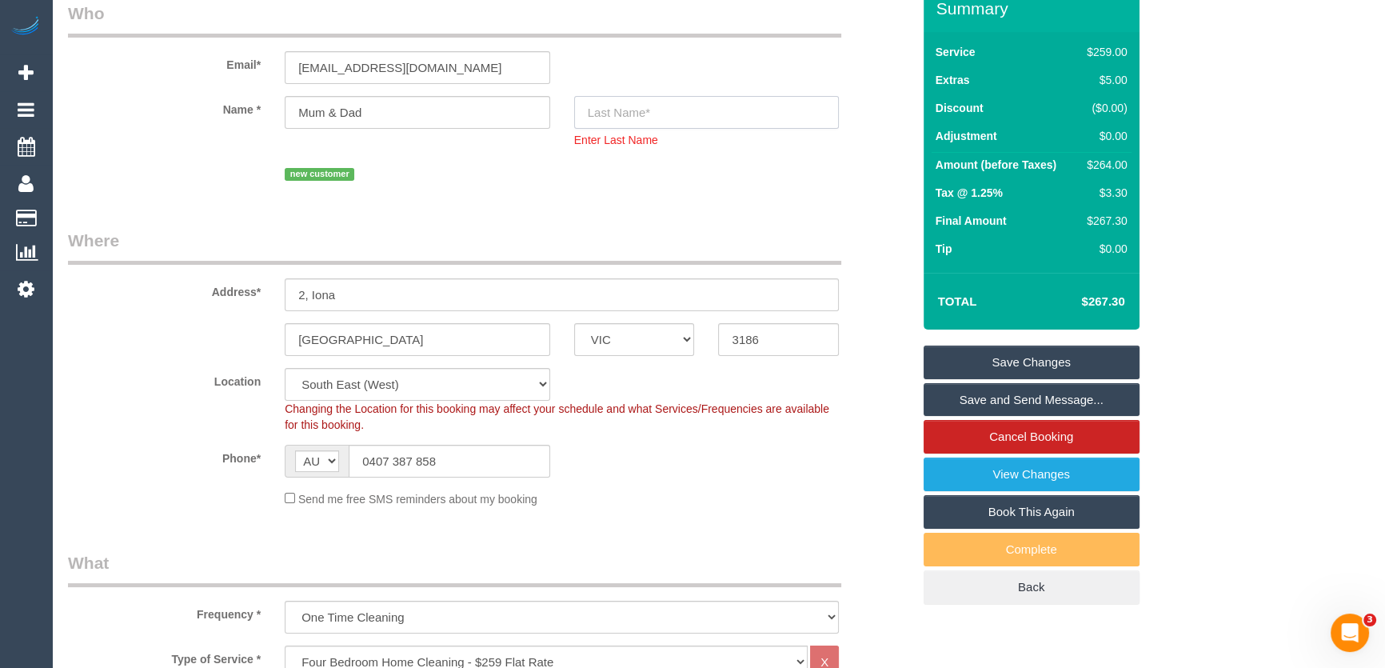
click at [626, 104] on input "text" at bounding box center [706, 112] width 265 height 33
type input "Mc Shane"
click at [1007, 401] on link "Save and Send Message..." at bounding box center [1032, 400] width 216 height 34
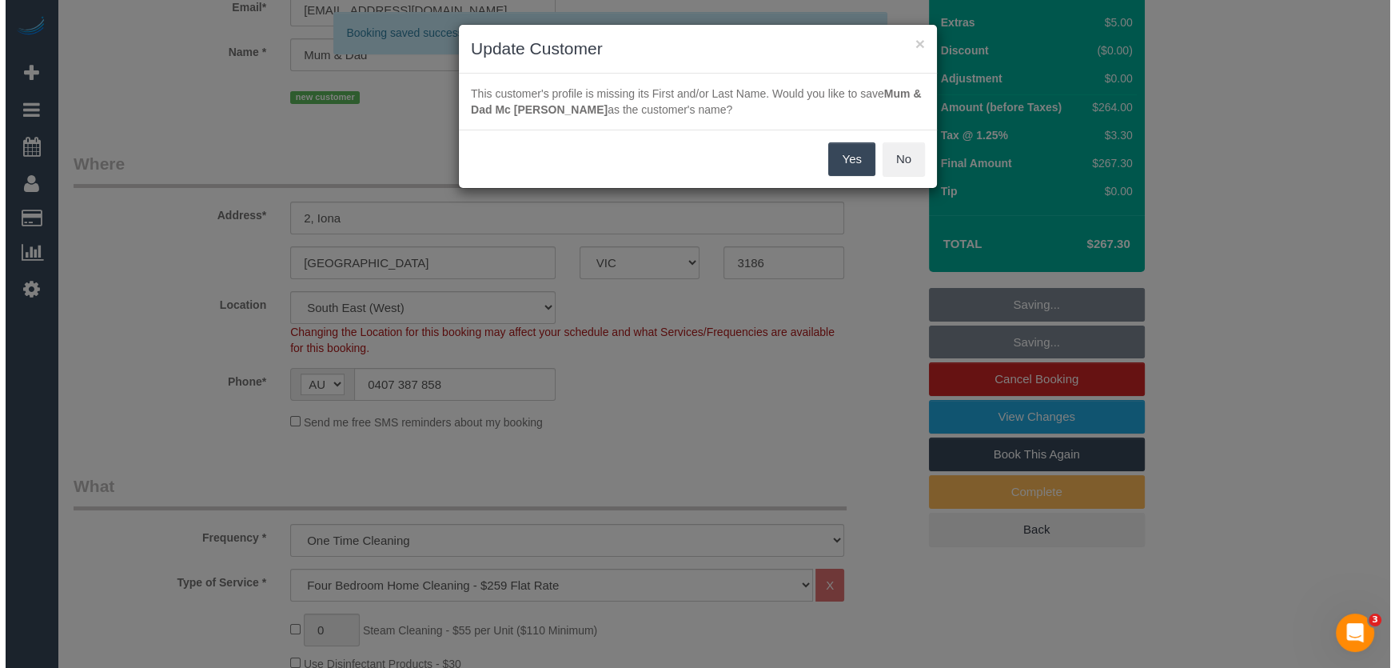
scroll to position [73, 0]
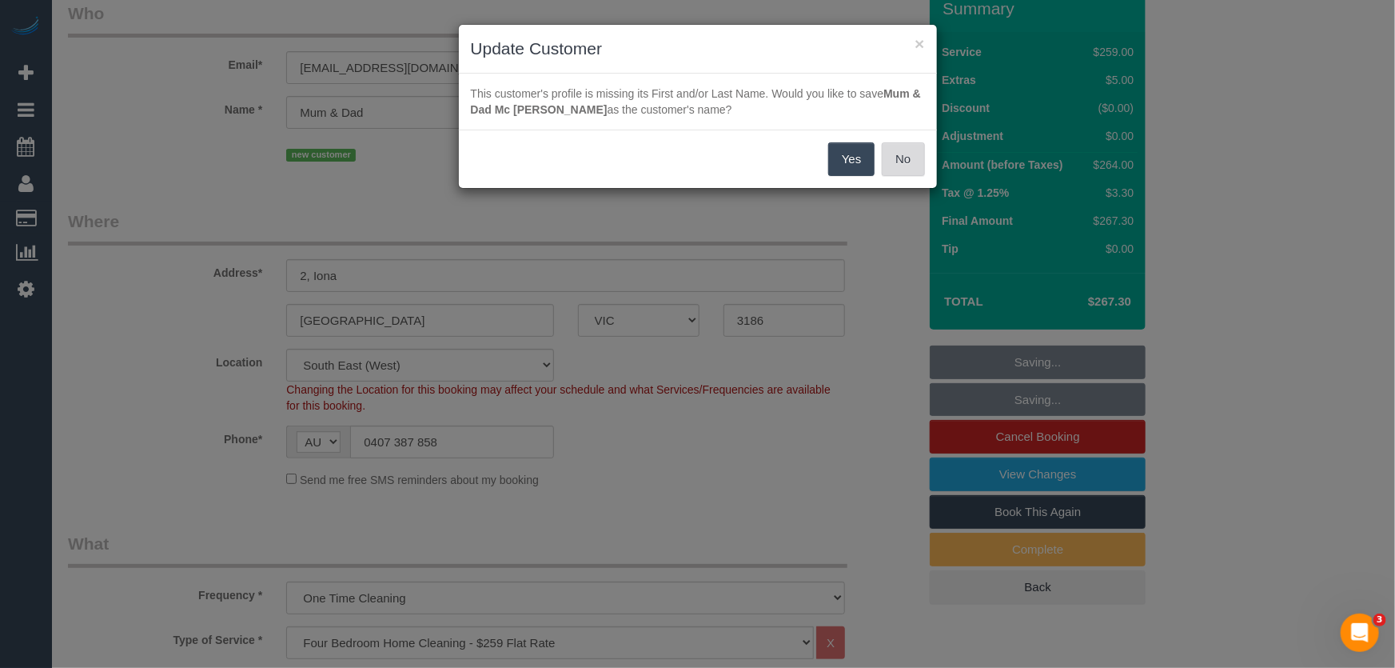
click at [922, 162] on button "No" at bounding box center [903, 159] width 42 height 34
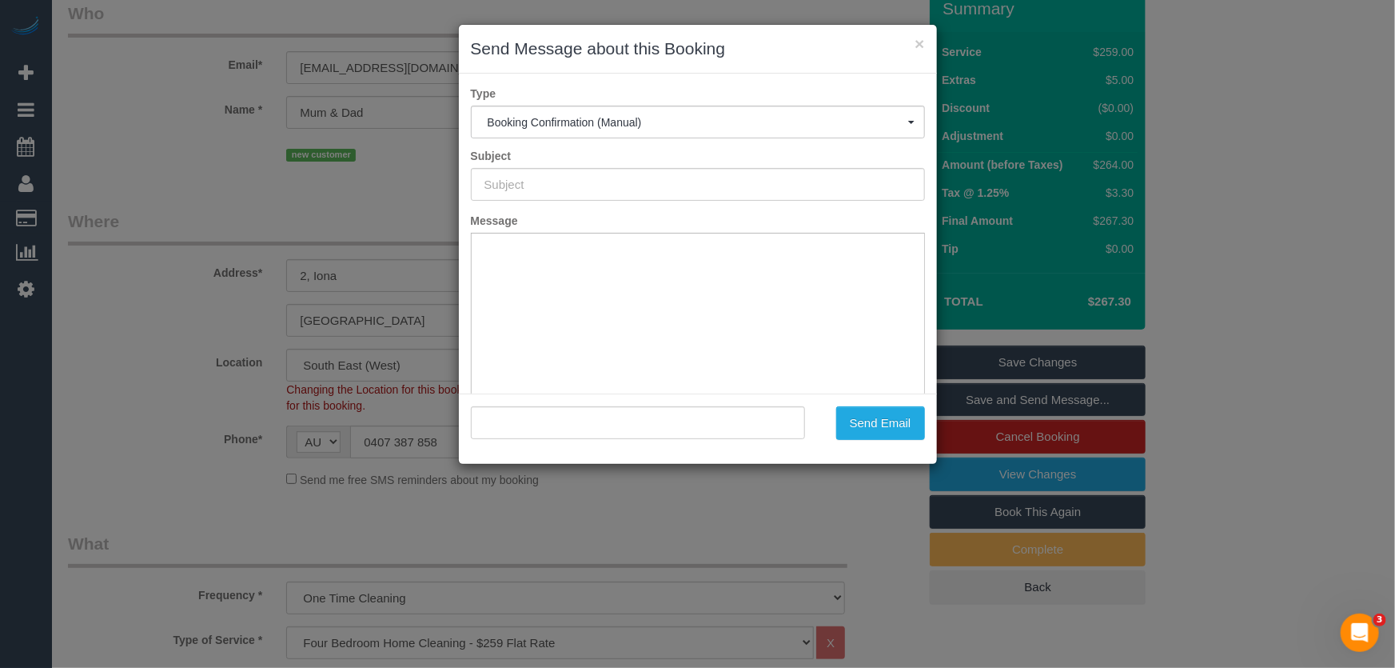
type input "Booking Confirmed"
type input ""Mum & Dad" <sheenaghmcshane@gmail.com>"
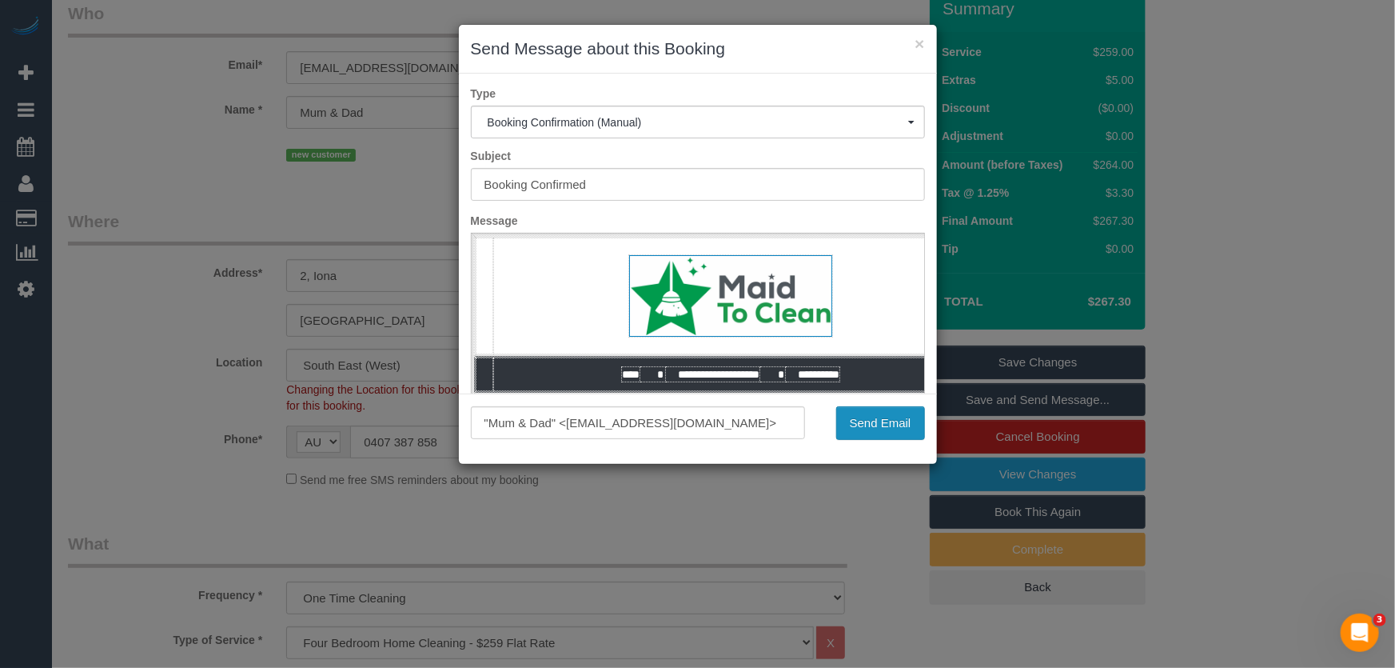
click at [879, 424] on button "Send Email" at bounding box center [880, 423] width 89 height 34
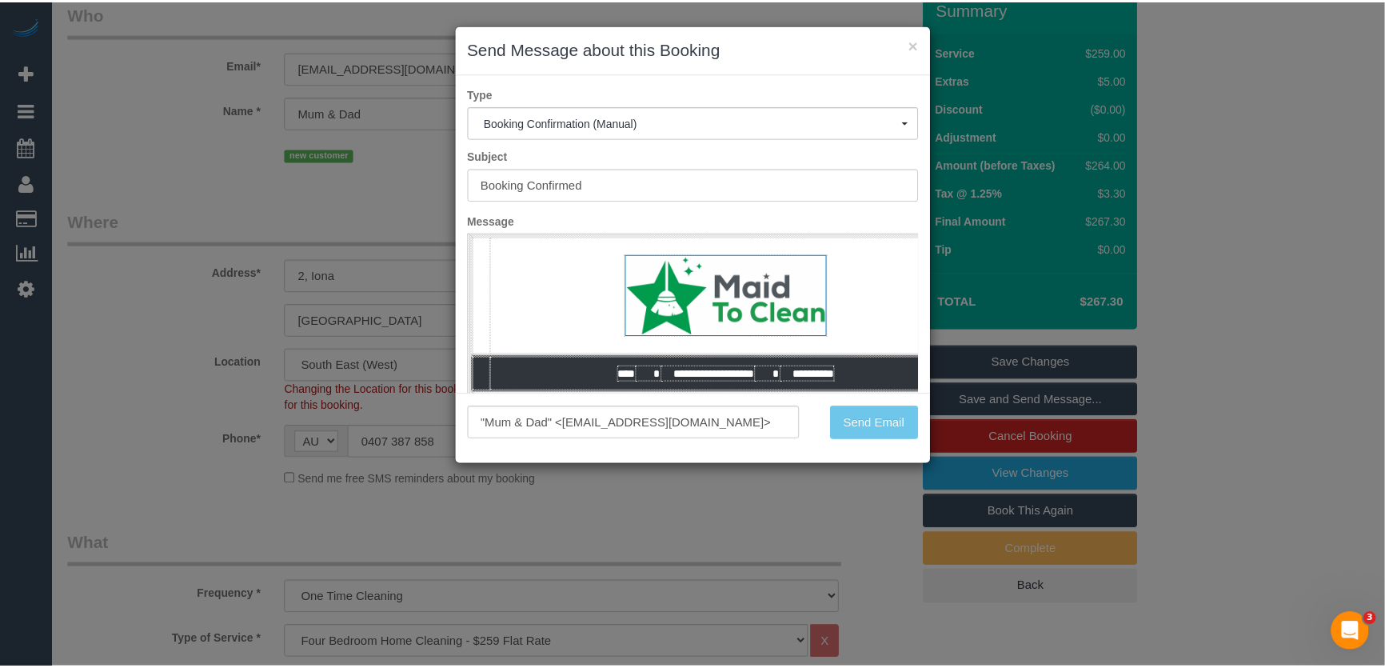
scroll to position [130, 0]
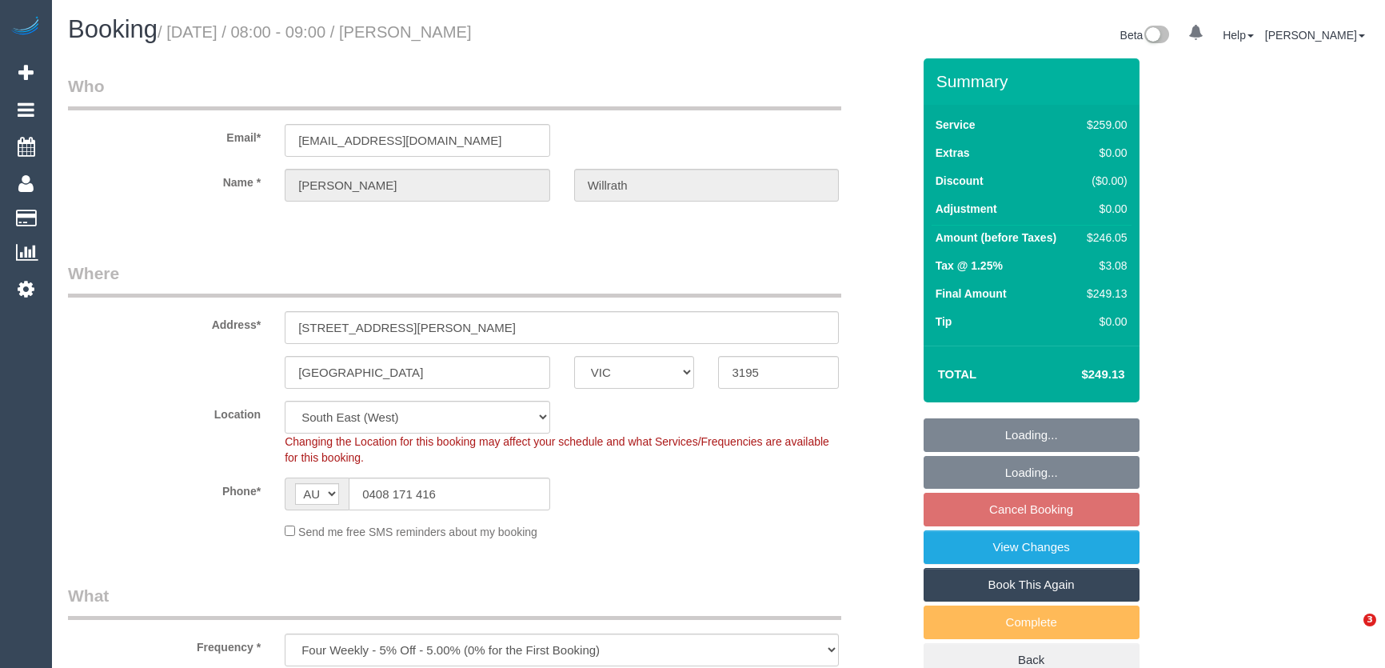
select select "VIC"
select select "number:28"
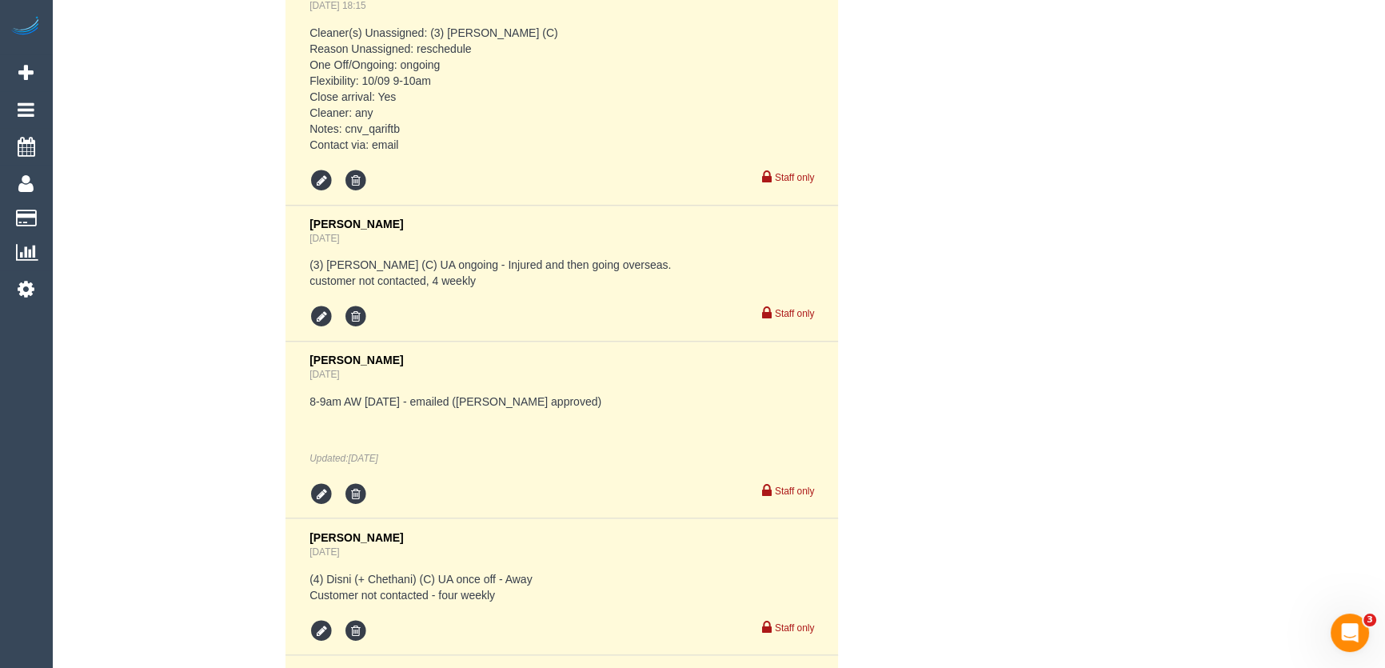
scroll to position [3634, 0]
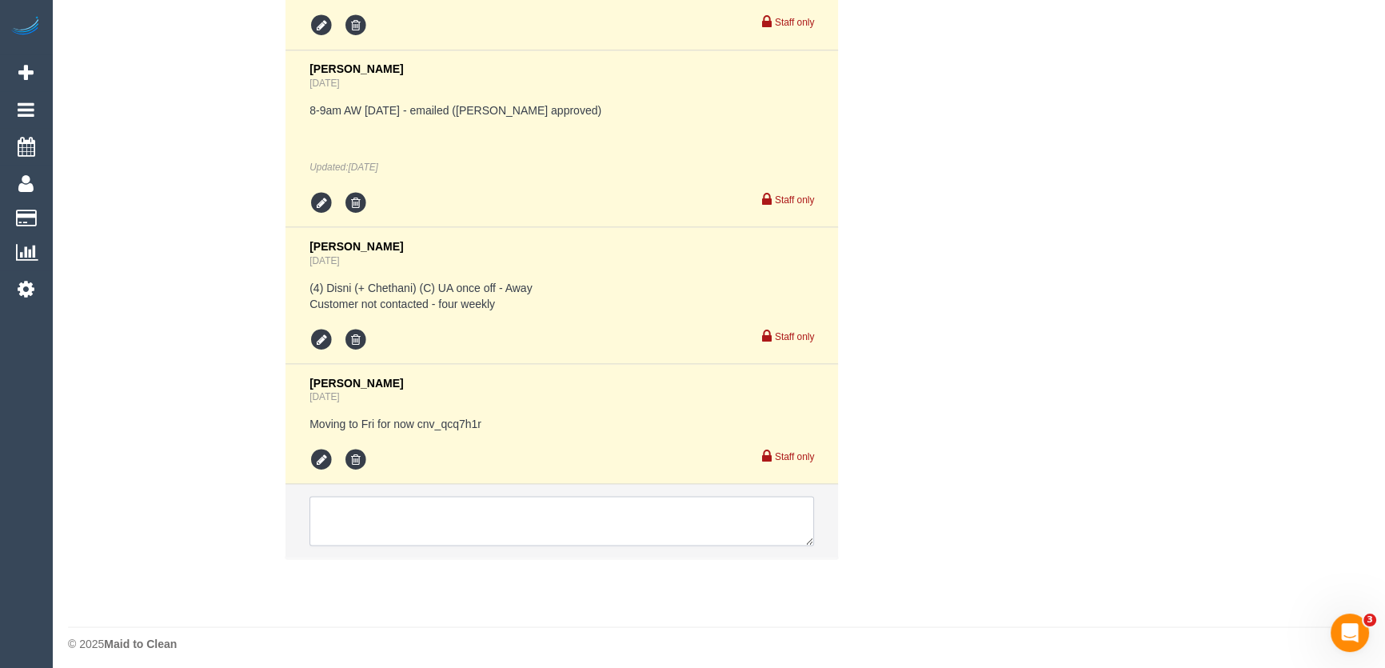
click at [347, 525] on textarea at bounding box center [561, 521] width 505 height 50
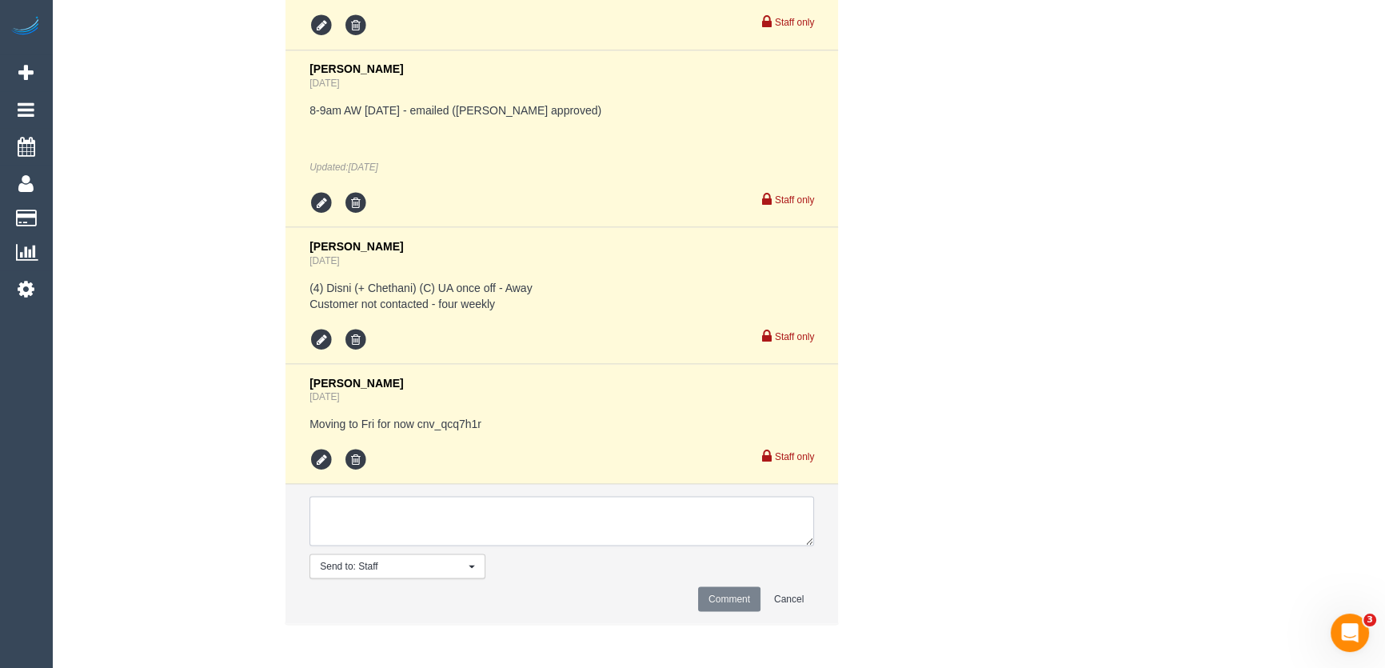
paste textarea "Thanks can we look at an option for next Wed please."
type textarea "Thanks can we look at an option for next Wed please. - via email"
click at [752, 595] on button "Comment" at bounding box center [729, 598] width 62 height 25
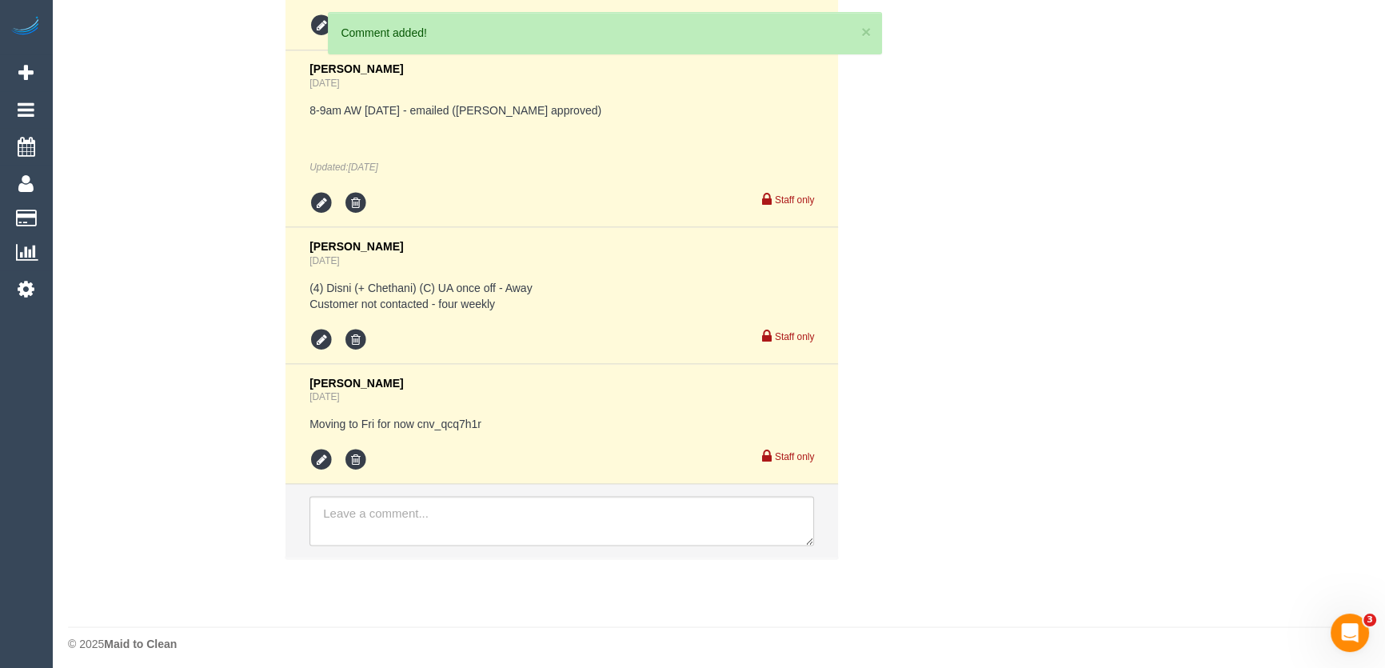
scroll to position [3754, 0]
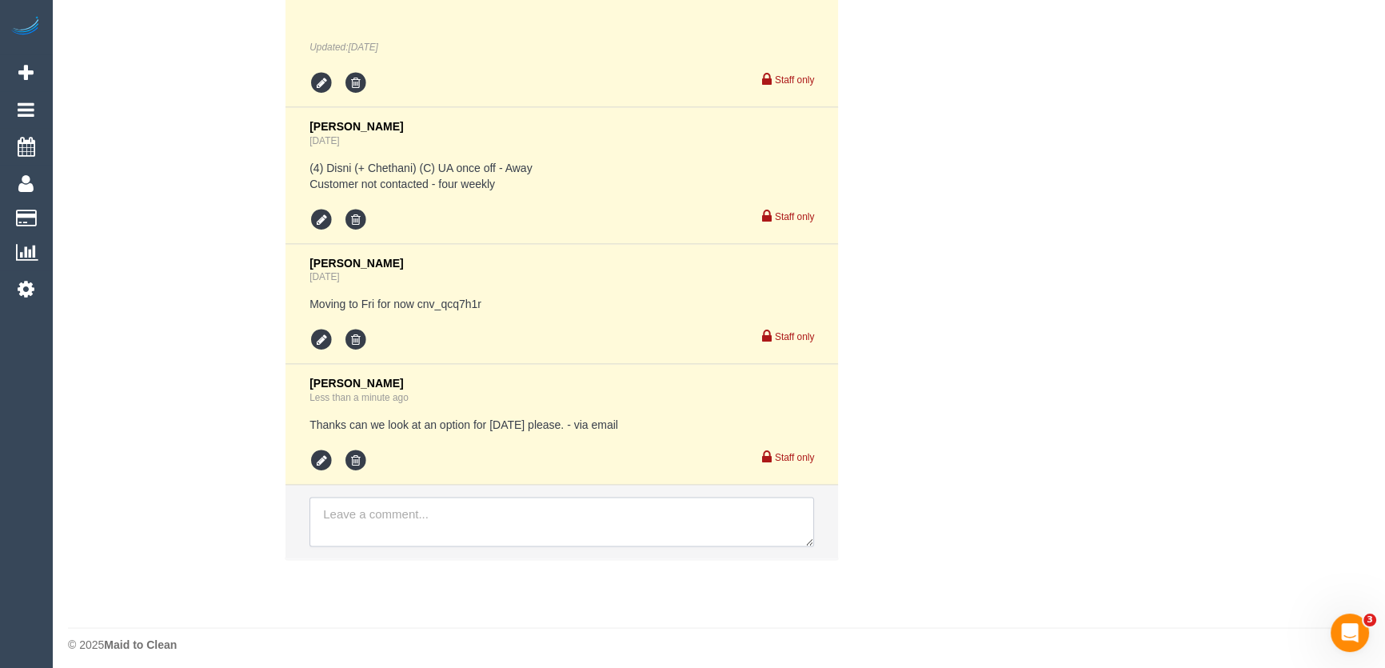
click at [336, 515] on textarea at bounding box center [561, 522] width 505 height 50
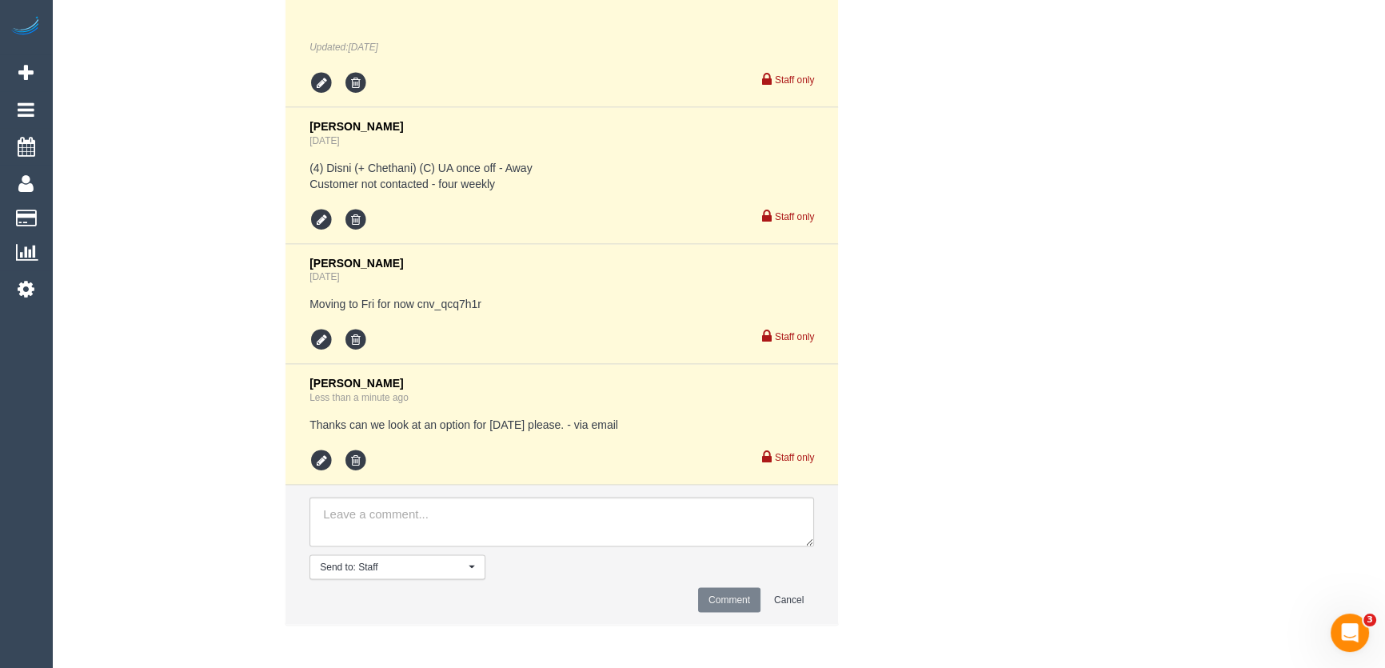
click at [214, 500] on div "Comments 6 Vanessa Christou Aug 31, 2025 18:15 Cleaner(s) Unassigned: (3) Anjan…" at bounding box center [490, 101] width 868 height 1080
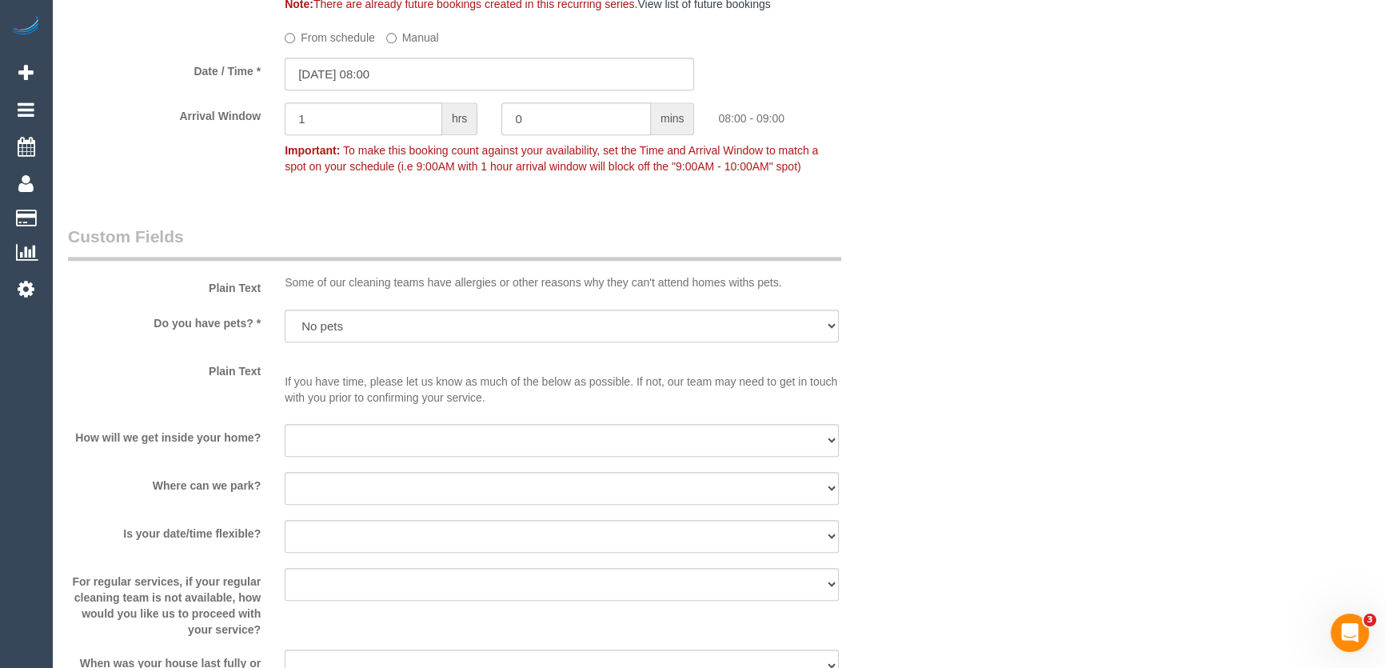
scroll to position [1791, 0]
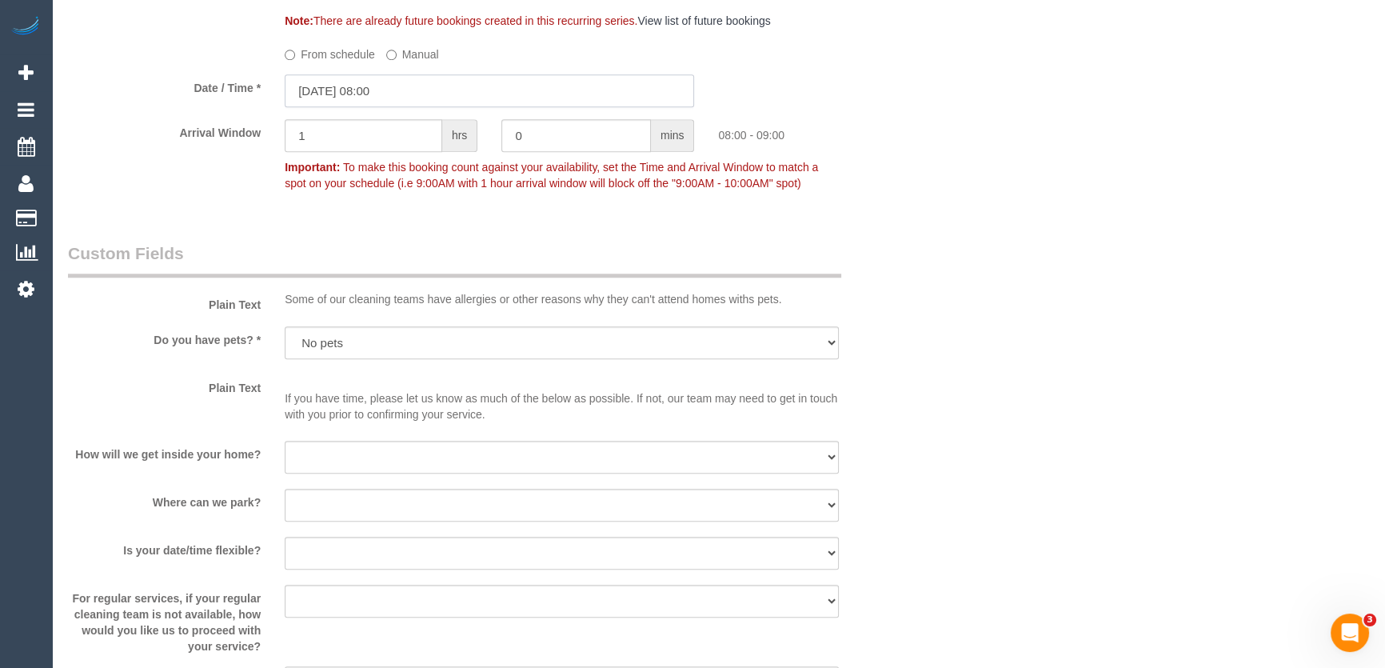
click at [401, 95] on input "12/09/2025 08:00" at bounding box center [489, 90] width 409 height 33
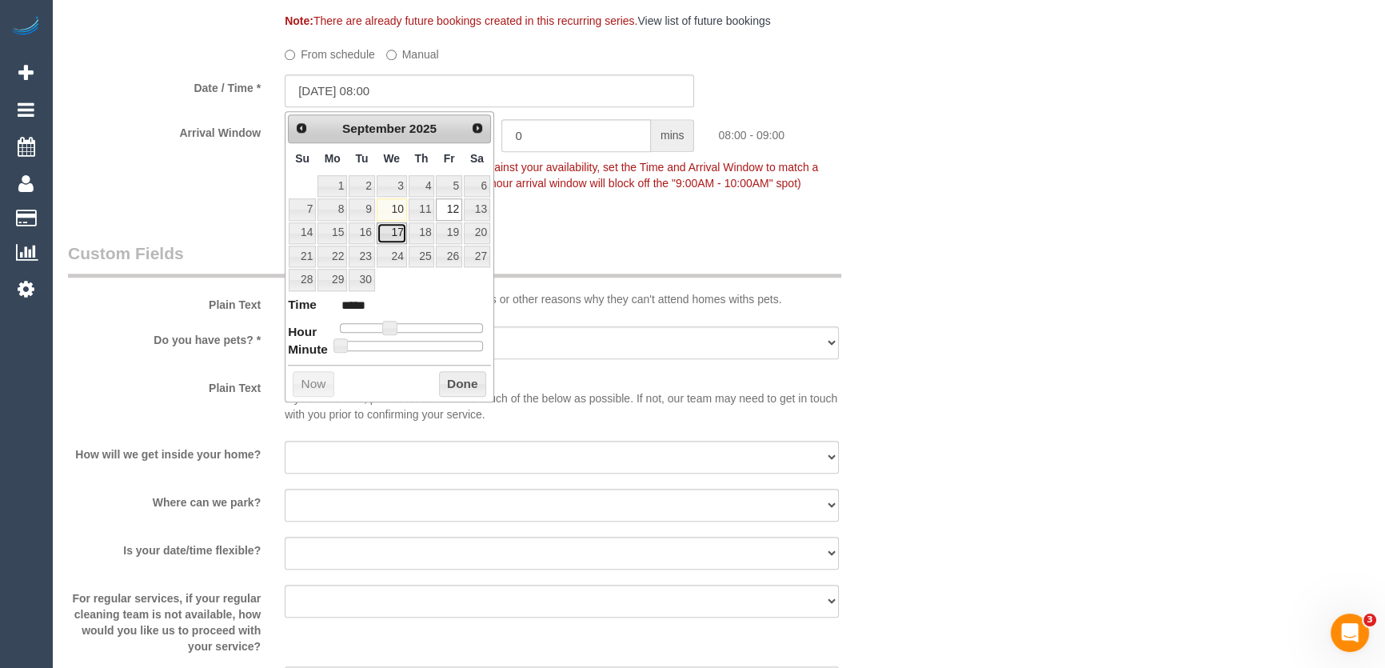
click at [393, 235] on link "17" at bounding box center [392, 233] width 30 height 22
type input "17/09/2025 08:00"
click at [899, 373] on sui-booking-custom-fields "Plain Text Some of our cleaning teams have allergies or other reasons why they …" at bounding box center [490, 500] width 844 height 519
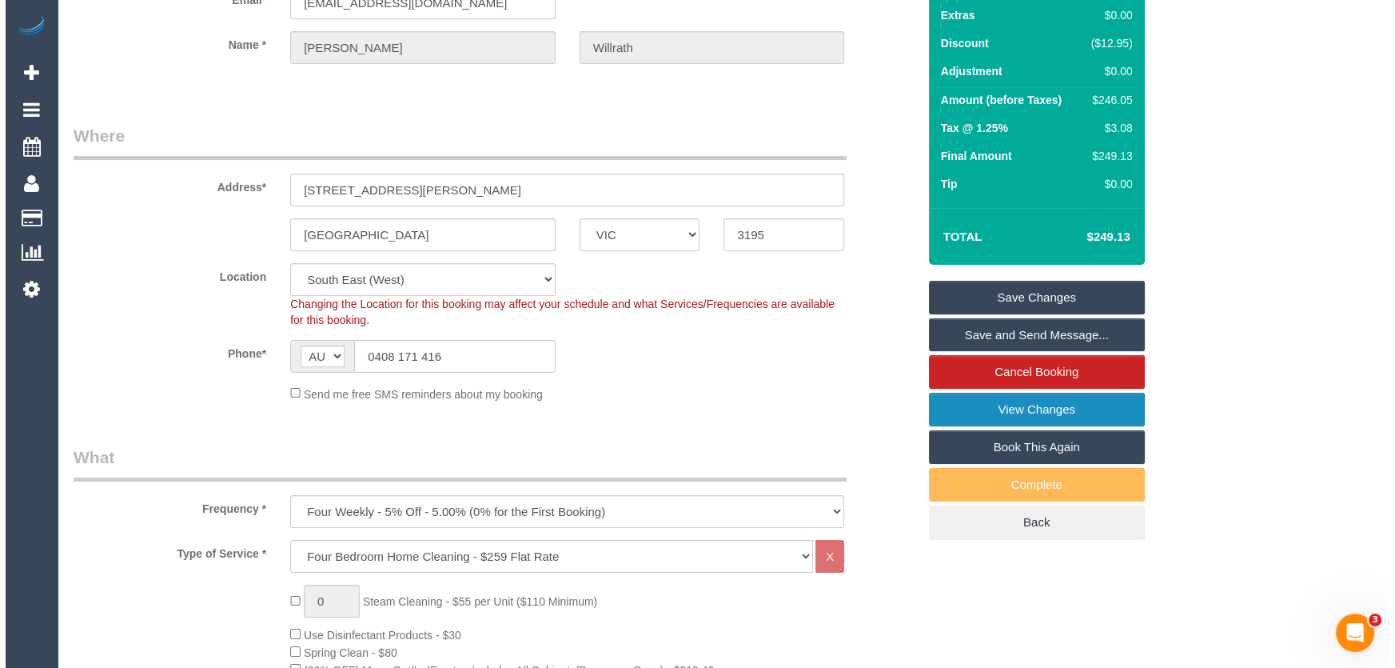
scroll to position [0, 0]
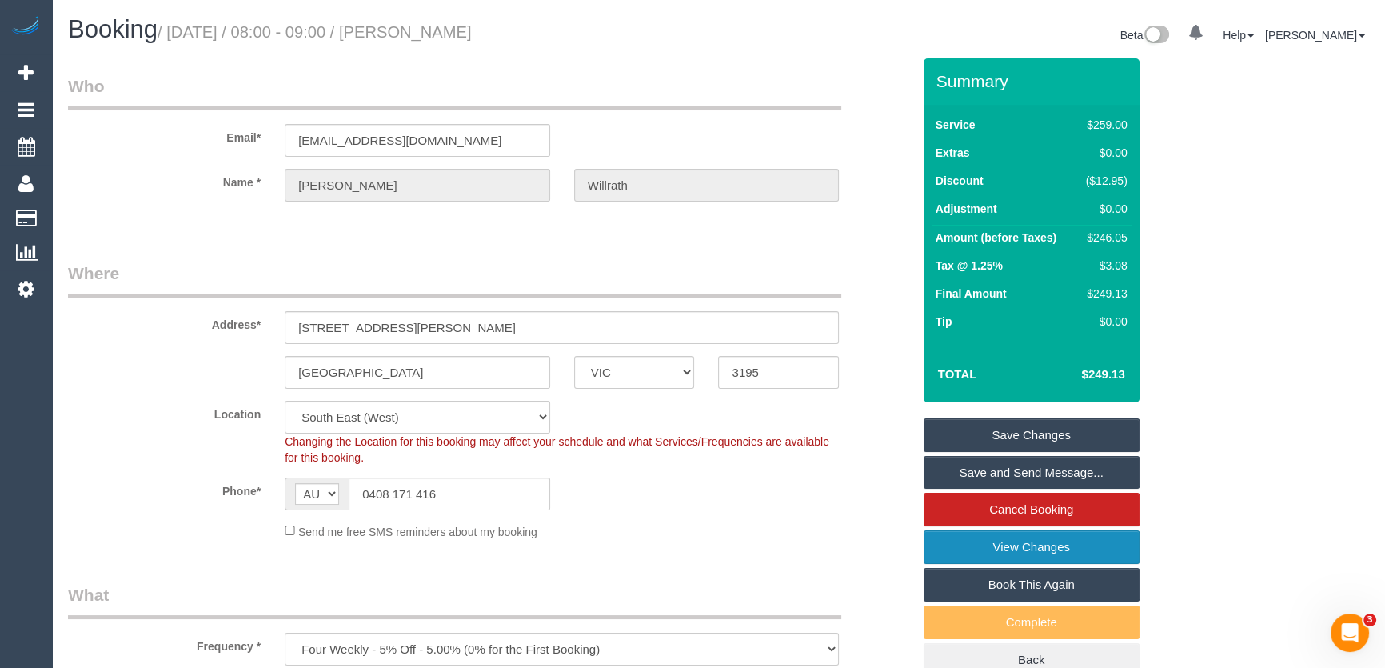
click at [989, 437] on link "Save Changes" at bounding box center [1032, 435] width 216 height 34
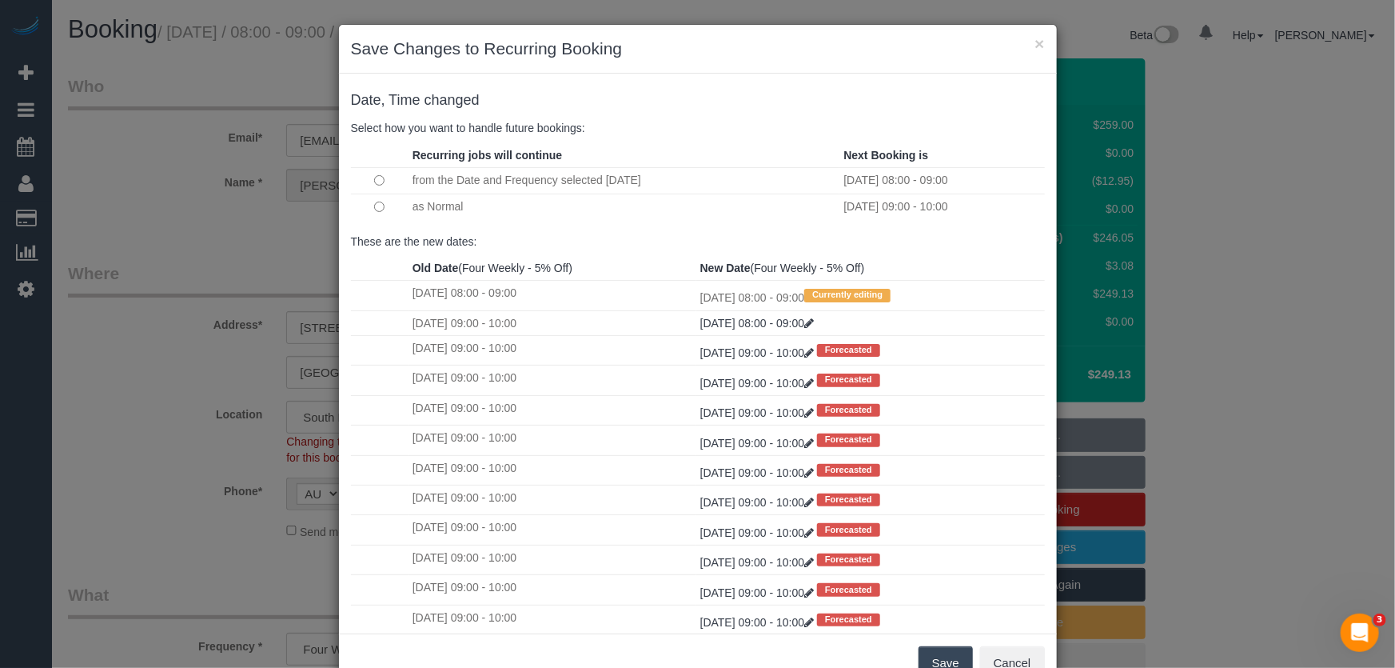
click at [924, 661] on button "Save" at bounding box center [946, 663] width 54 height 34
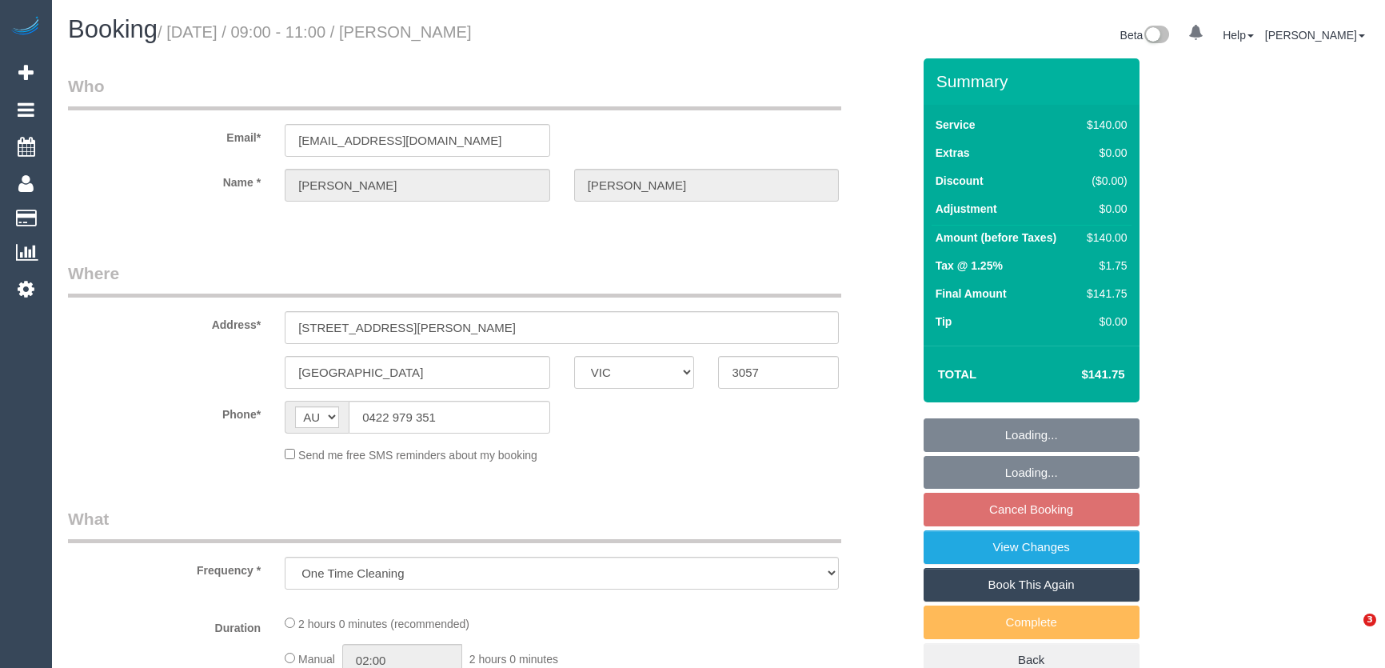
select select "VIC"
select select "string:stripe-pm_1S4yQv2GScqysDRV3Xe2e4nr"
select select "number:28"
select select "number:14"
select select "number:19"
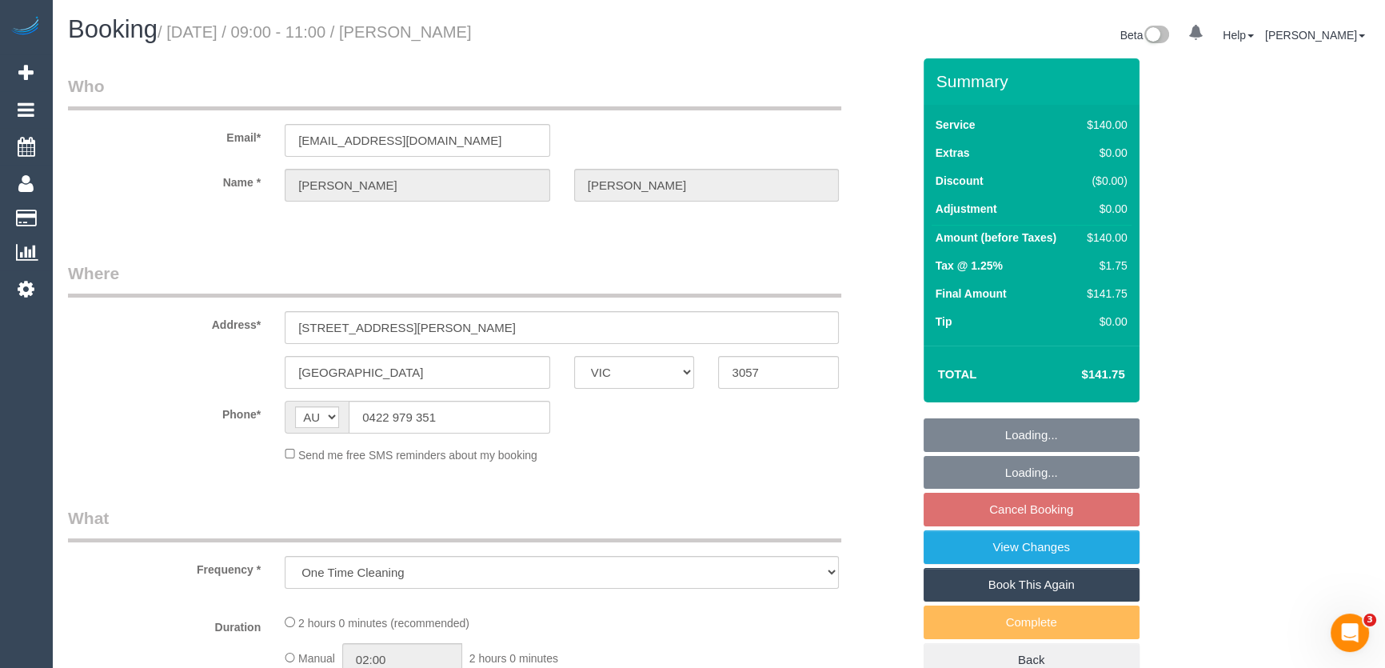
select select "number:24"
select select "number:12"
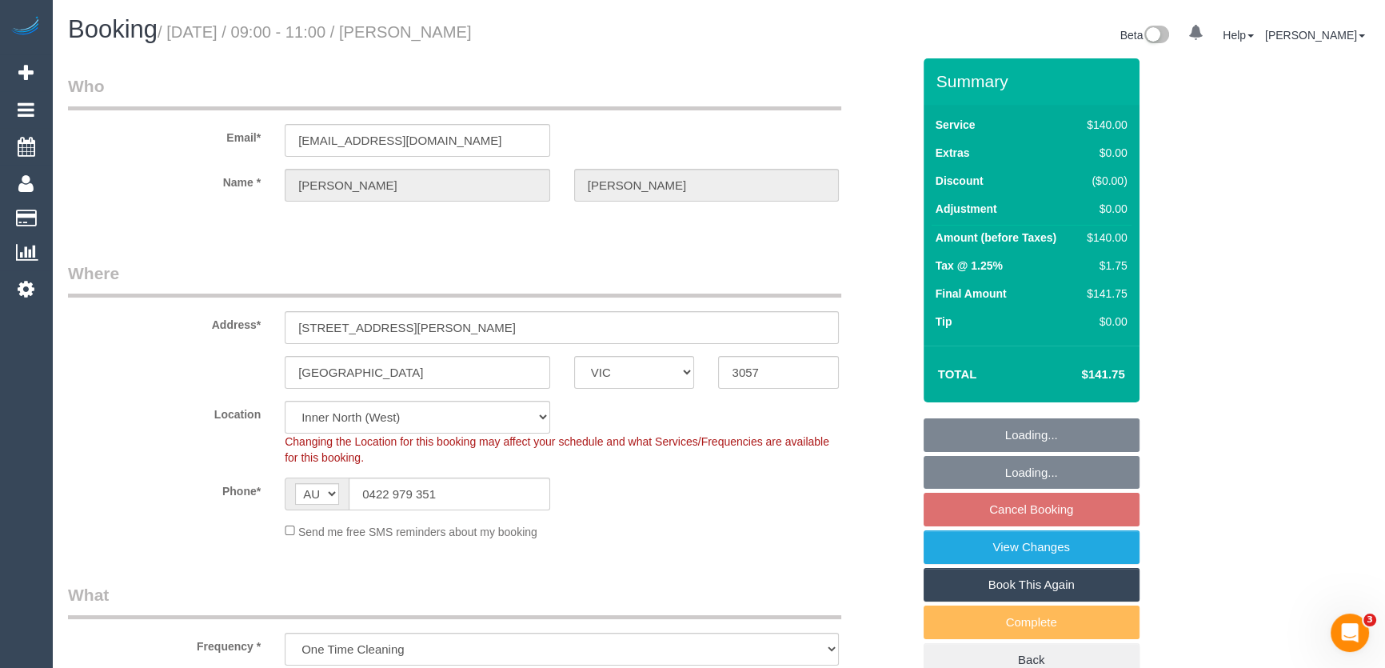
select select "object:1728"
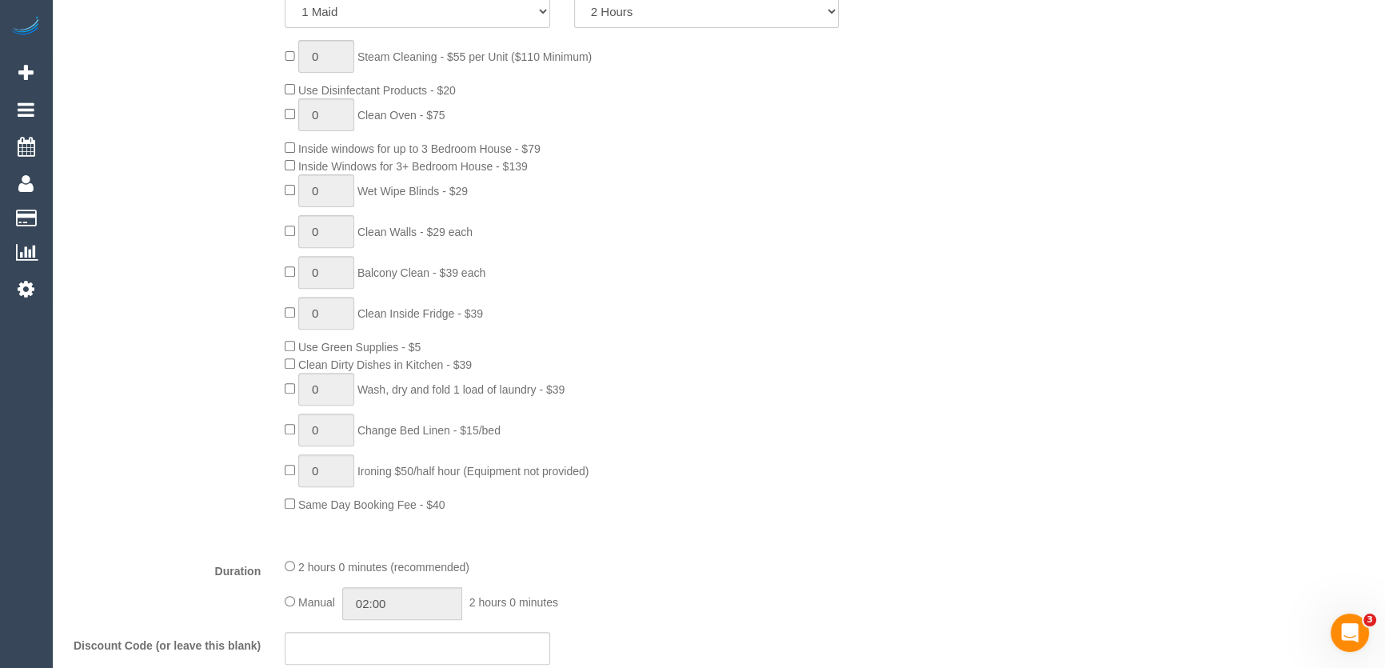
select select "spot3"
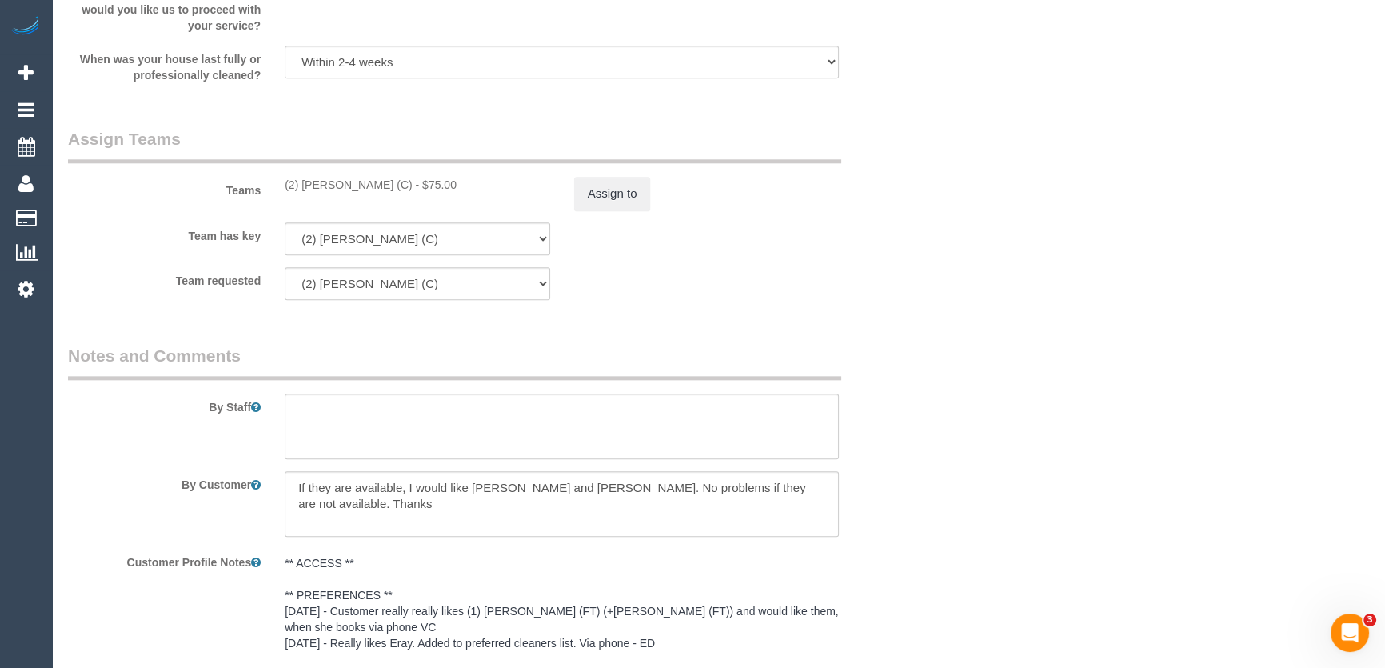
scroll to position [2471, 0]
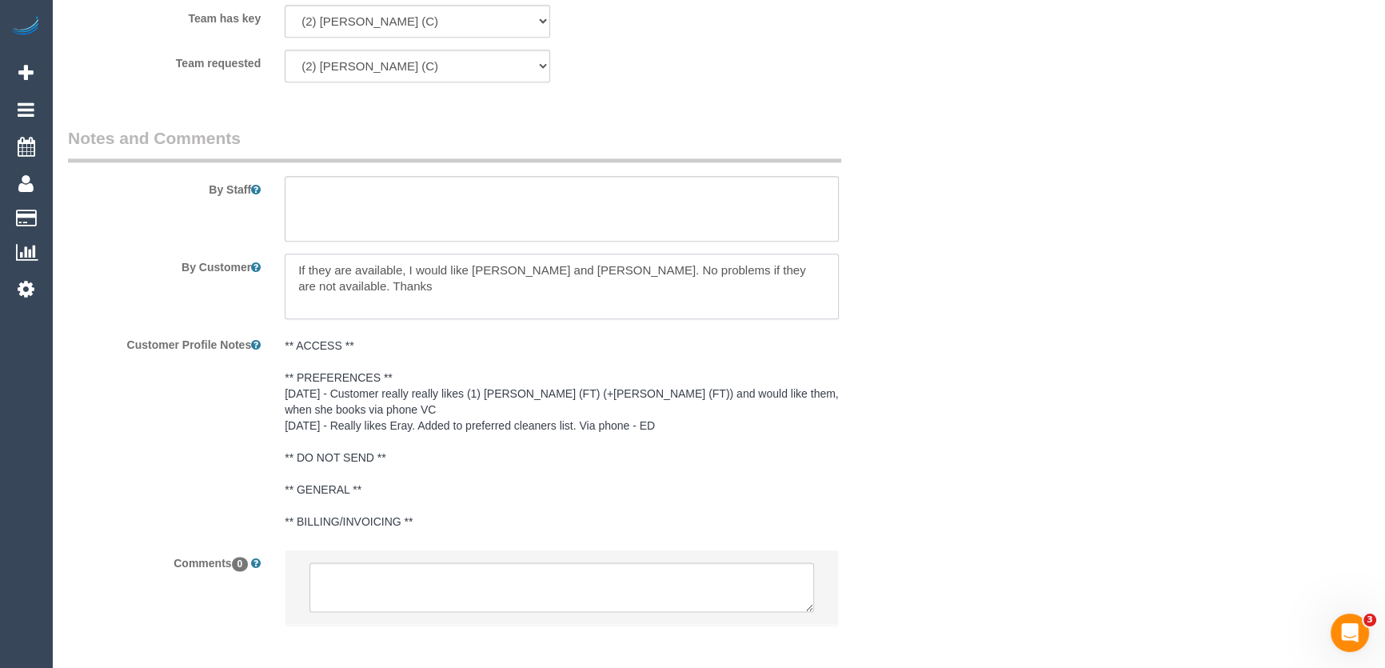
click at [816, 271] on textarea at bounding box center [562, 286] width 554 height 66
click at [460, 581] on textarea at bounding box center [561, 587] width 505 height 50
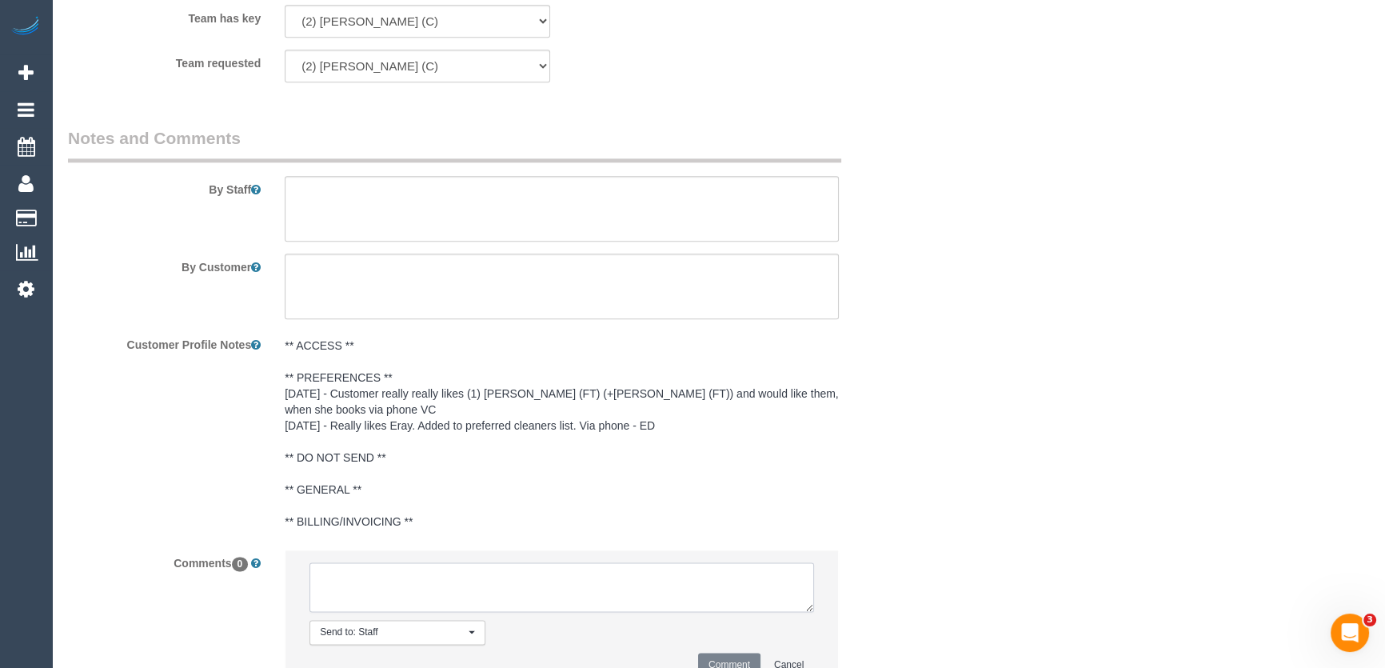
paste textarea "If they are available, I would like [PERSON_NAME] and [PERSON_NAME]. No problem…"
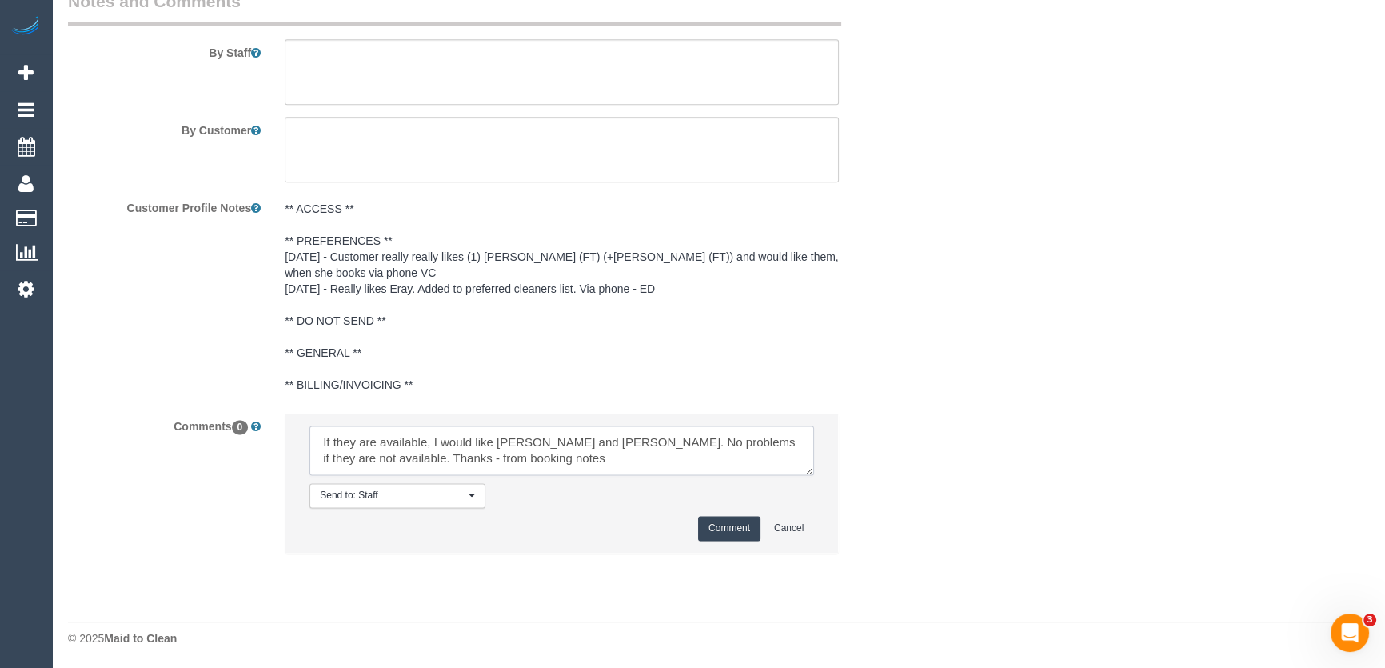
scroll to position [6, 0]
type textarea "If they are available, I would like [PERSON_NAME] and [PERSON_NAME]. No problem…"
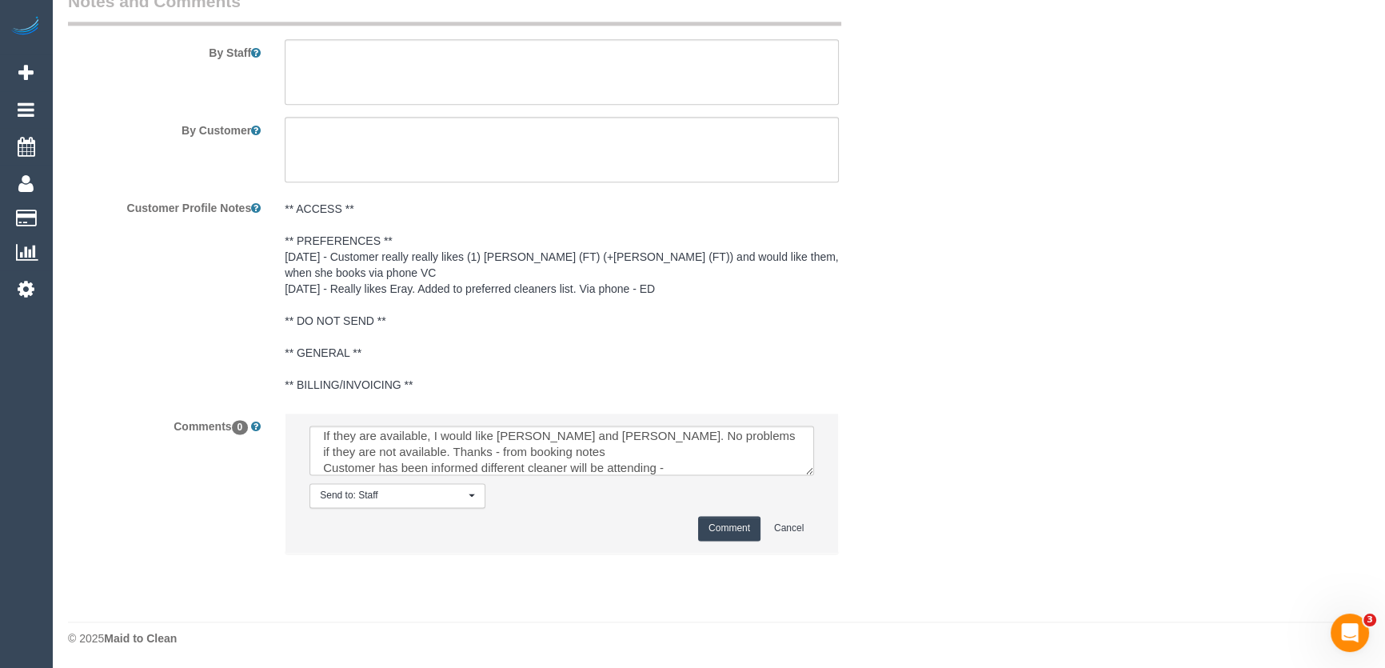
click at [717, 531] on button "Comment" at bounding box center [729, 528] width 62 height 25
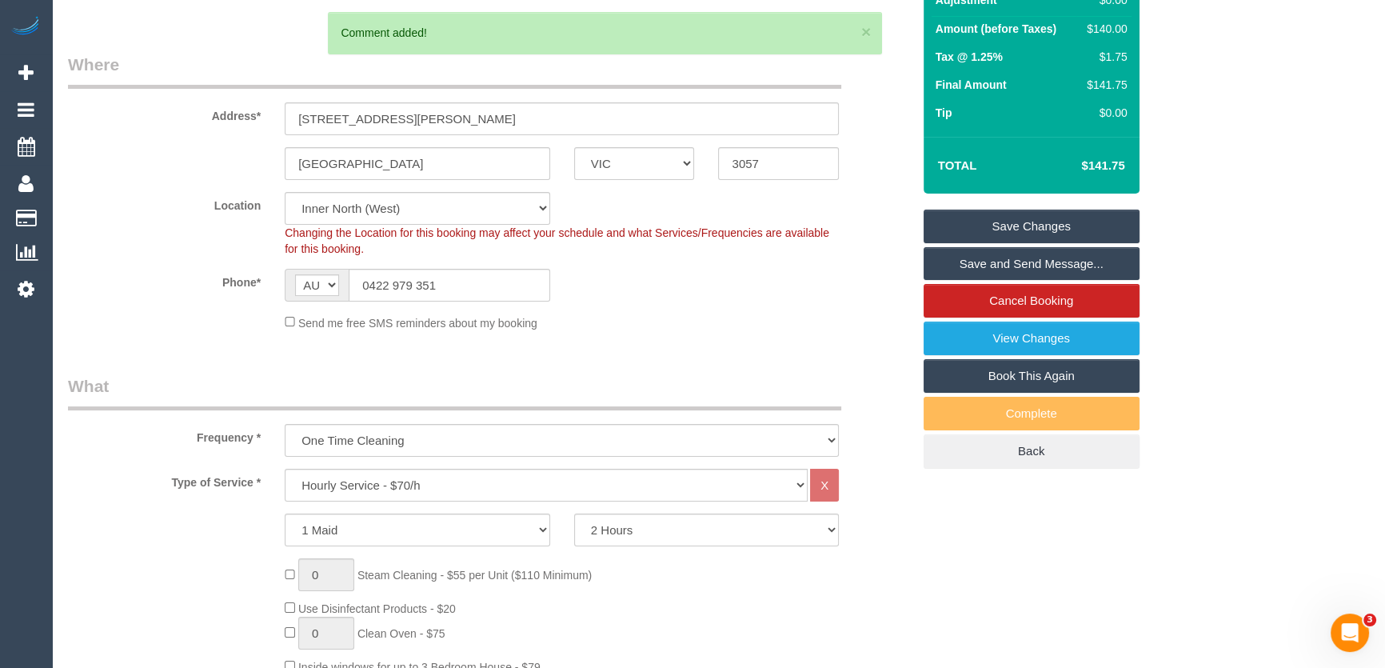
scroll to position [0, 0]
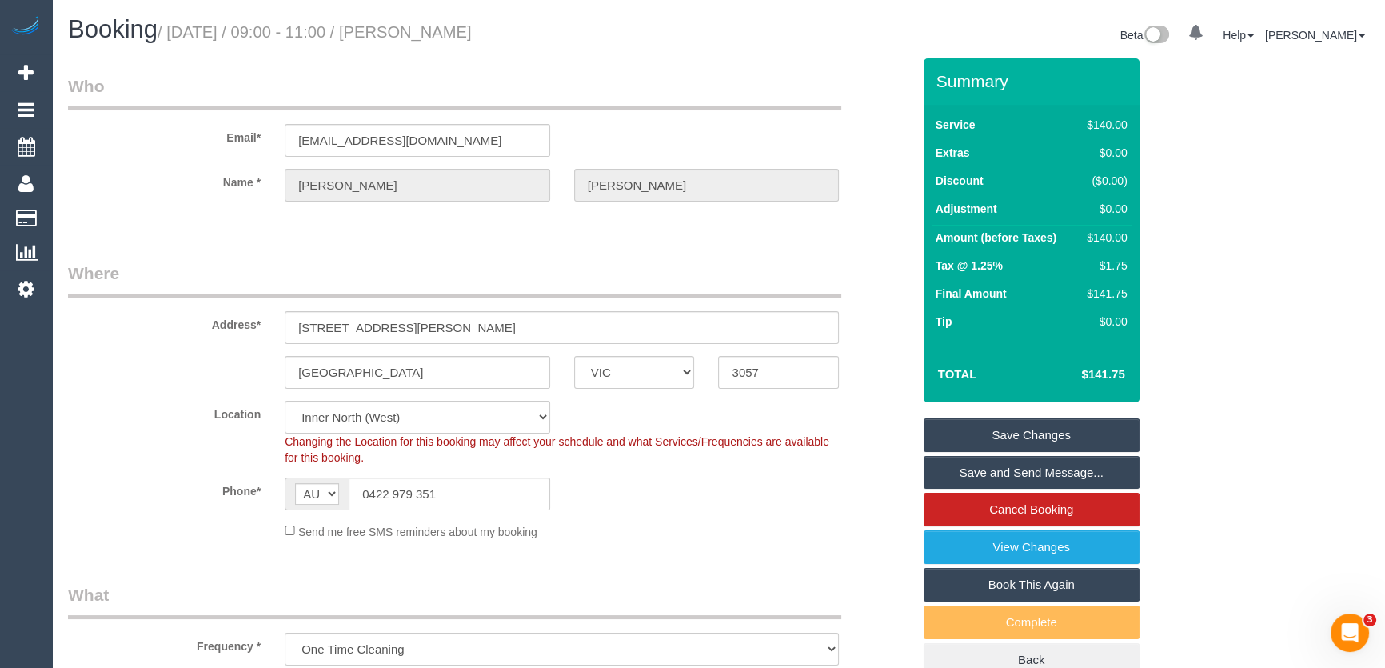
click at [472, 33] on small "/ [DATE] / 09:00 - 11:00 / [PERSON_NAME]" at bounding box center [315, 32] width 314 height 18
copy small "Leanne Clayton"
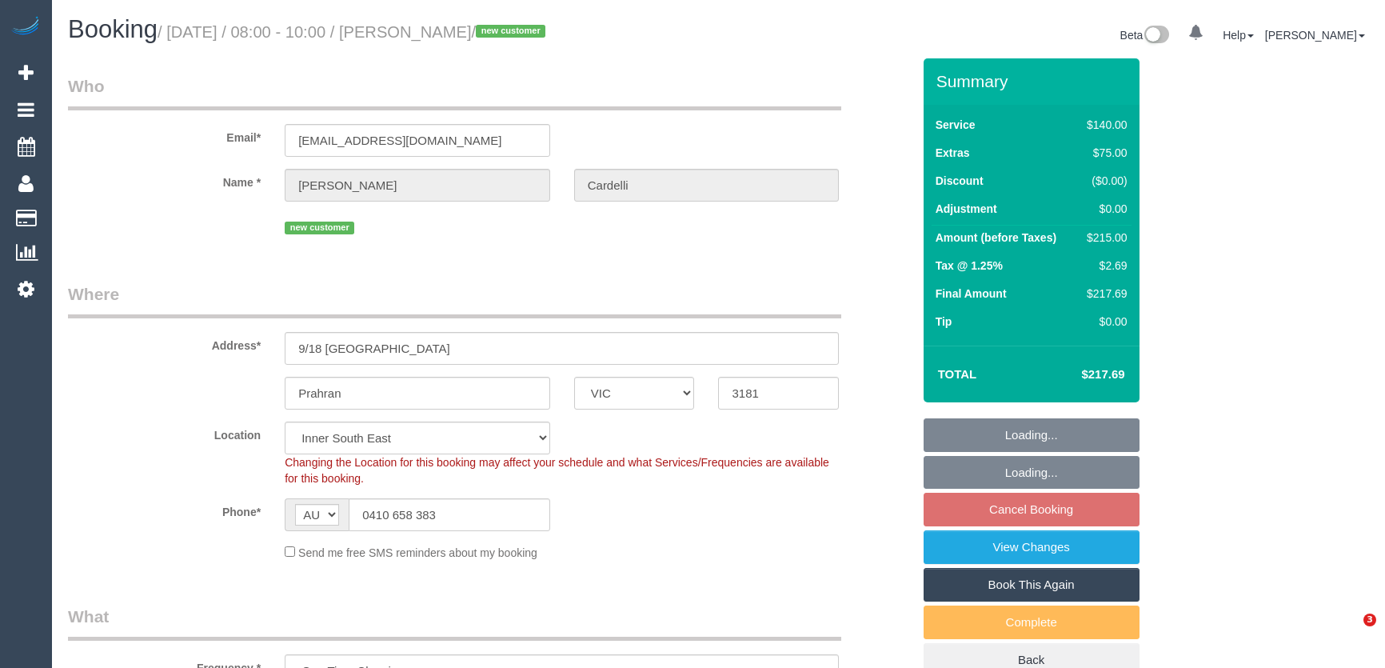
select select "VIC"
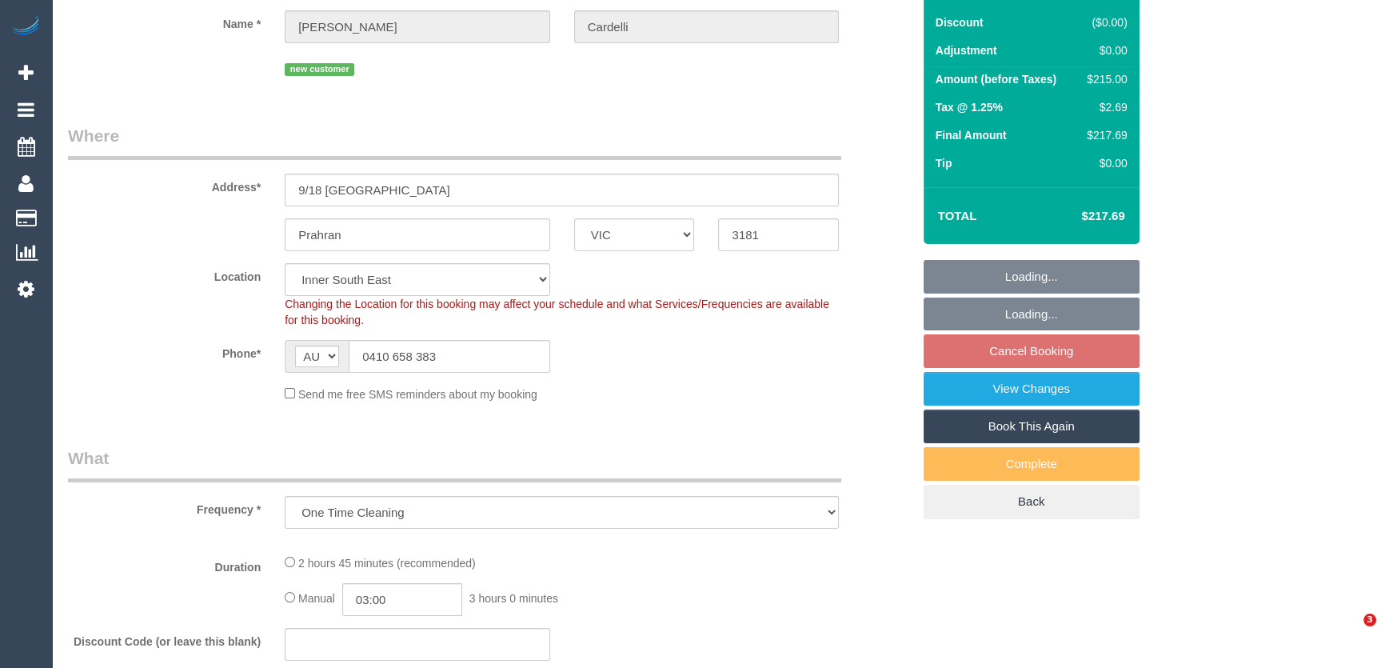
select select "string:stripe-pm_1S0FDT2GScqysDRVhDhQLVYm"
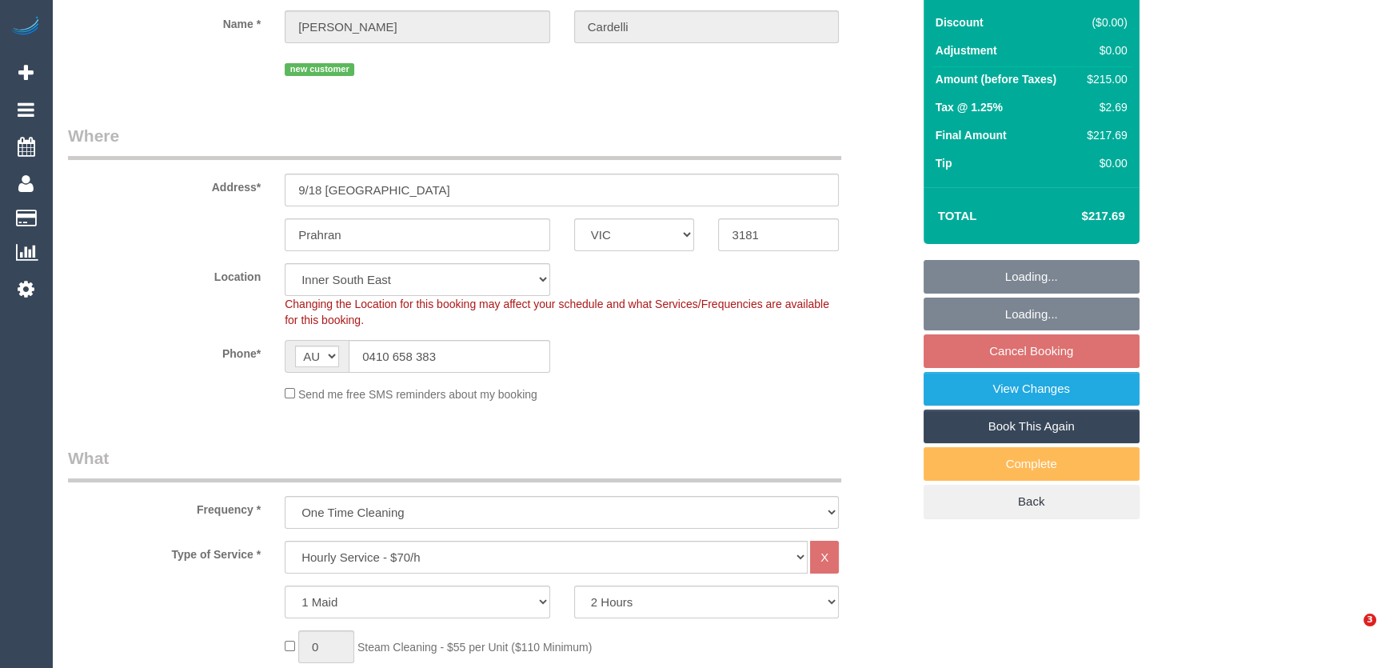
select select "number:29"
select select "number:14"
select select "number:18"
select select "object:1471"
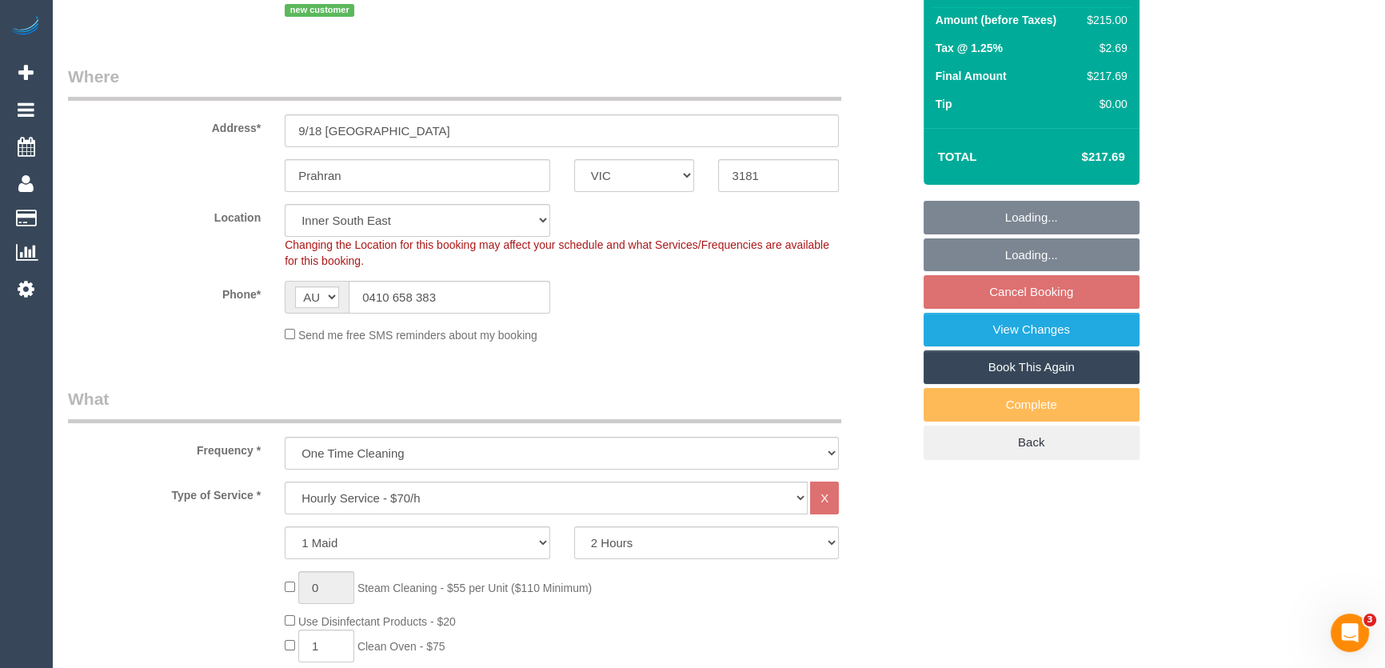
select select "spot2"
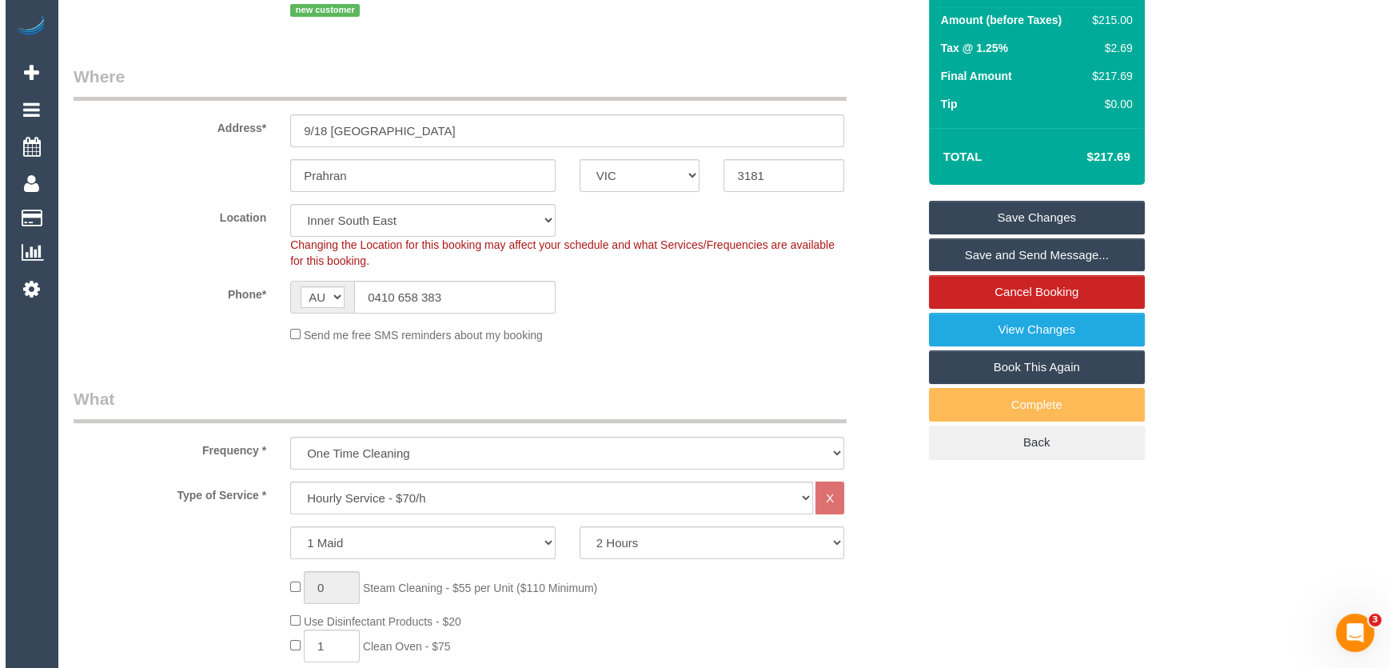
scroll to position [0, 0]
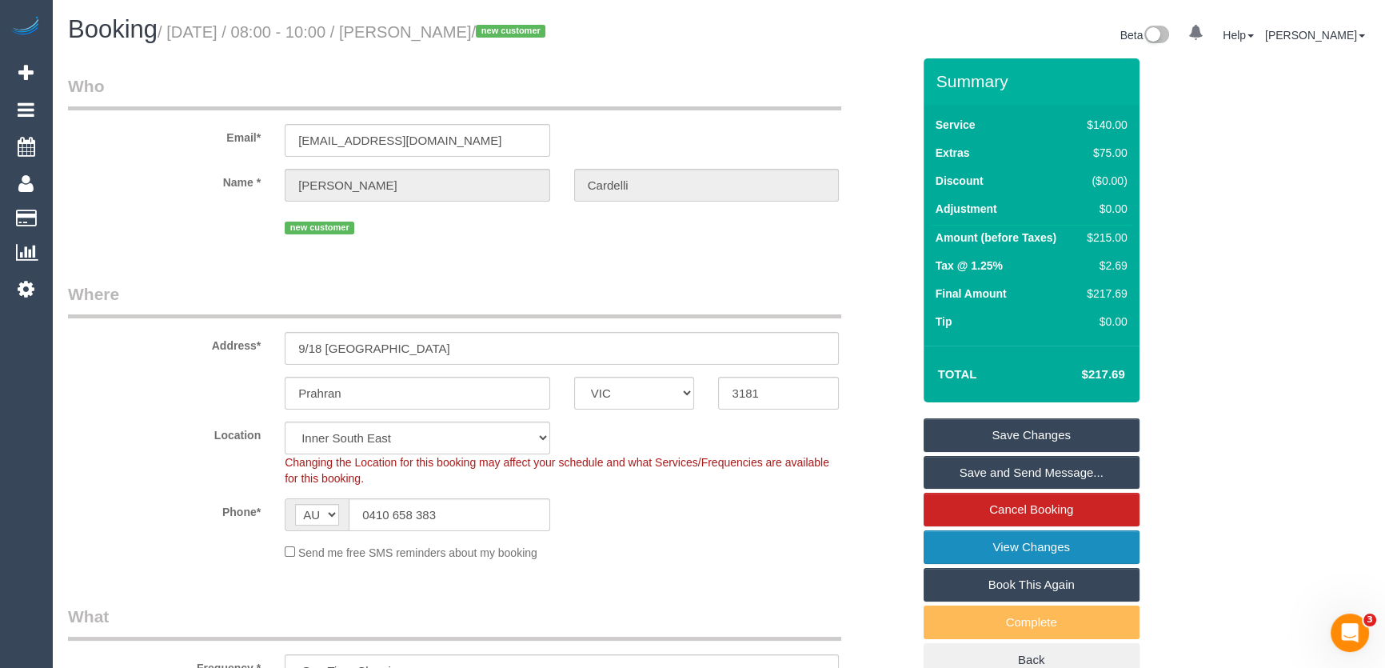
click at [1004, 545] on link "View Changes" at bounding box center [1032, 547] width 216 height 34
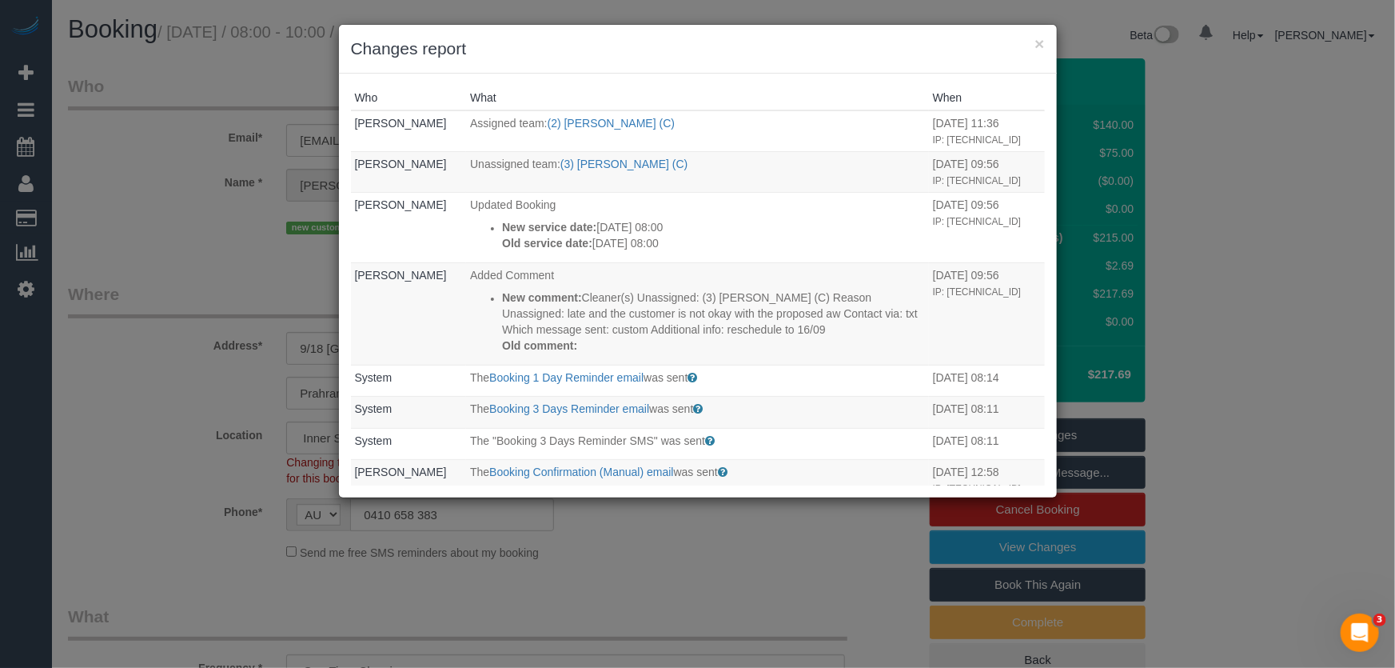
click at [145, 379] on div "× Changes report Who What When Rose Maico Assigned team: (2) Megan Kaewpinich (…" at bounding box center [697, 334] width 1395 height 668
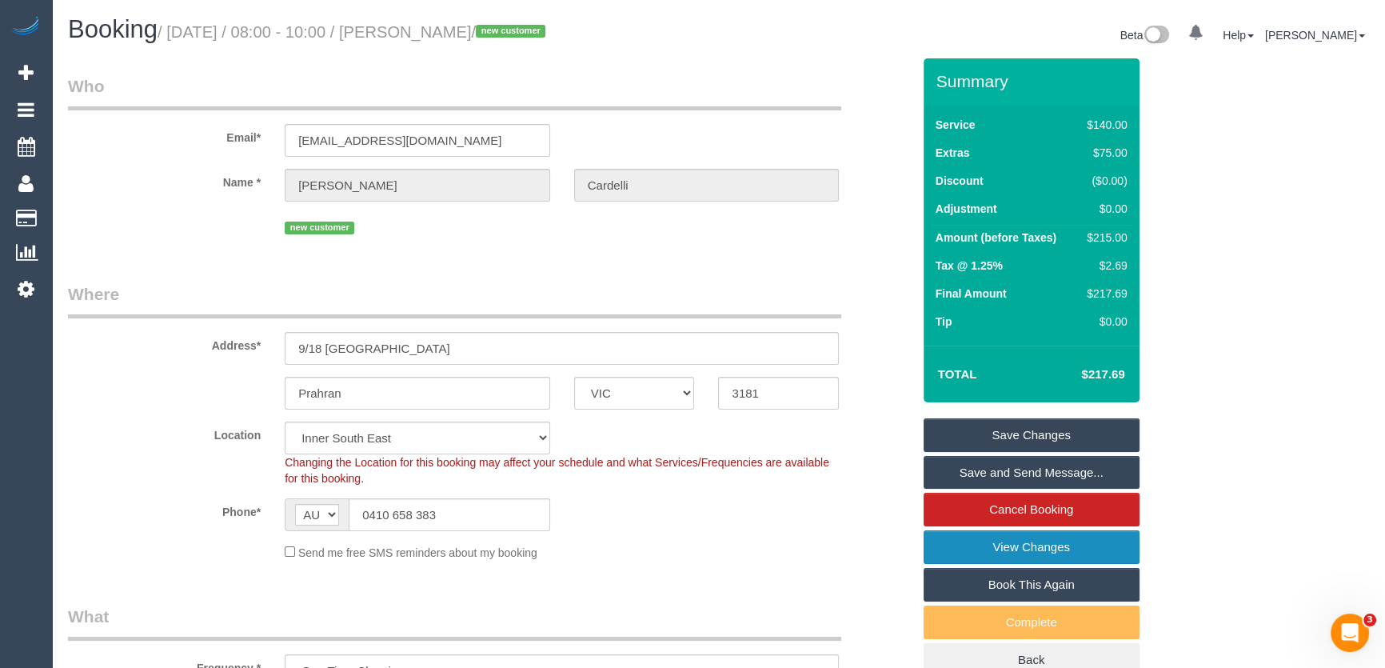
click at [1016, 549] on link "View Changes" at bounding box center [1032, 547] width 216 height 34
click at [1049, 473] on link "Save and Send Message..." at bounding box center [1032, 473] width 216 height 34
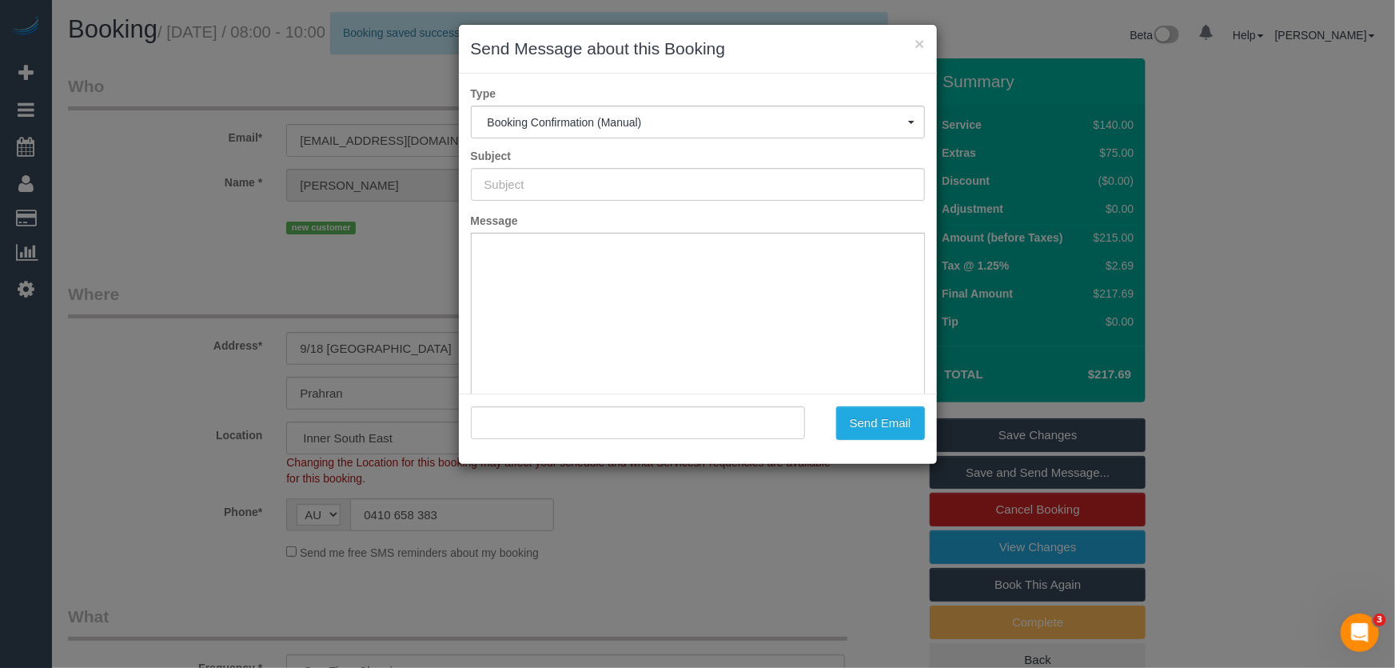
type input "Booking Confirmed"
type input ""Lisa Cardelli" <lisacardelli@ymail.com>"
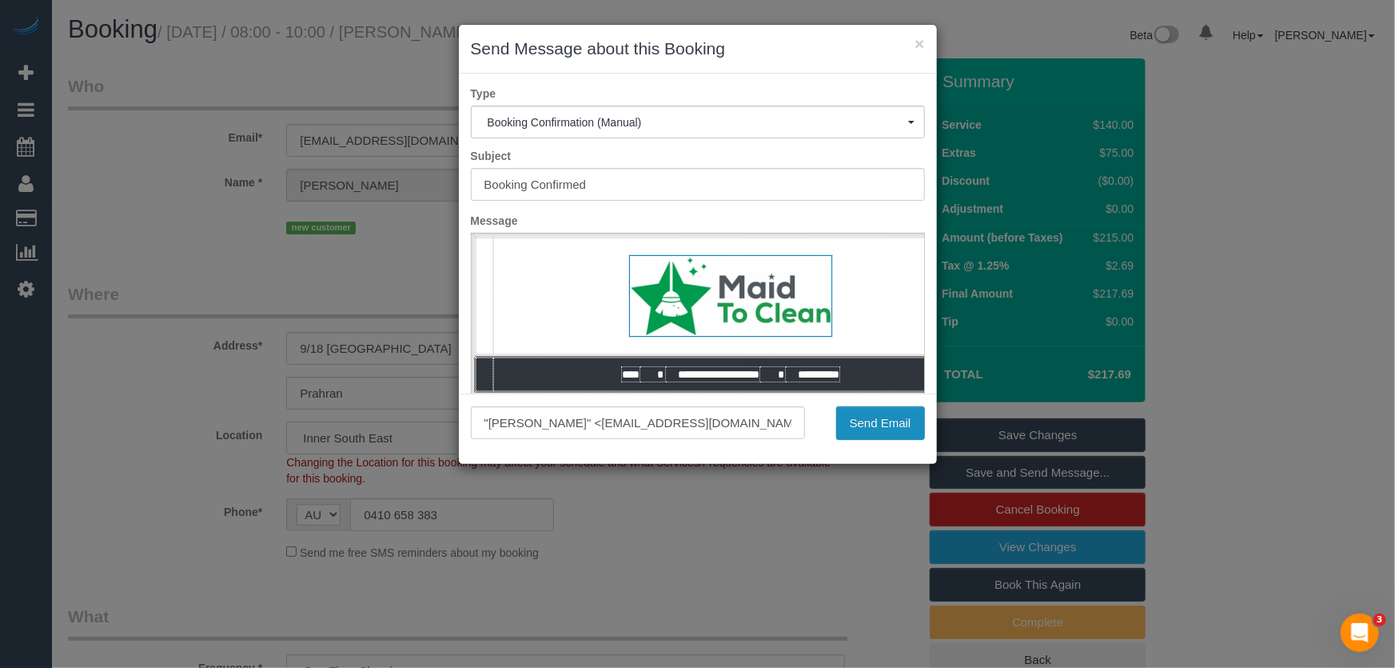
click at [882, 434] on button "Send Email" at bounding box center [880, 423] width 89 height 34
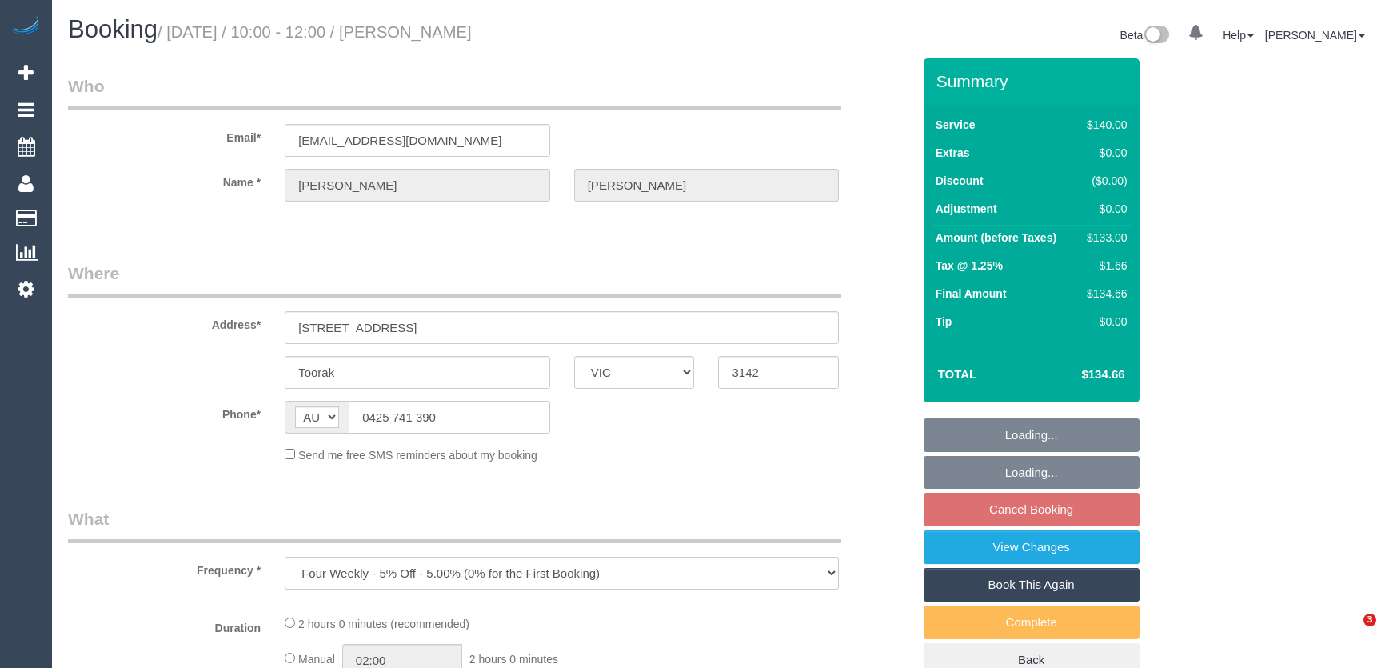
select select "VIC"
select select "number:27"
select select "number:14"
select select "number:19"
select select "number:22"
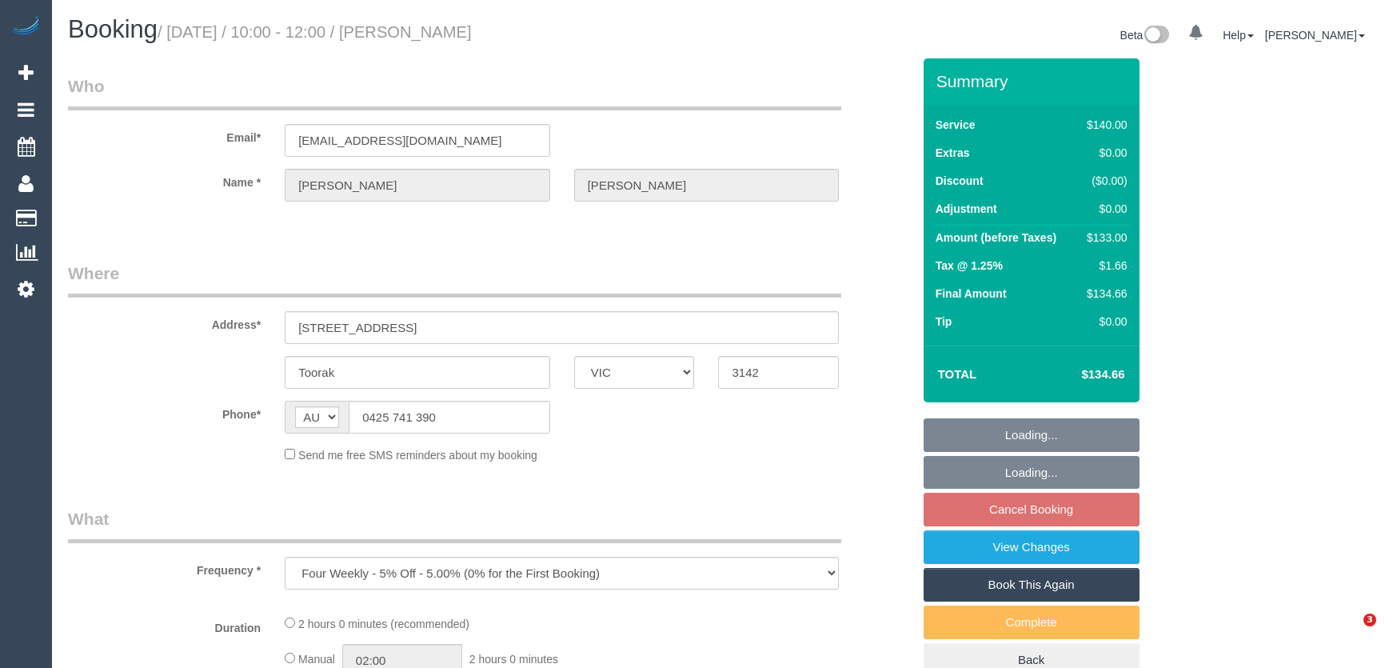
select select "number:34"
select select "number:13"
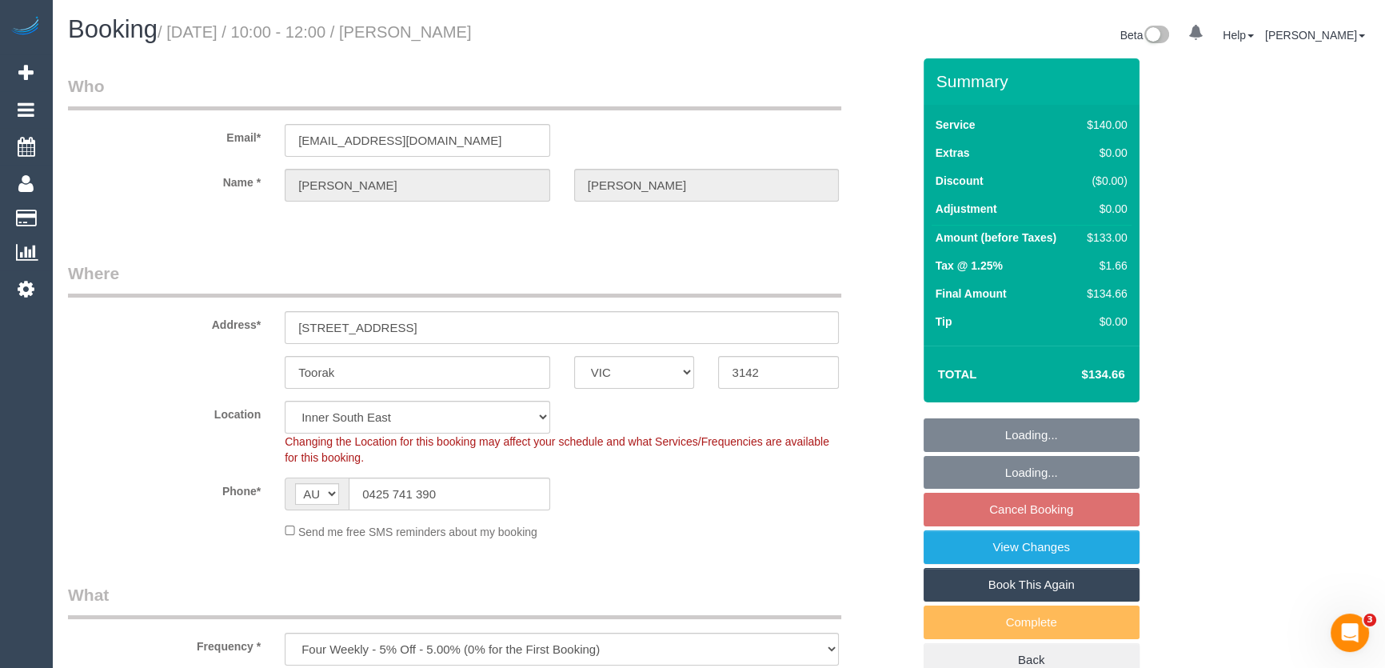
select select "object:1263"
select select "spot3"
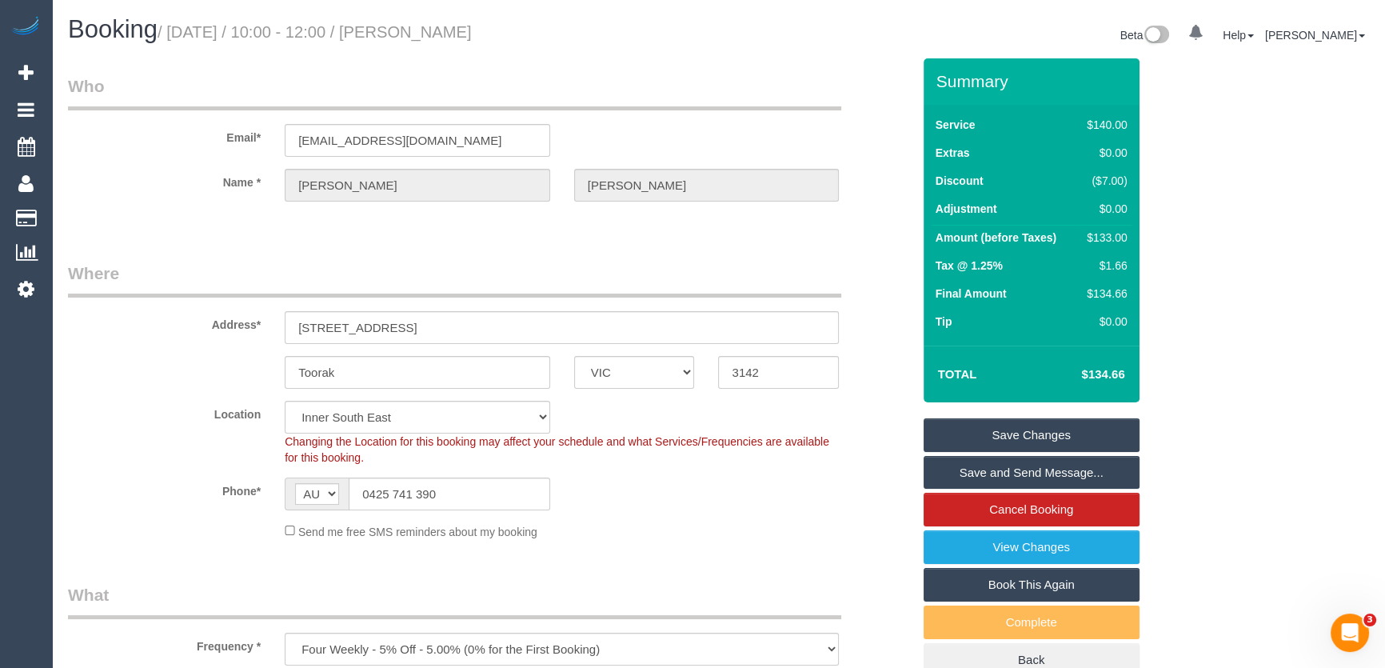
click at [1005, 474] on link "Save and Send Message..." at bounding box center [1032, 473] width 216 height 34
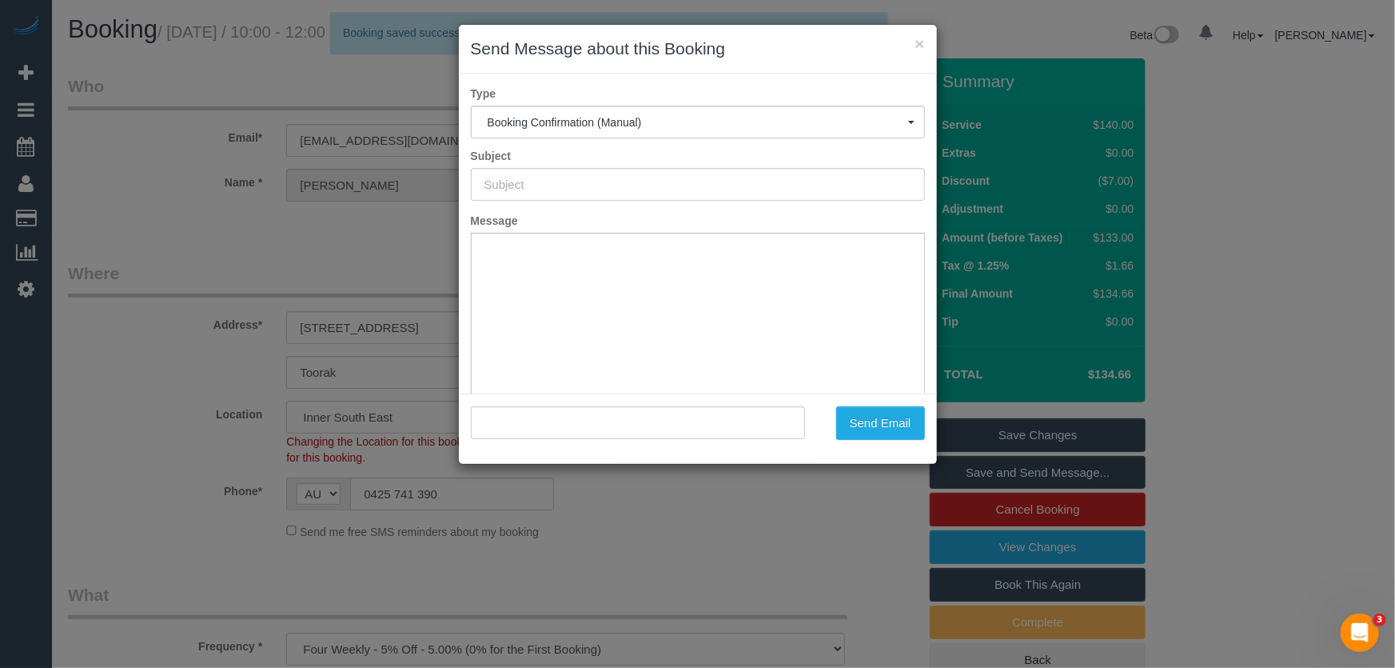
type input "Booking Confirmed"
type input ""[PERSON_NAME]" <[EMAIL_ADDRESS][DOMAIN_NAME]>"
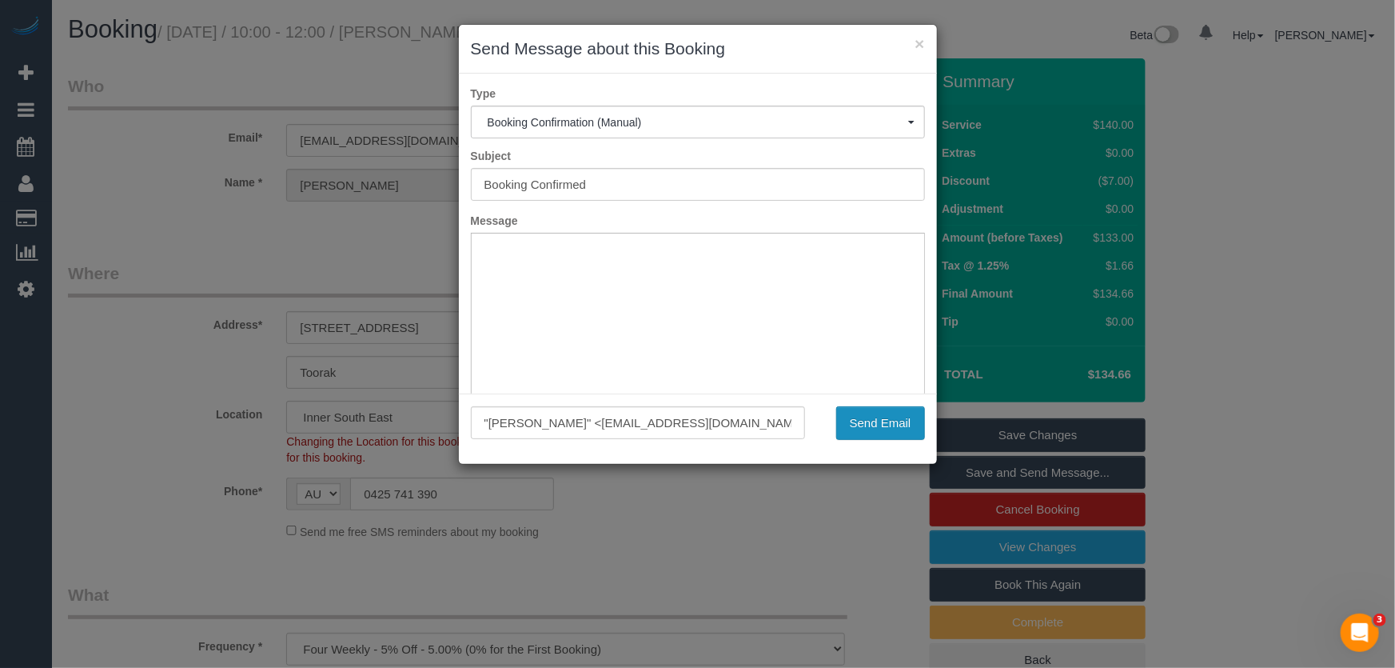
click at [865, 428] on button "Send Email" at bounding box center [880, 423] width 89 height 34
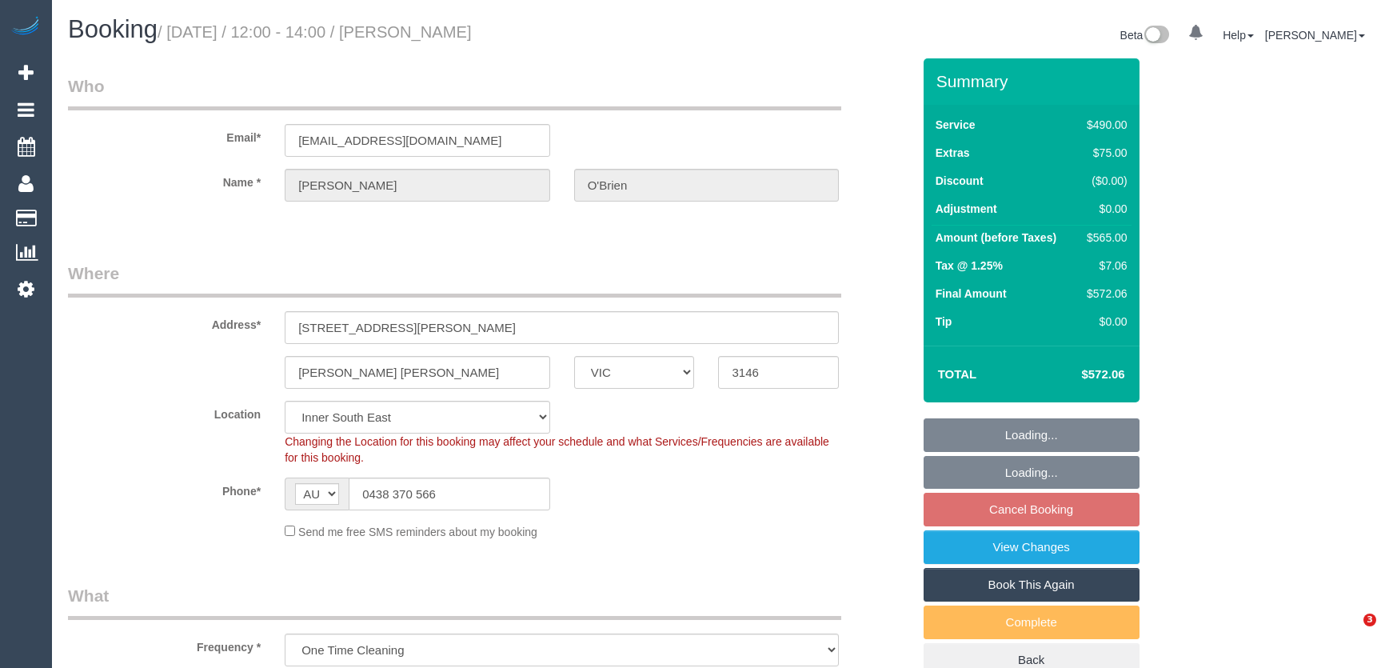
select select "VIC"
select select "string:stripe-pm_1Rxg8K2GScqysDRVf2fOB4Pl"
select select "spot4"
select select "number:27"
select select "number:14"
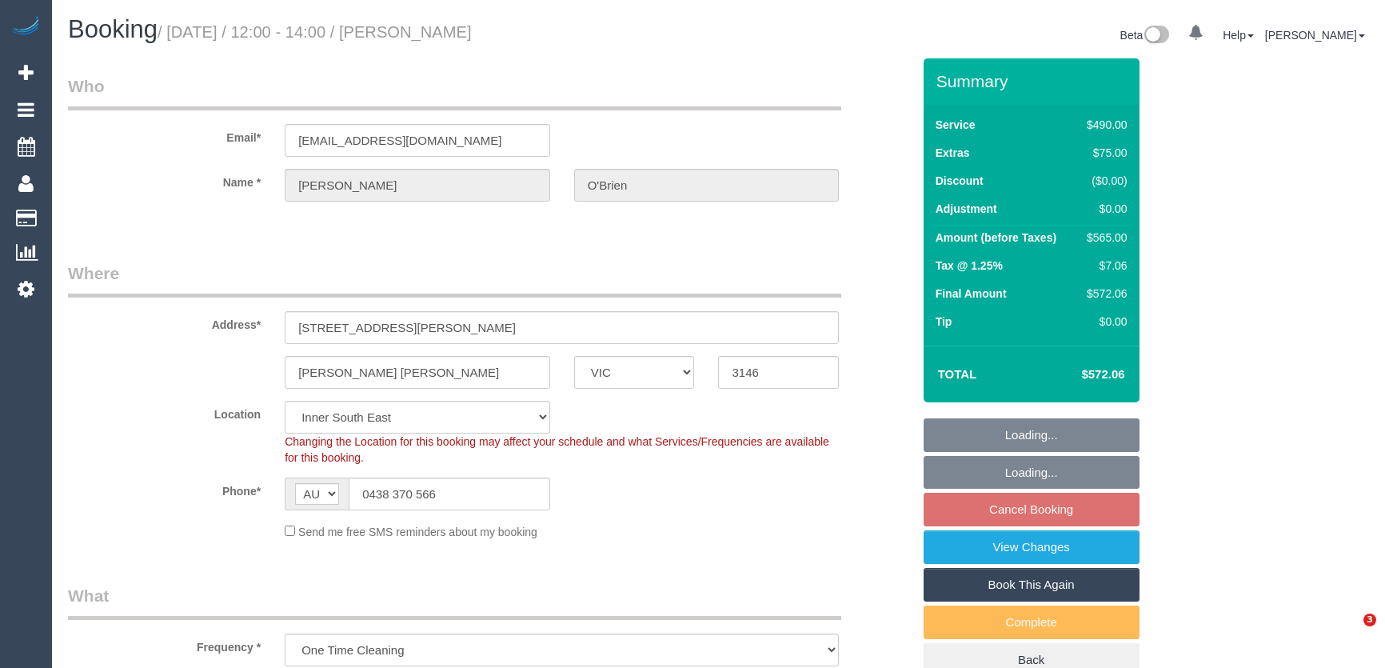
select select "number:19"
select select "number:25"
select select "number:13"
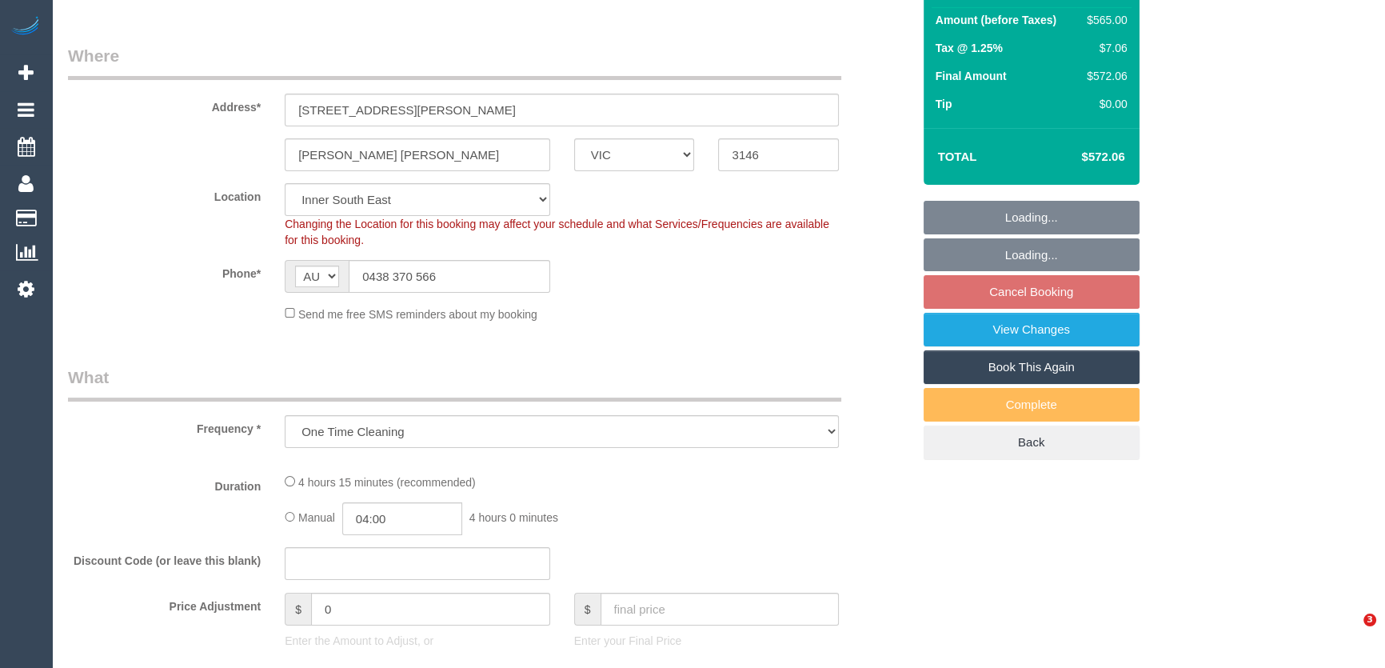
select select "2"
select select "210"
